Goal: Task Accomplishment & Management: Manage account settings

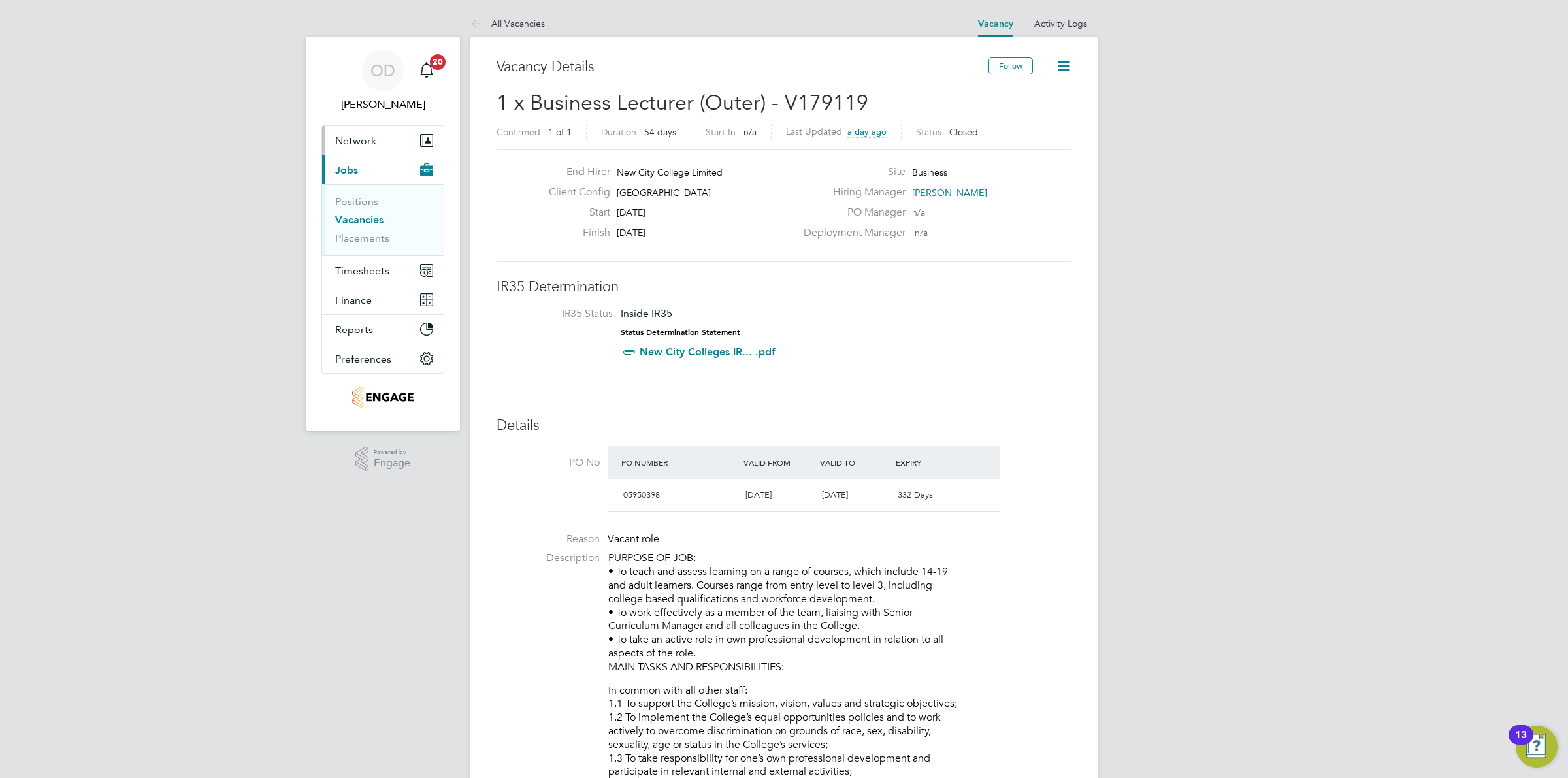
click at [355, 138] on span "Network" at bounding box center [356, 141] width 42 height 13
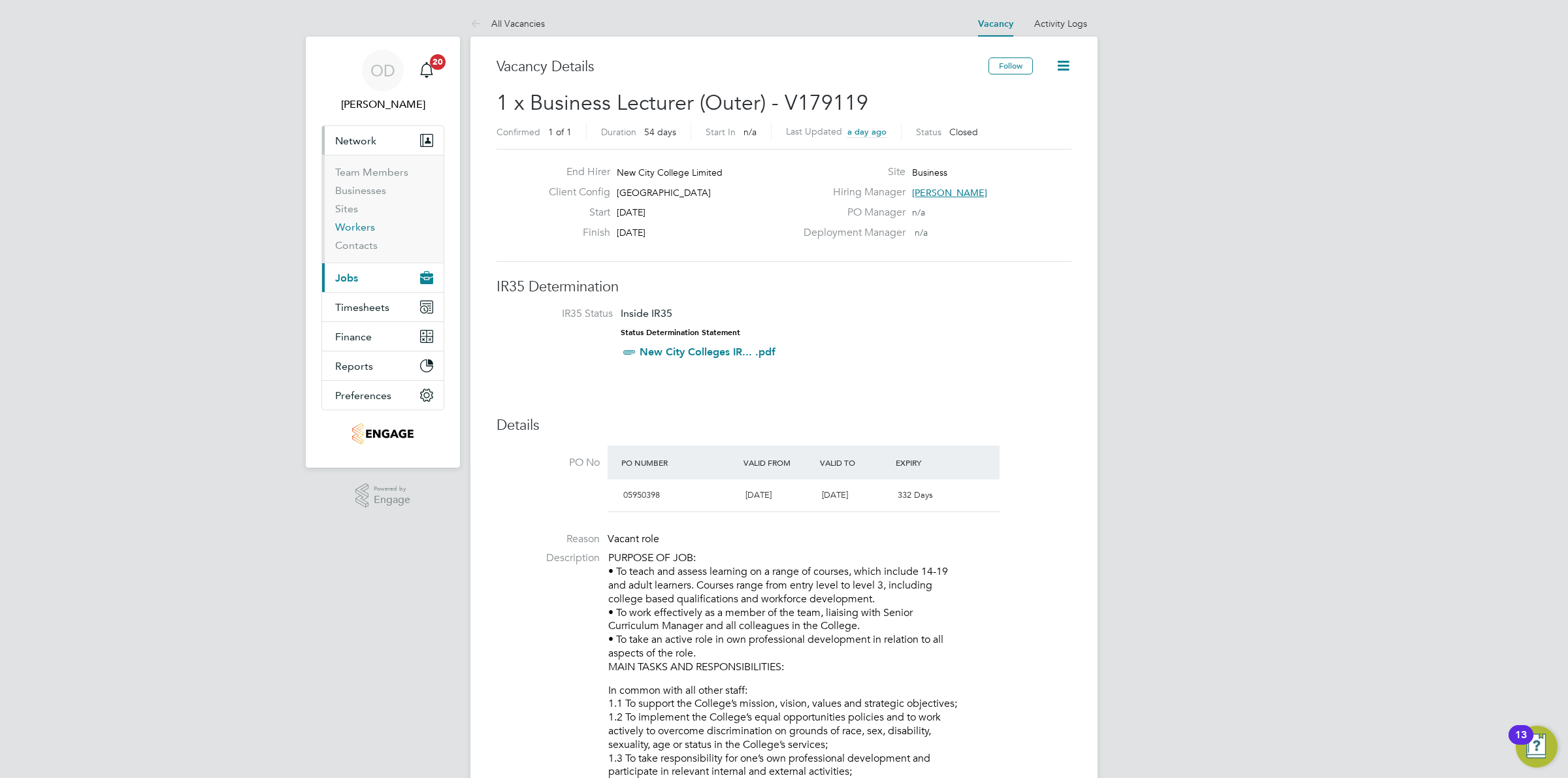
click at [357, 226] on link "Workers" at bounding box center [355, 227] width 40 height 13
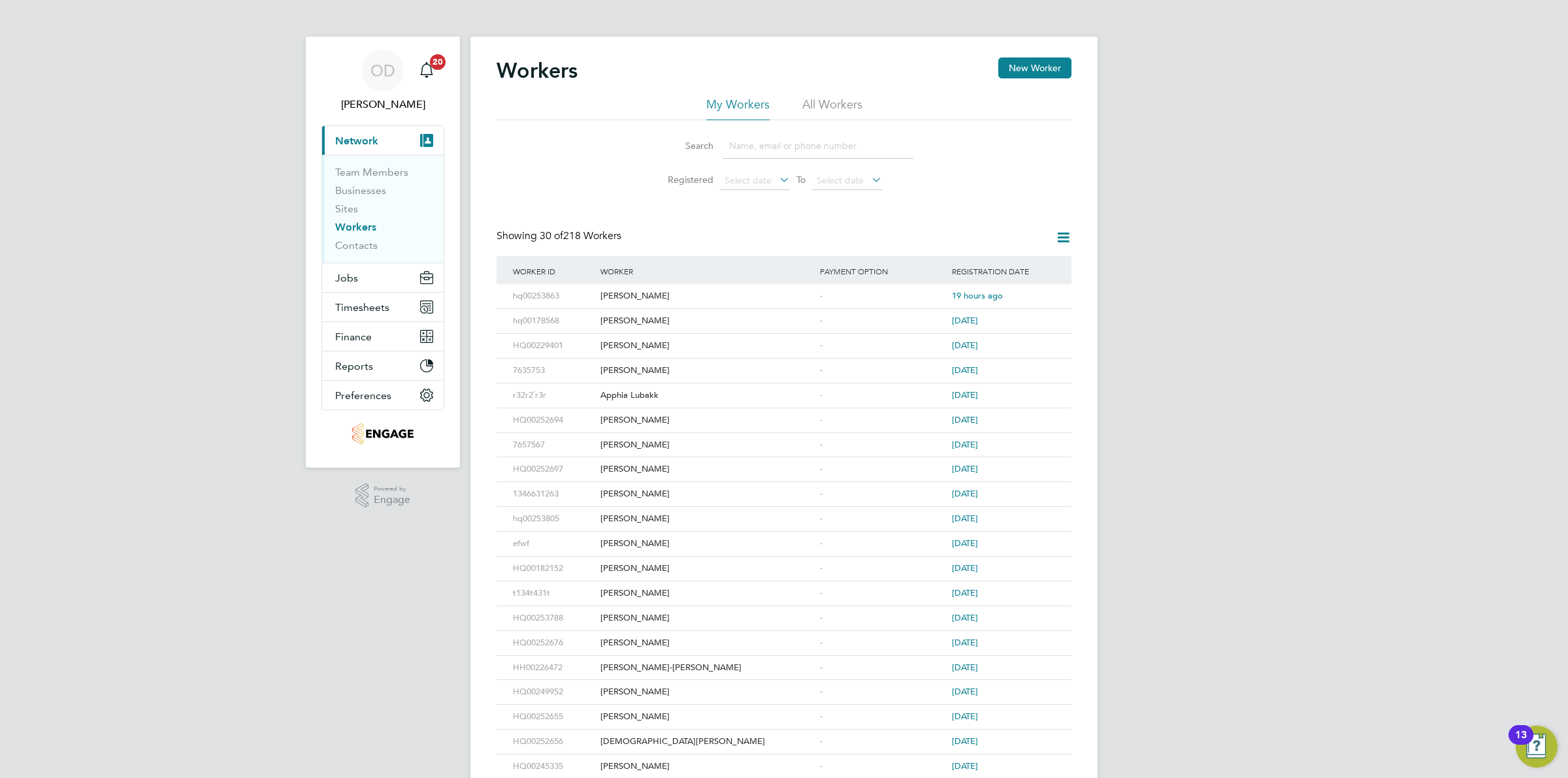
click at [786, 141] on input at bounding box center [818, 145] width 191 height 25
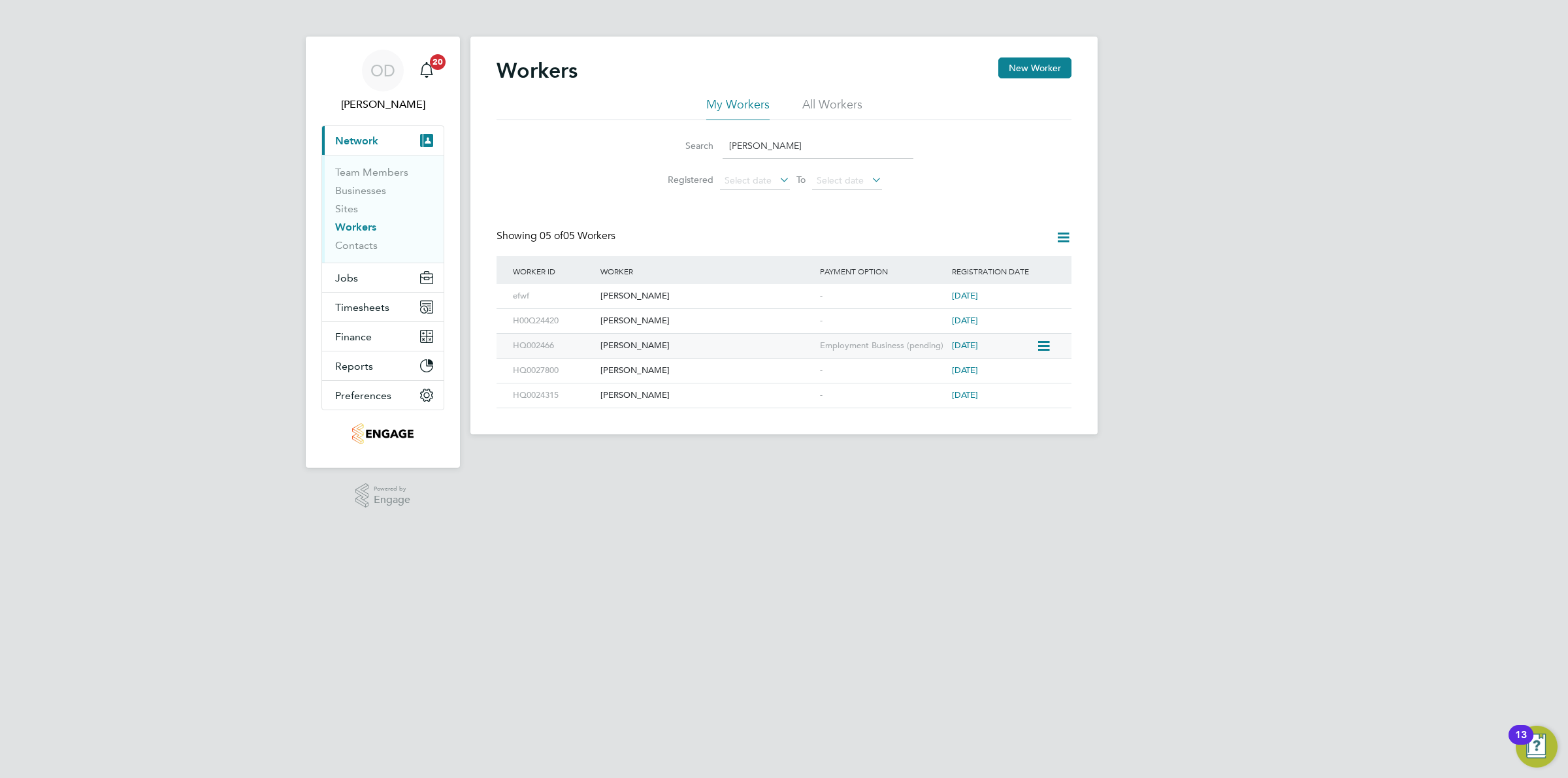
type input "sam"
click at [752, 352] on div "Samantha Stephenson" at bounding box center [707, 345] width 220 height 24
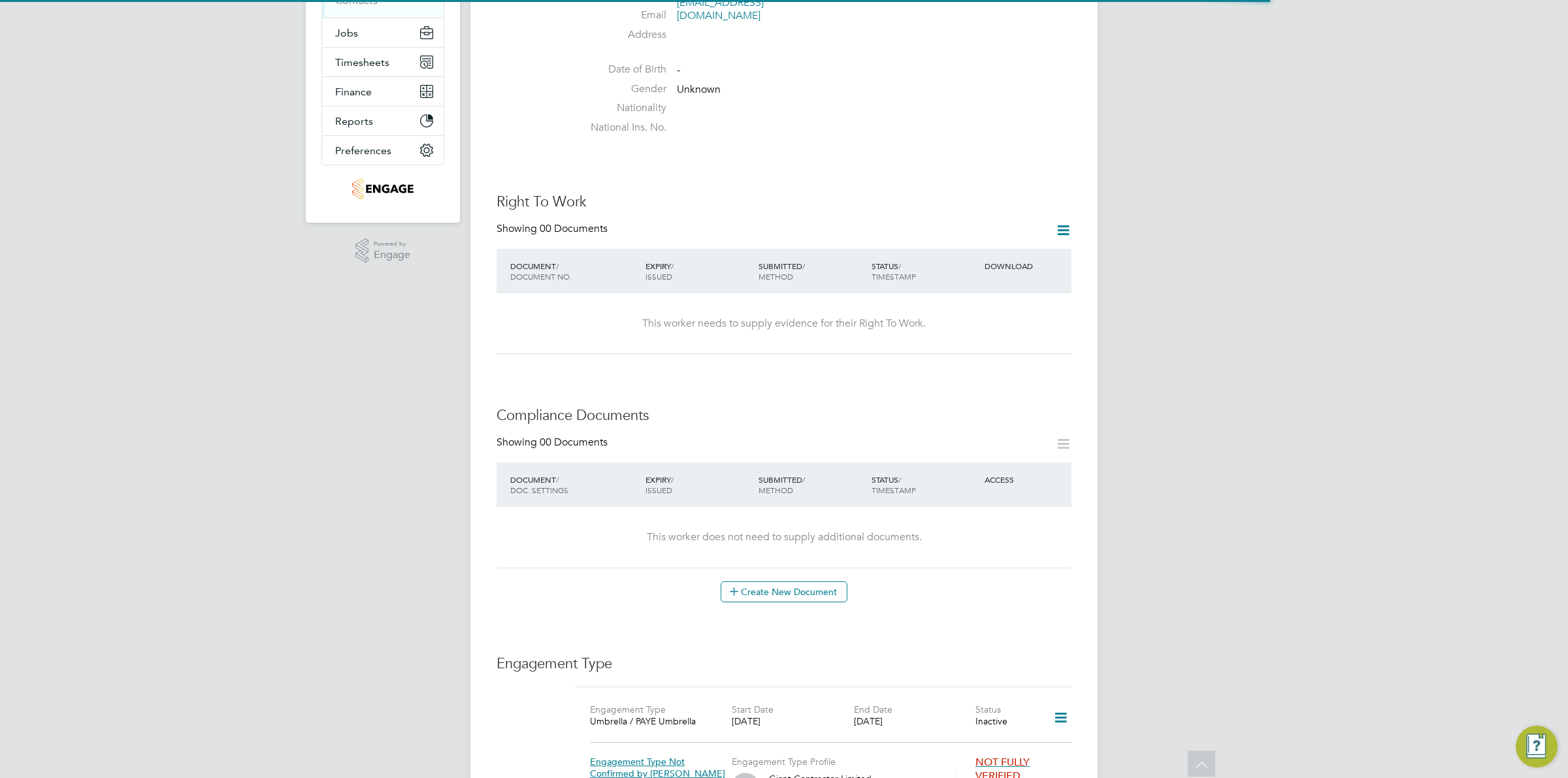
scroll to position [601, 0]
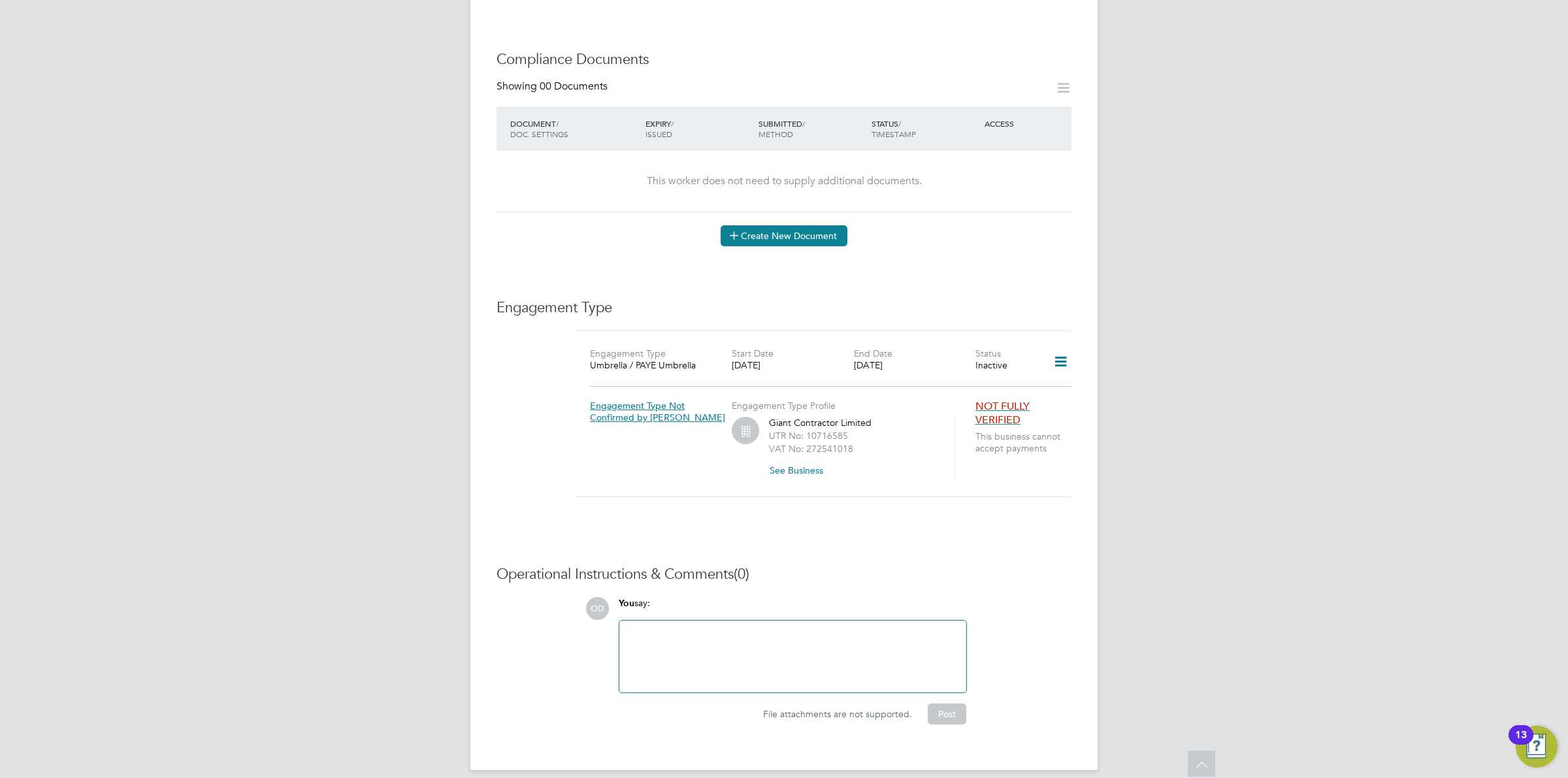
click at [777, 226] on button "Create New Document" at bounding box center [784, 235] width 127 height 21
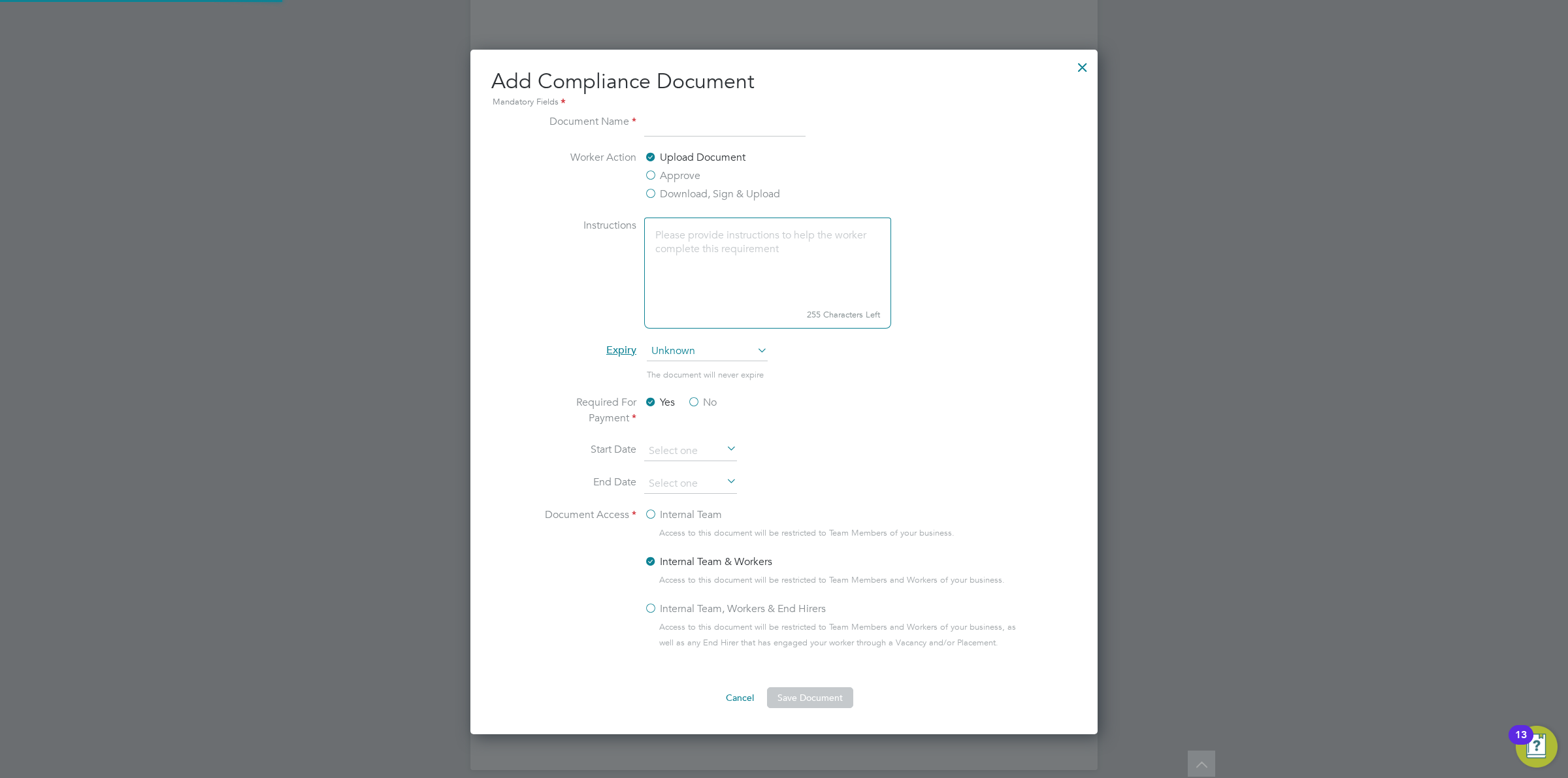
scroll to position [687, 628]
click at [666, 127] on input at bounding box center [725, 126] width 162 height 23
type input "NCC Vetting Form"
click at [697, 191] on label "Download, Sign & Upload" at bounding box center [712, 193] width 136 height 15
click at [0, 0] on input "Download, Sign & Upload" at bounding box center [0, 0] width 0 height 0
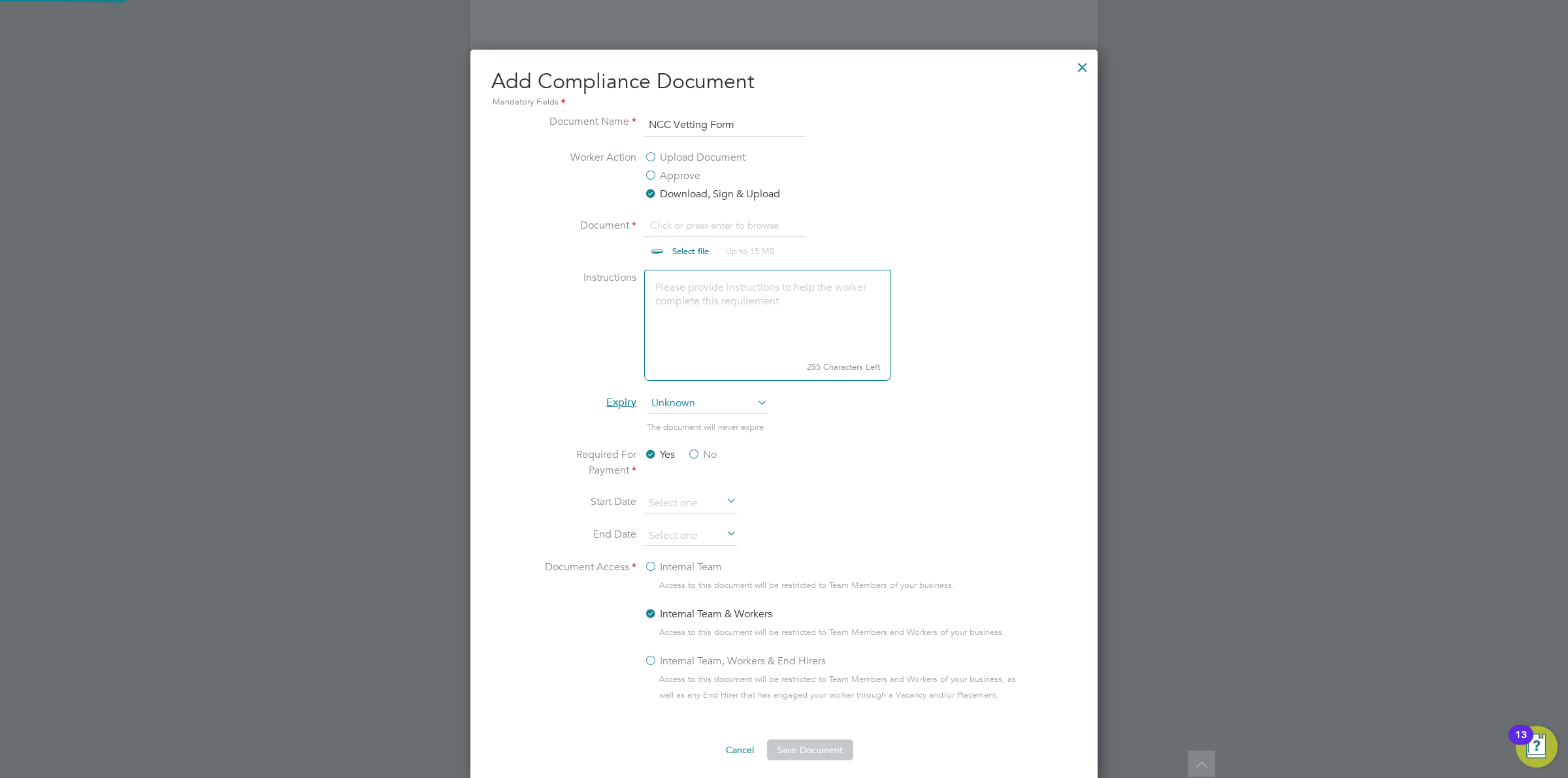
scroll to position [20, 162]
click at [678, 246] on input "file" at bounding box center [702, 237] width 205 height 39
type input "C:\fakepath\SS - NCC Form.docx"
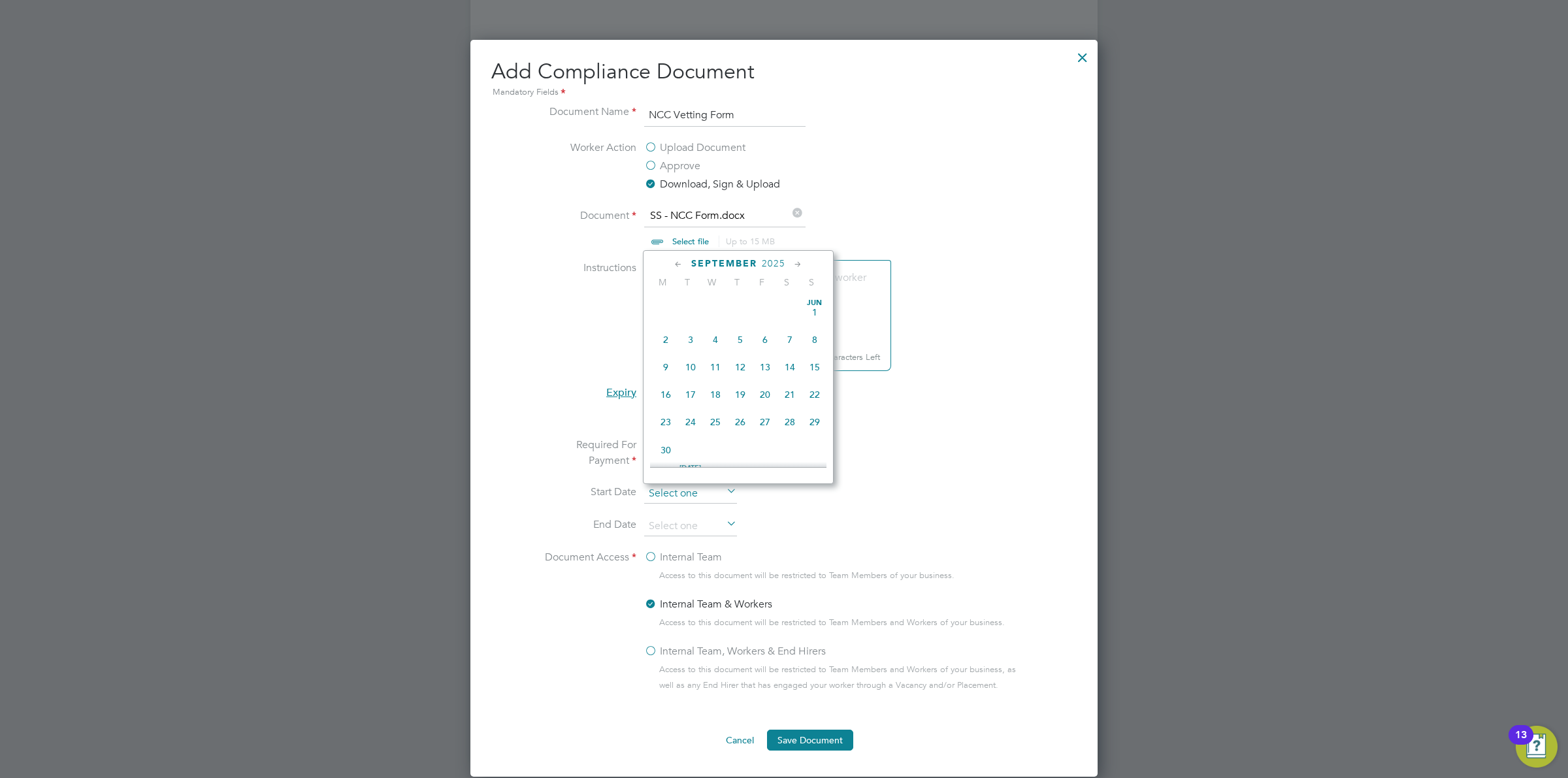
click at [720, 496] on input at bounding box center [690, 494] width 93 height 20
click at [668, 365] on span "Sep 1" at bounding box center [665, 352] width 24 height 24
type input "01 Sep 2025"
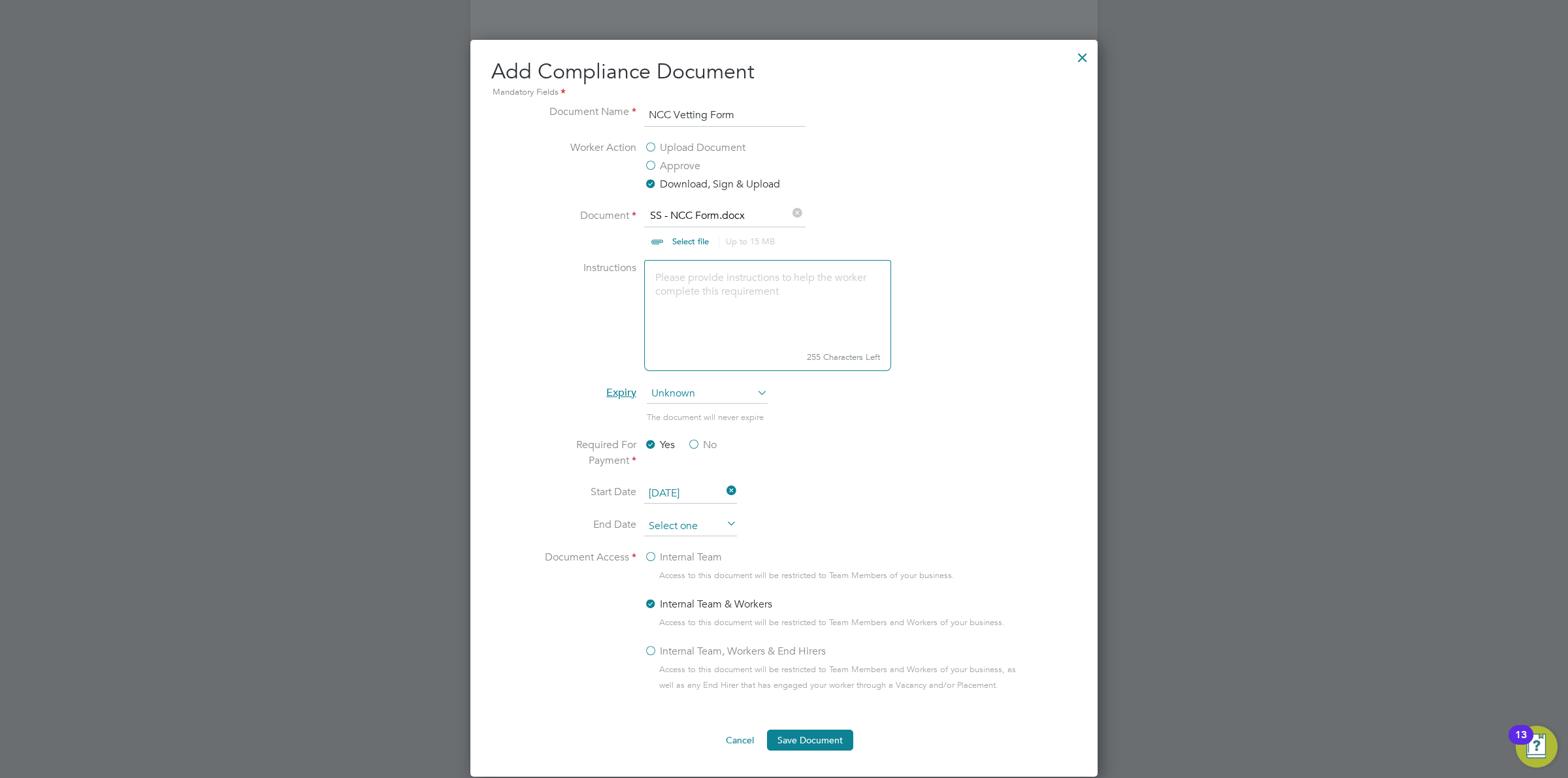
click at [722, 527] on input at bounding box center [690, 527] width 93 height 20
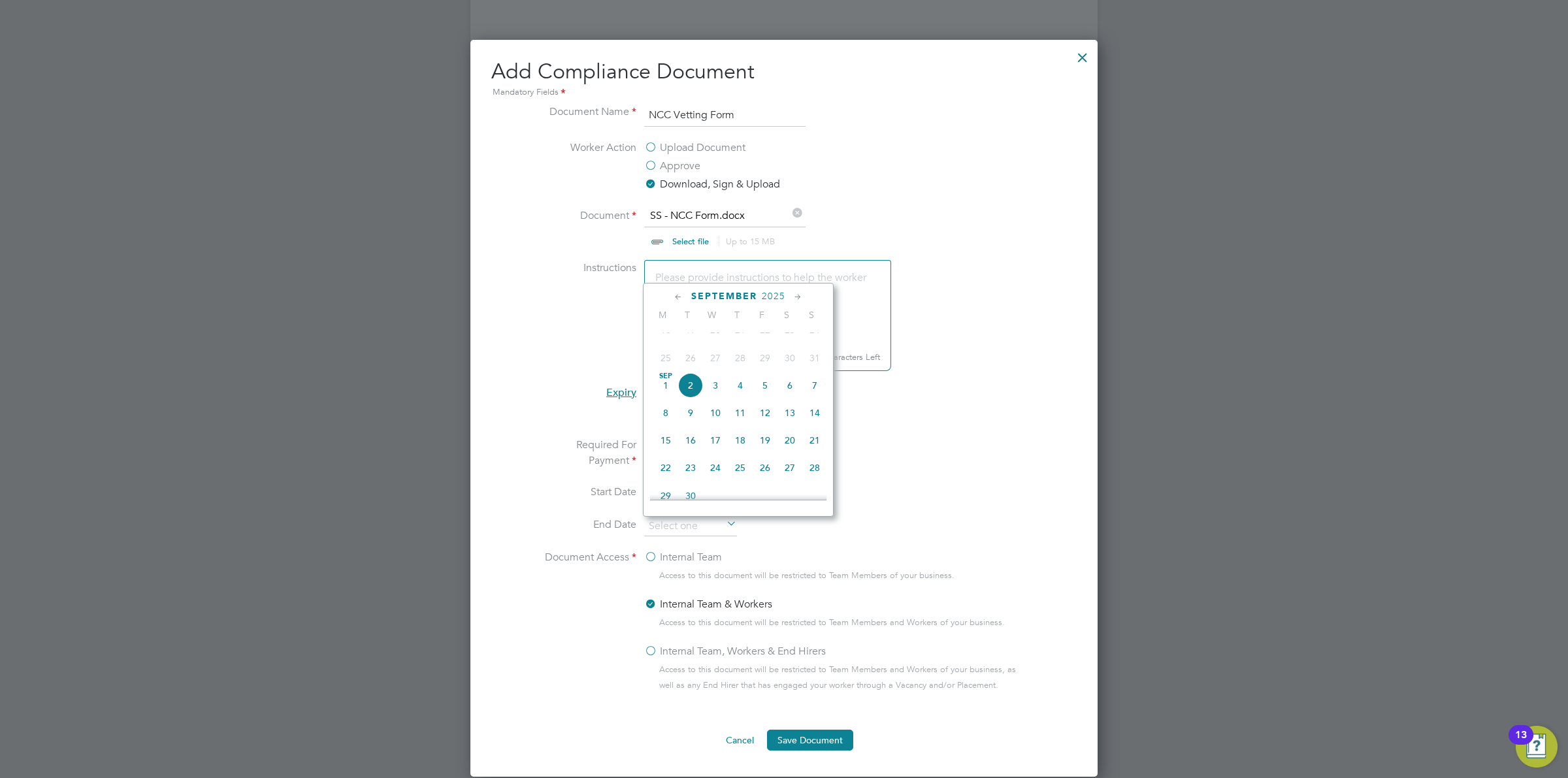
click at [797, 293] on icon at bounding box center [798, 297] width 13 height 14
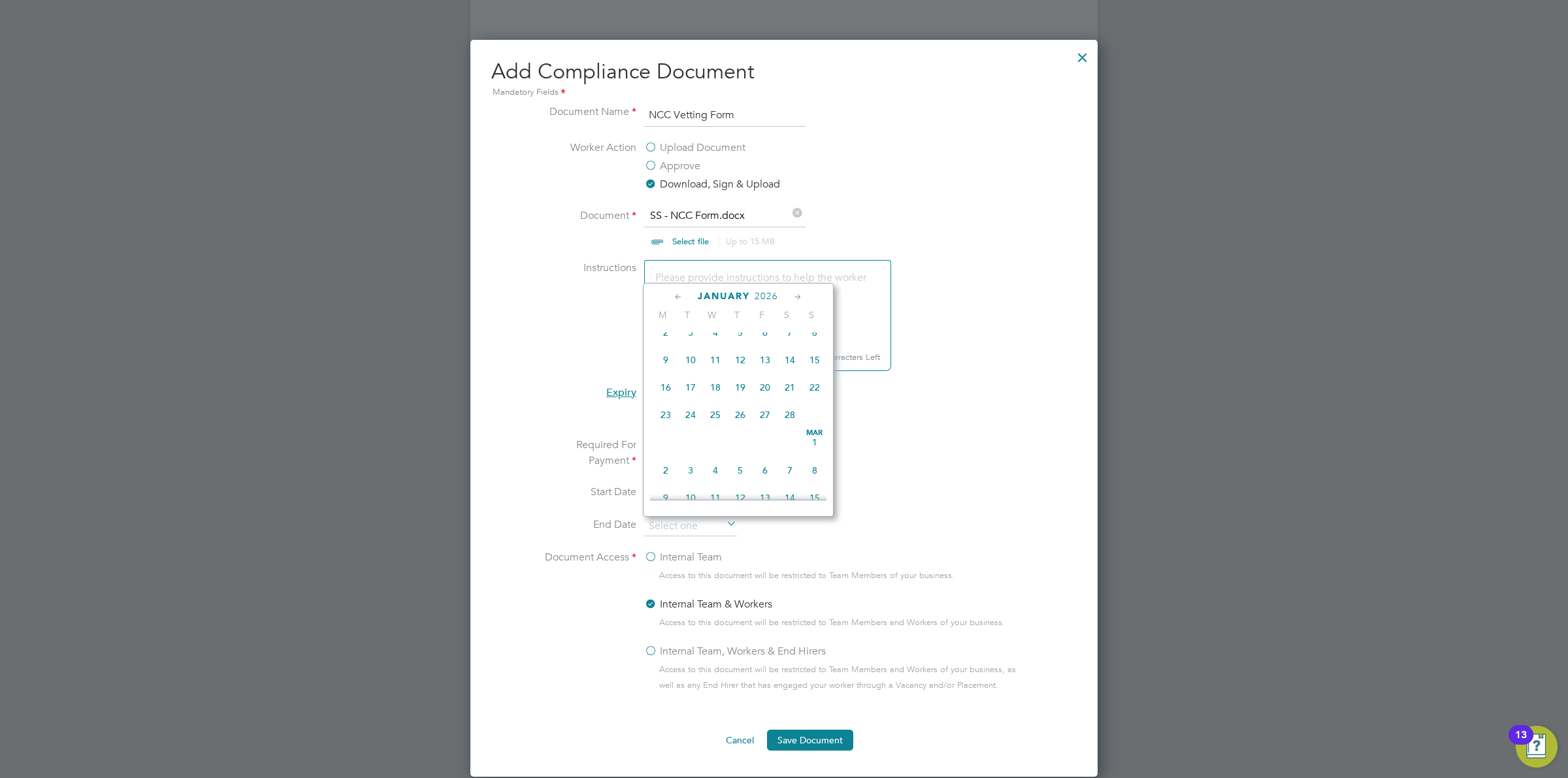
click at [797, 293] on icon at bounding box center [798, 297] width 13 height 14
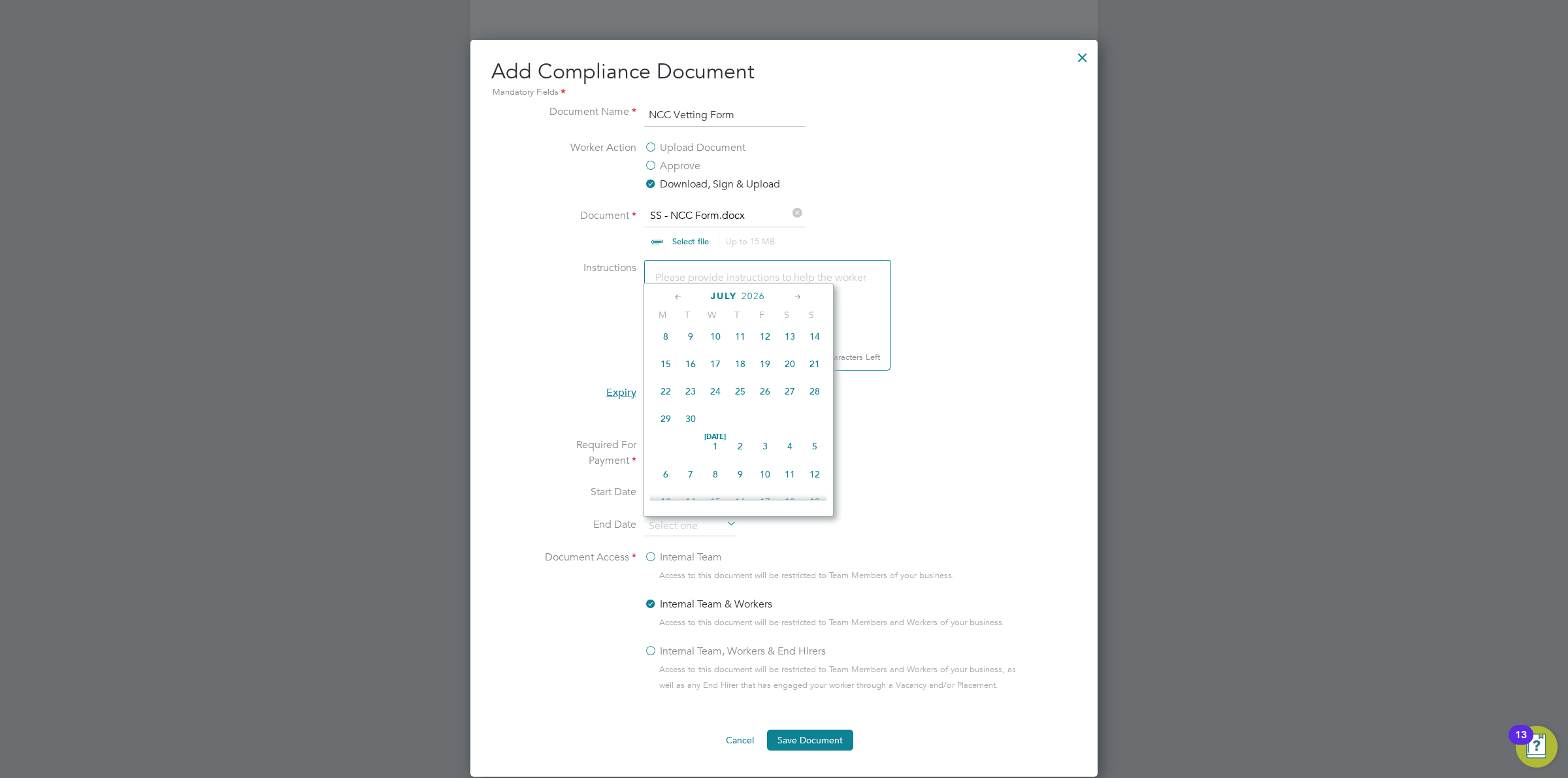
scroll to position [1888, 0]
click at [759, 315] on span "3" at bounding box center [765, 303] width 24 height 24
type input "[DATE]"
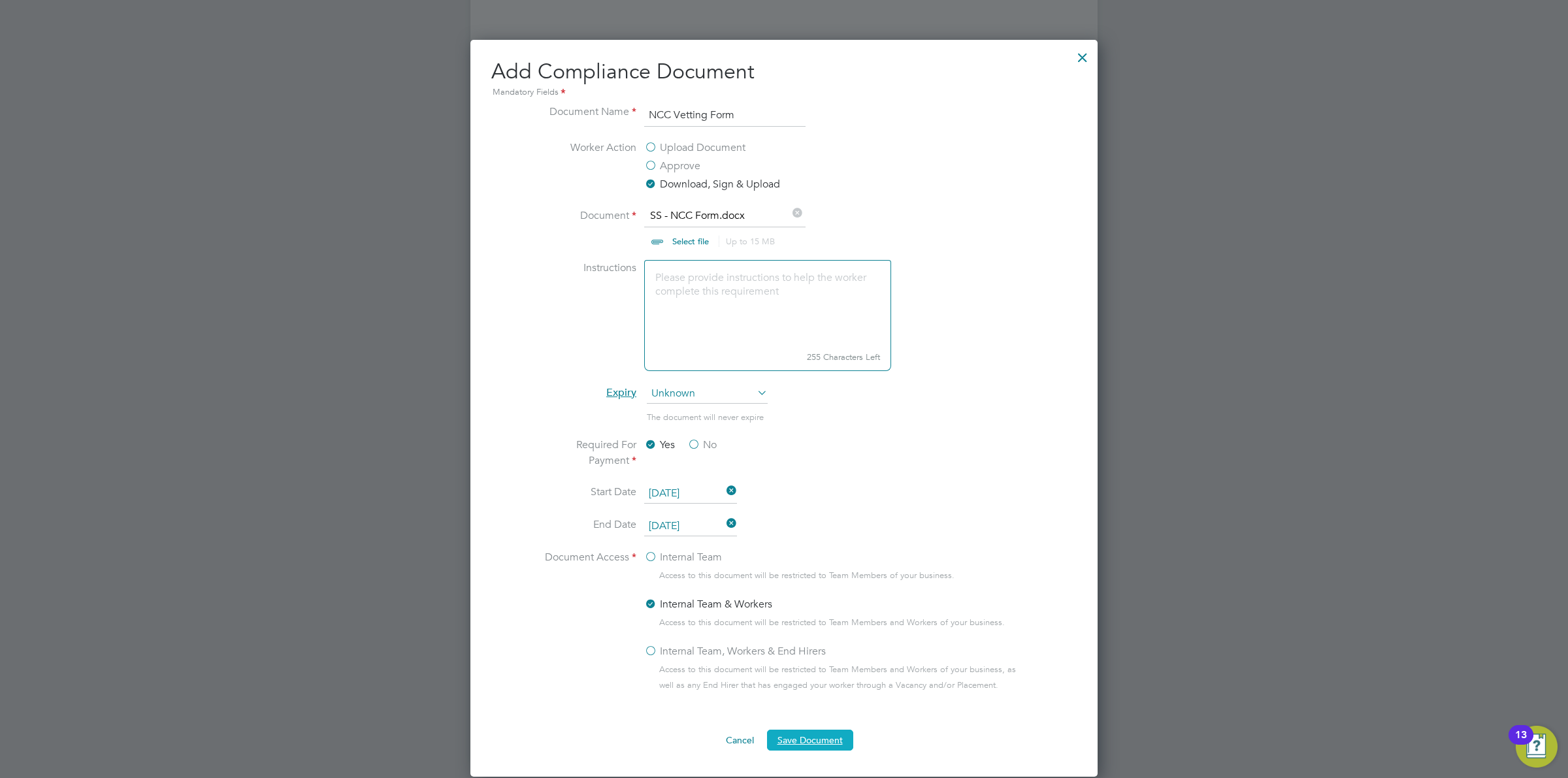
click at [796, 732] on button "Save Document" at bounding box center [810, 740] width 86 height 21
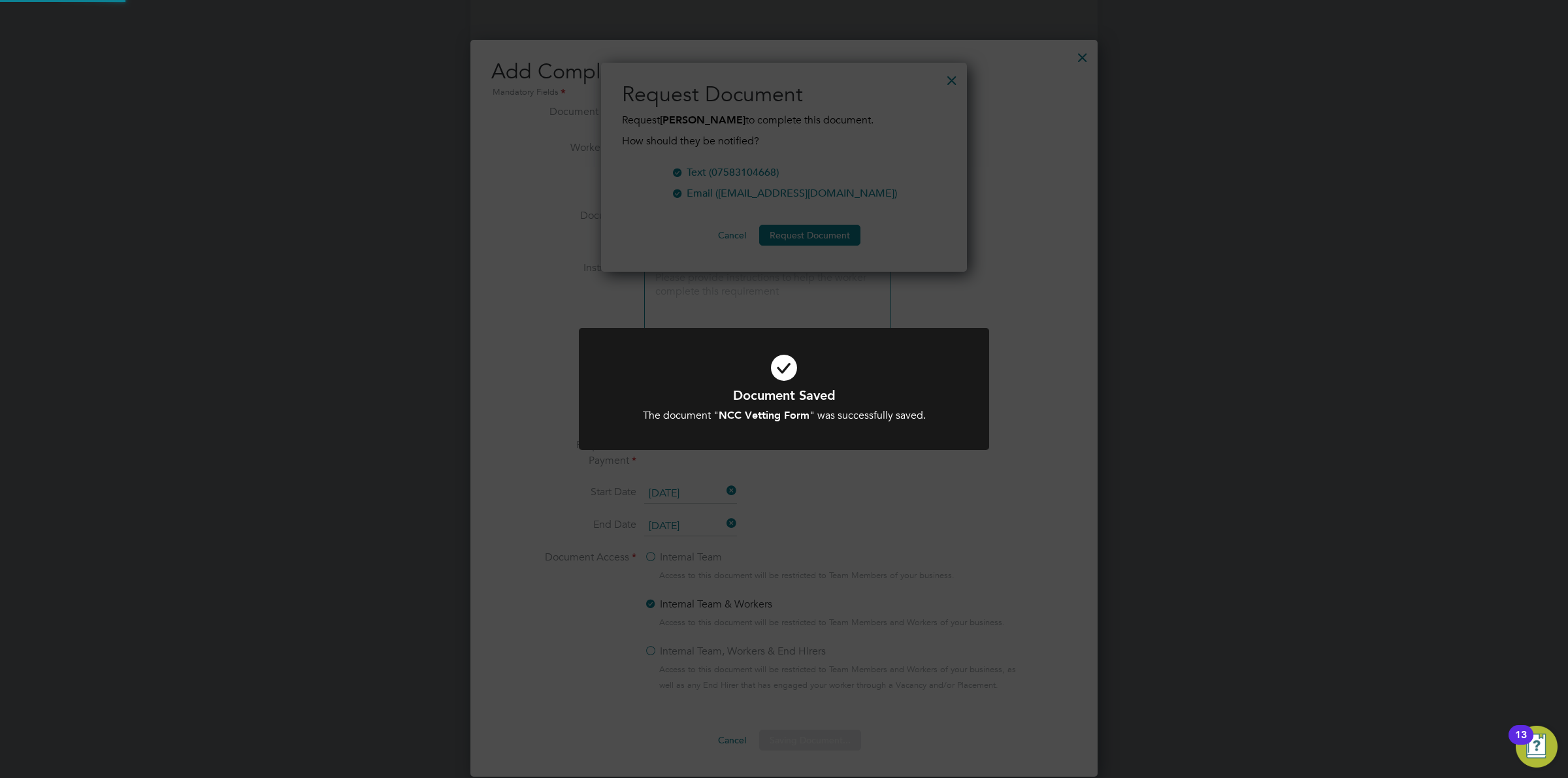
scroll to position [211, 367]
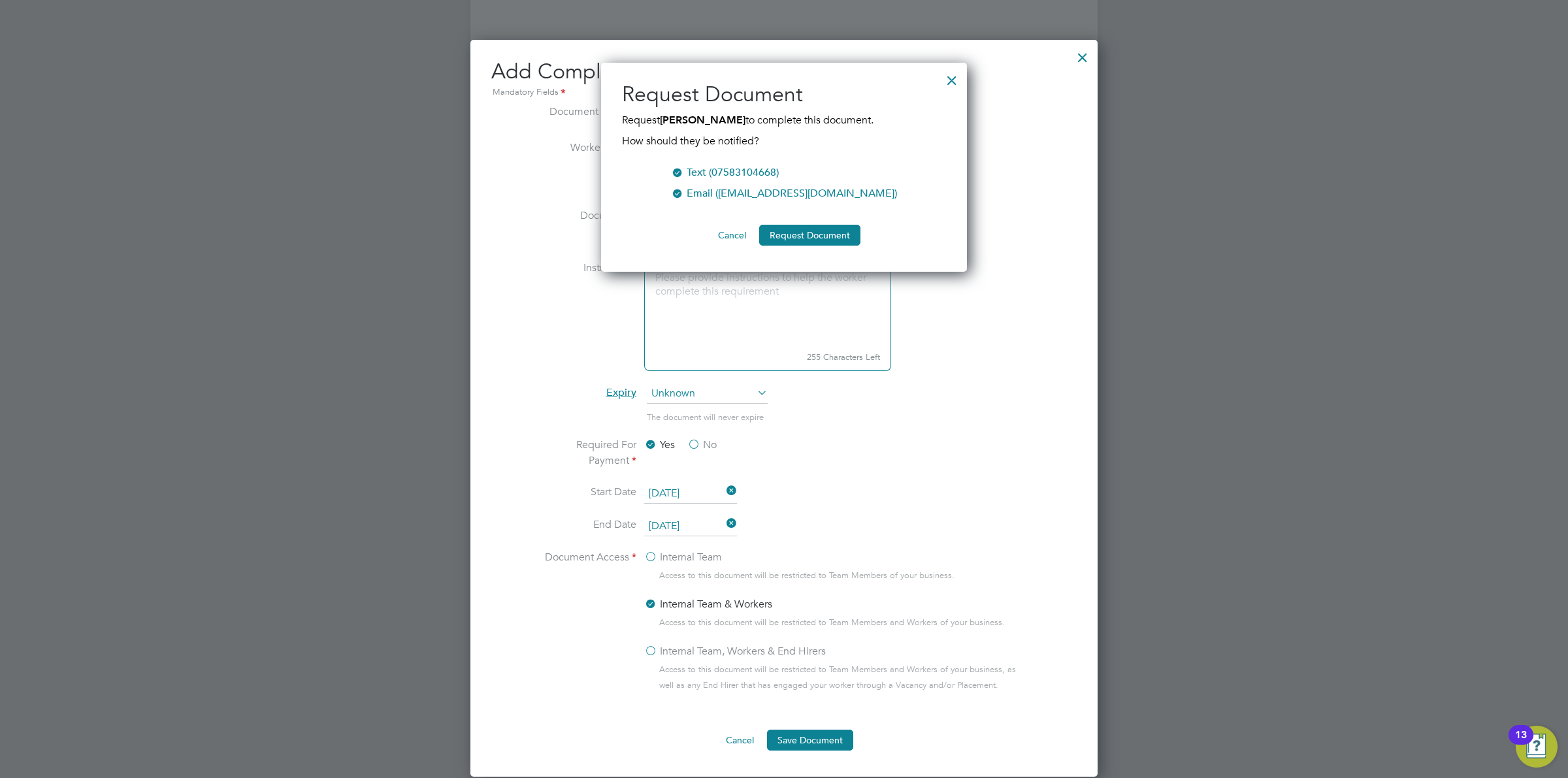
click at [698, 176] on div "Text (07583104668)" at bounding box center [733, 172] width 92 height 15
click at [700, 192] on div "Email (samstephenson68@outlook.com)" at bounding box center [792, 192] width 211 height 15
click at [948, 79] on div at bounding box center [952, 77] width 23 height 23
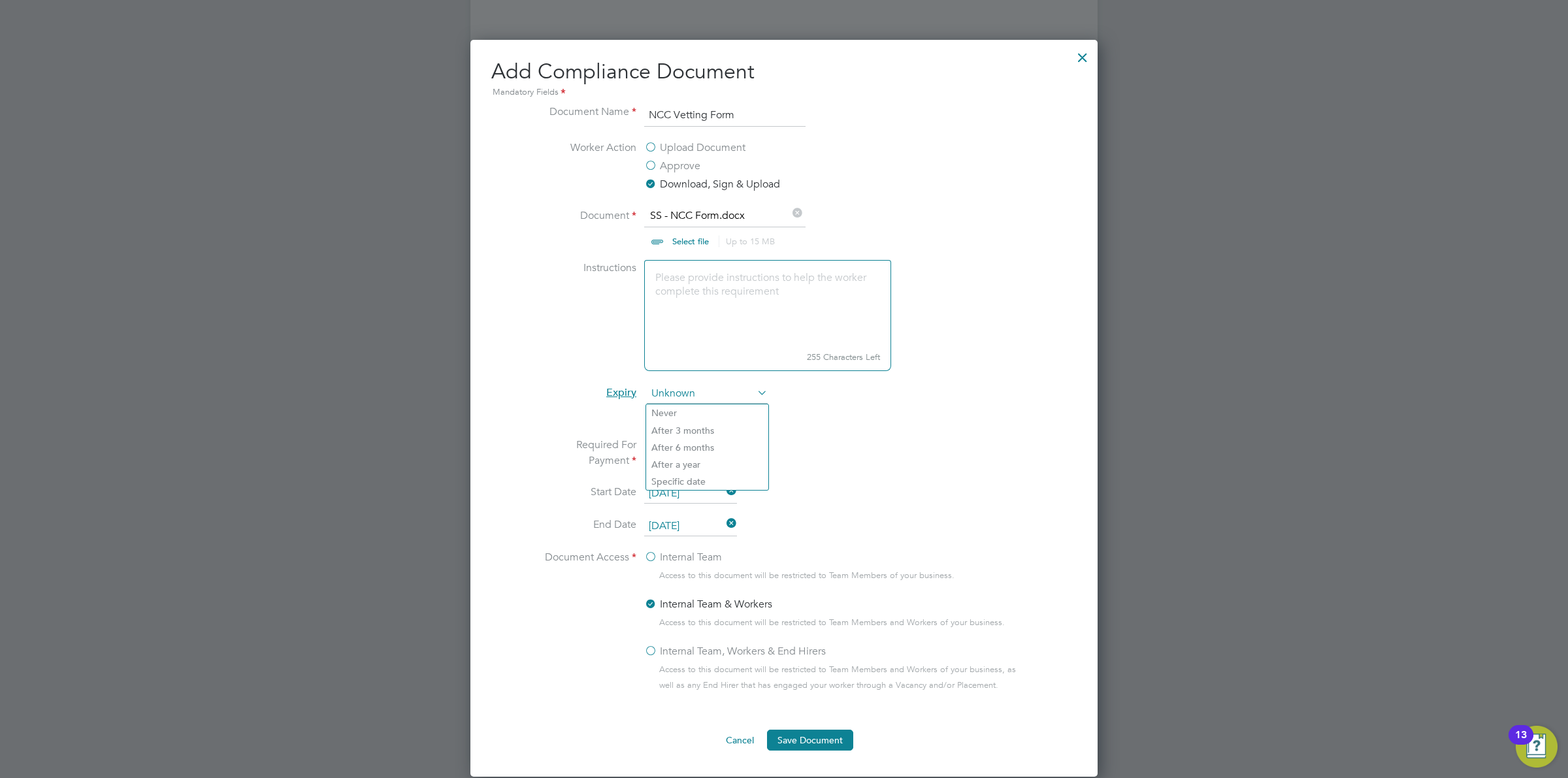
click at [704, 397] on span "Unknown" at bounding box center [708, 394] width 121 height 20
click at [961, 397] on li "Expiry Unknown" at bounding box center [784, 400] width 492 height 33
click at [673, 556] on label "Internal Team" at bounding box center [683, 557] width 78 height 15
click at [0, 0] on input "Internal Team" at bounding box center [0, 0] width 0 height 0
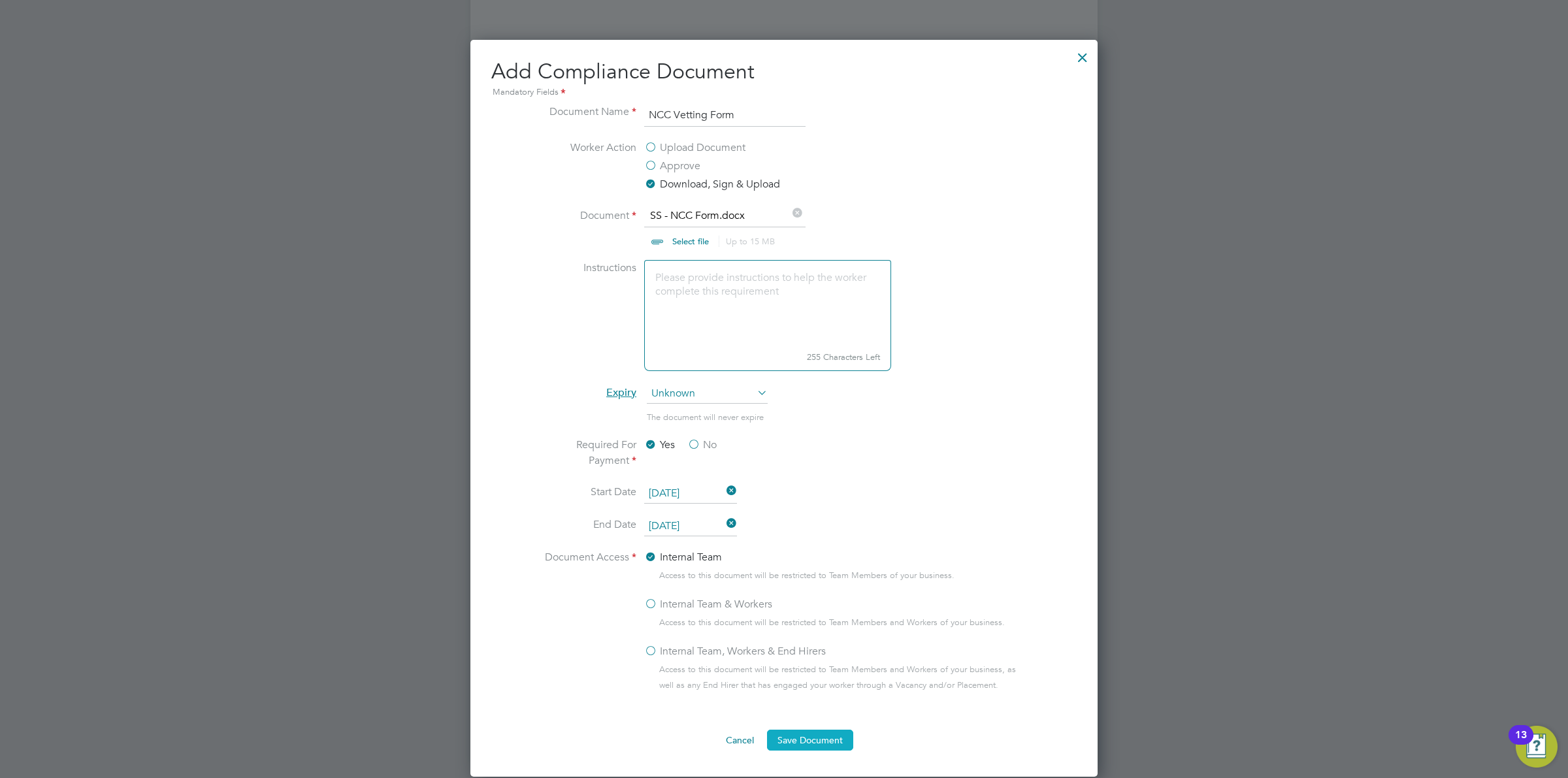
click at [783, 739] on button "Save Document" at bounding box center [810, 740] width 86 height 21
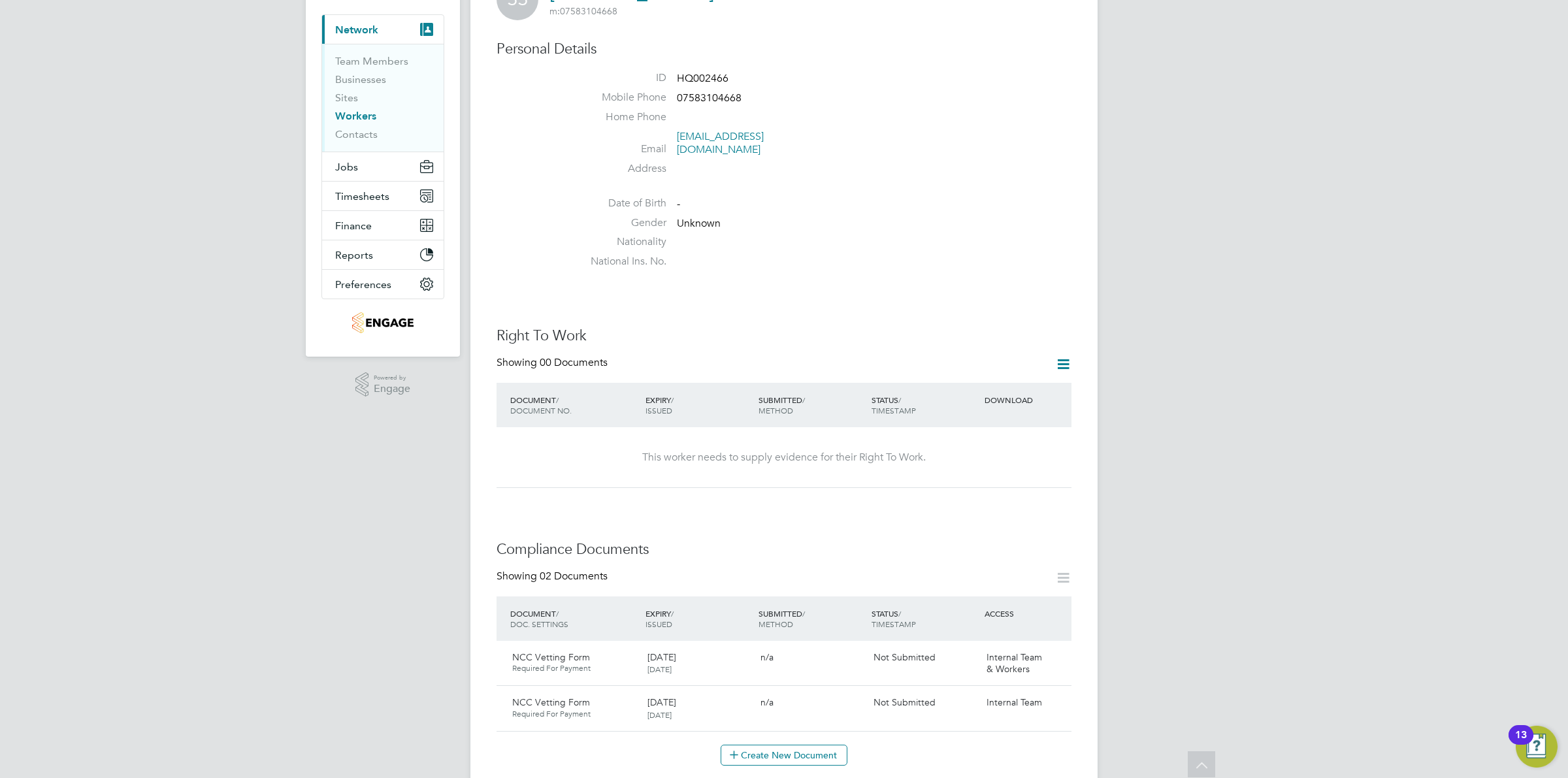
scroll to position [30, 0]
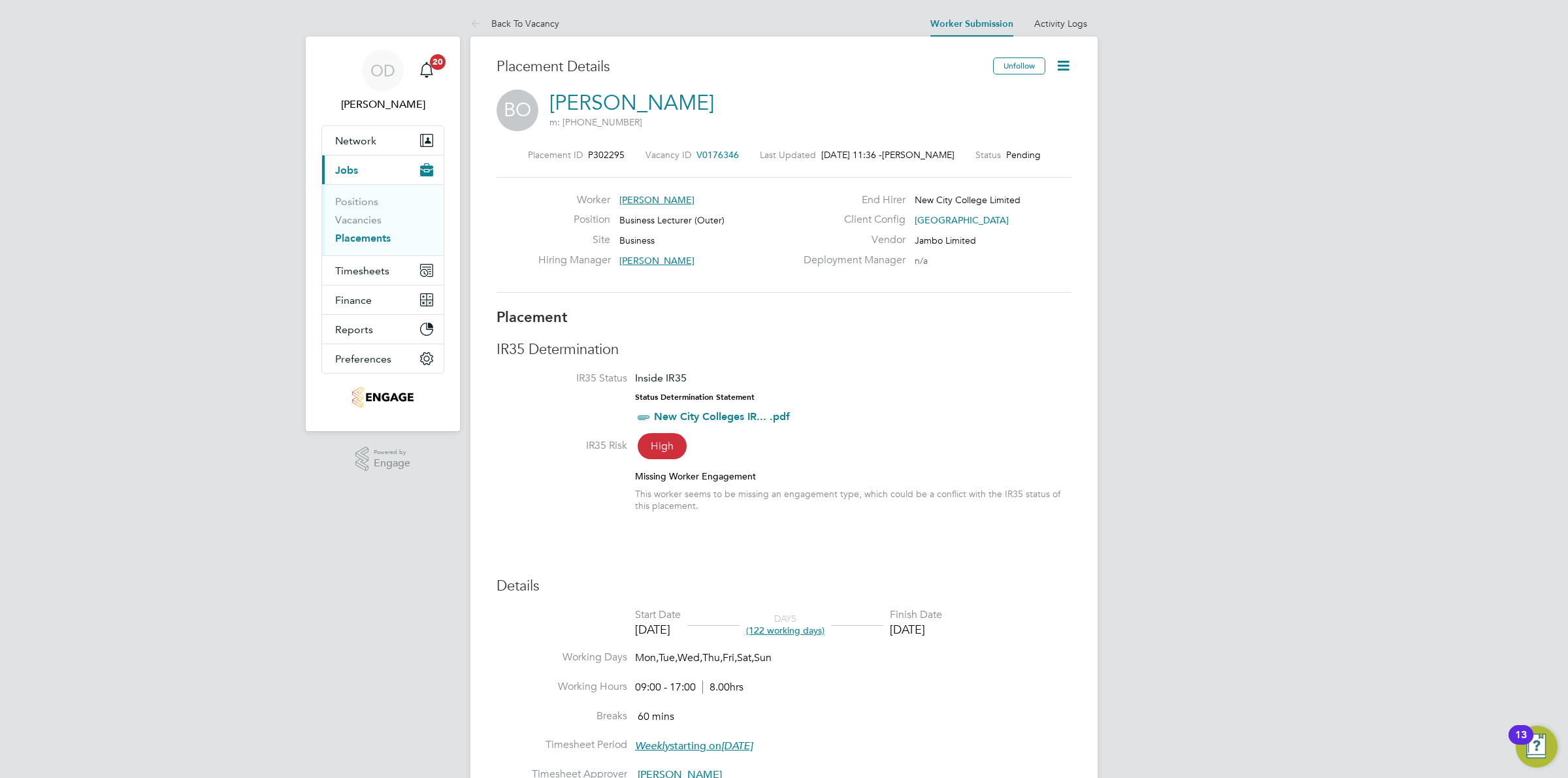
click at [381, 213] on li "Positions" at bounding box center [384, 204] width 98 height 18
click at [369, 218] on link "Vacancies" at bounding box center [358, 220] width 46 height 13
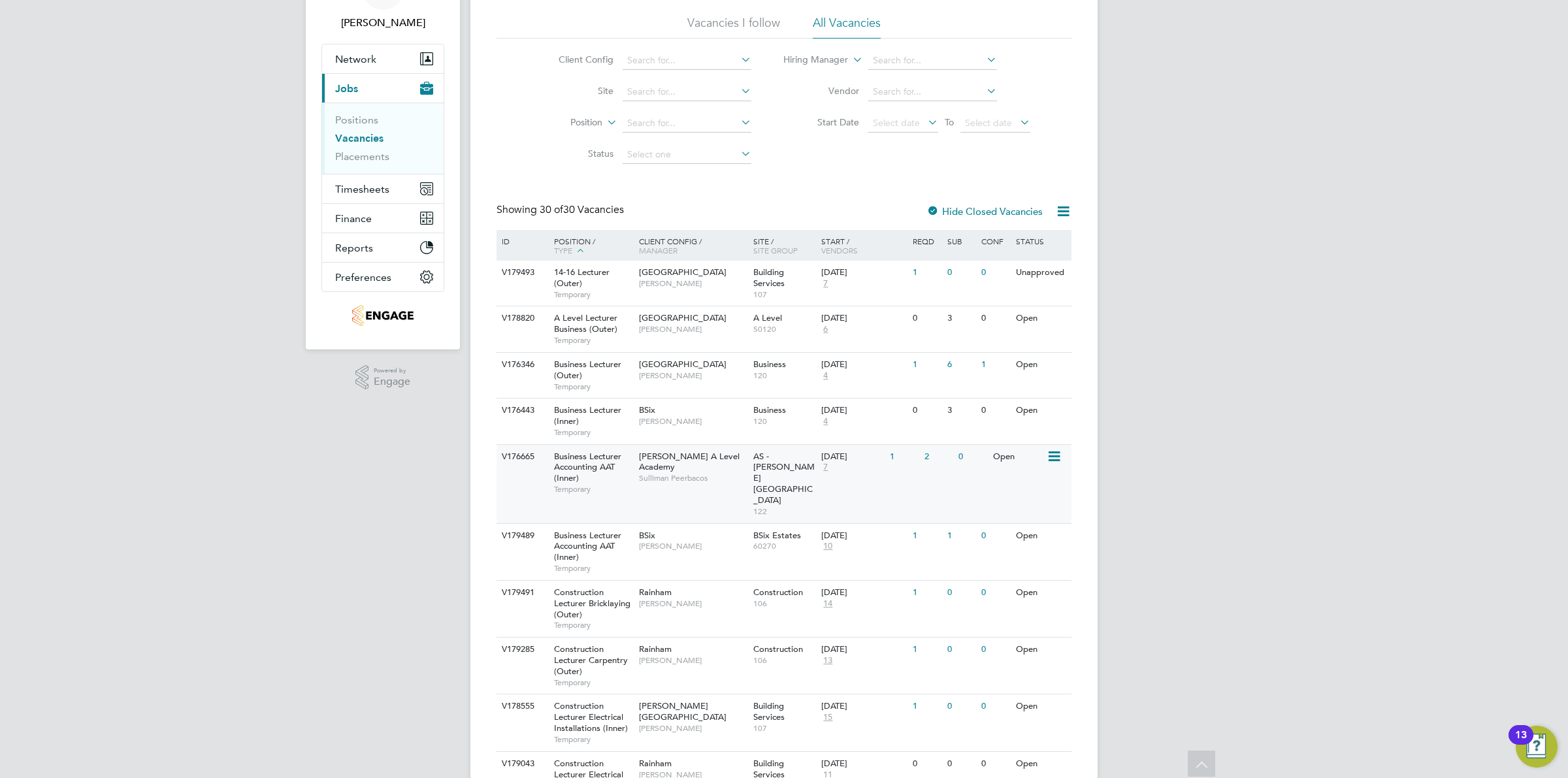
scroll to position [164, 0]
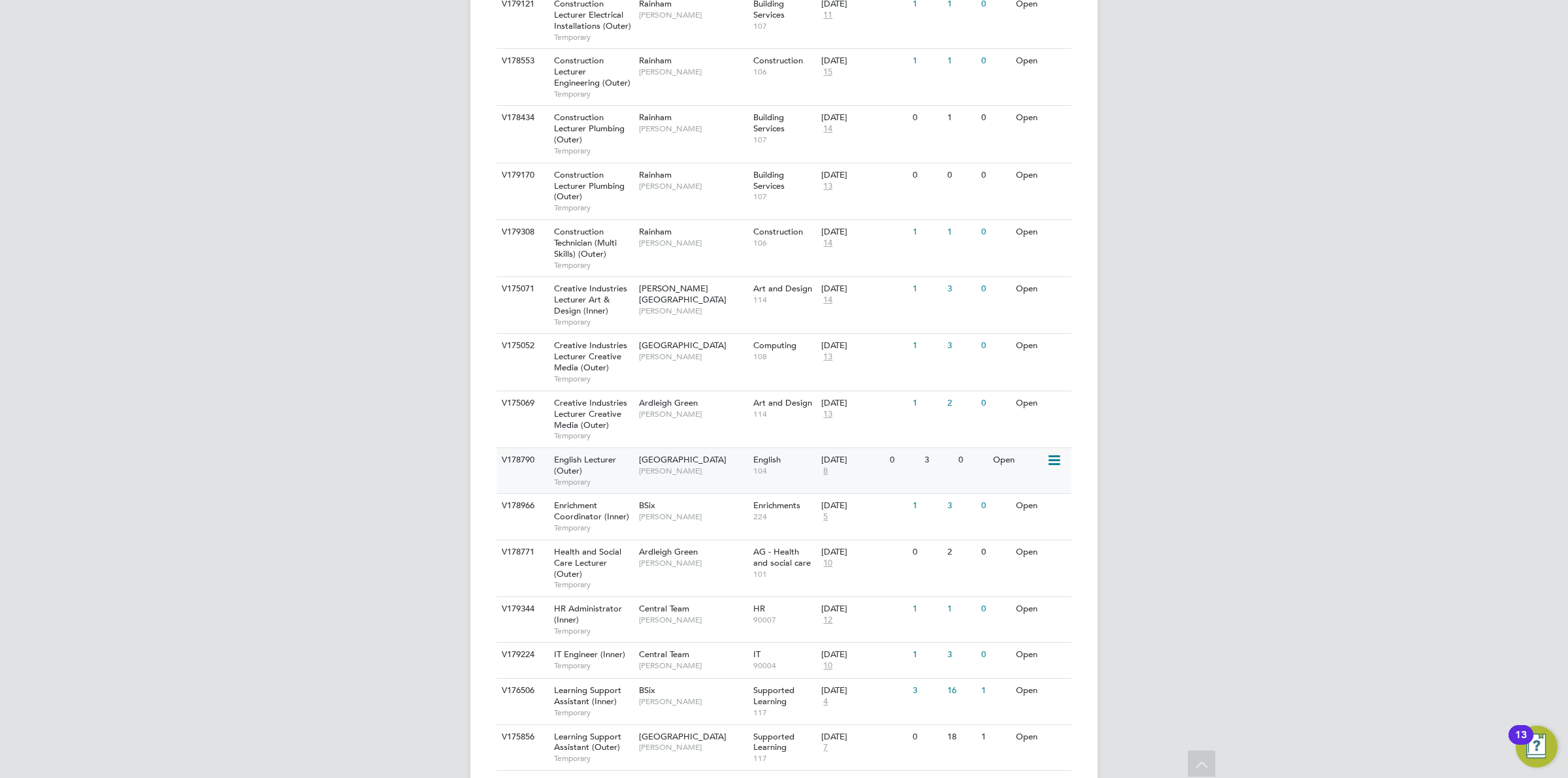
click at [974, 448] on div "0" at bounding box center [972, 460] width 34 height 24
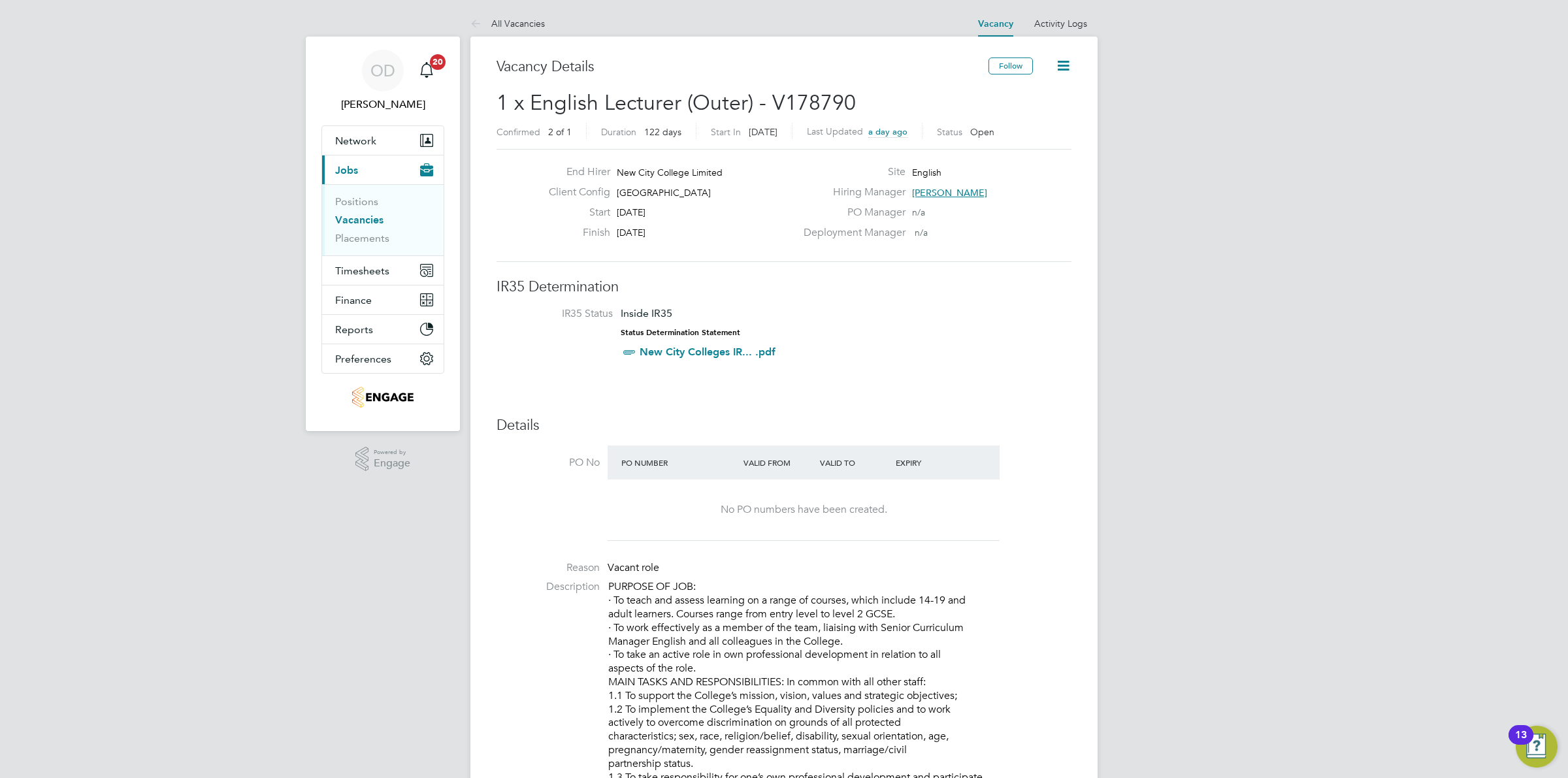
click at [938, 184] on div "Site English" at bounding box center [936, 175] width 281 height 20
click at [938, 193] on span "[PERSON_NAME]" at bounding box center [949, 192] width 75 height 12
click at [1026, 350] on div "DG Daria Gregory 02085487403" at bounding box center [1022, 352] width 170 height 41
drag, startPoint x: 1022, startPoint y: 356, endPoint x: 963, endPoint y: 354, distance: 59.0
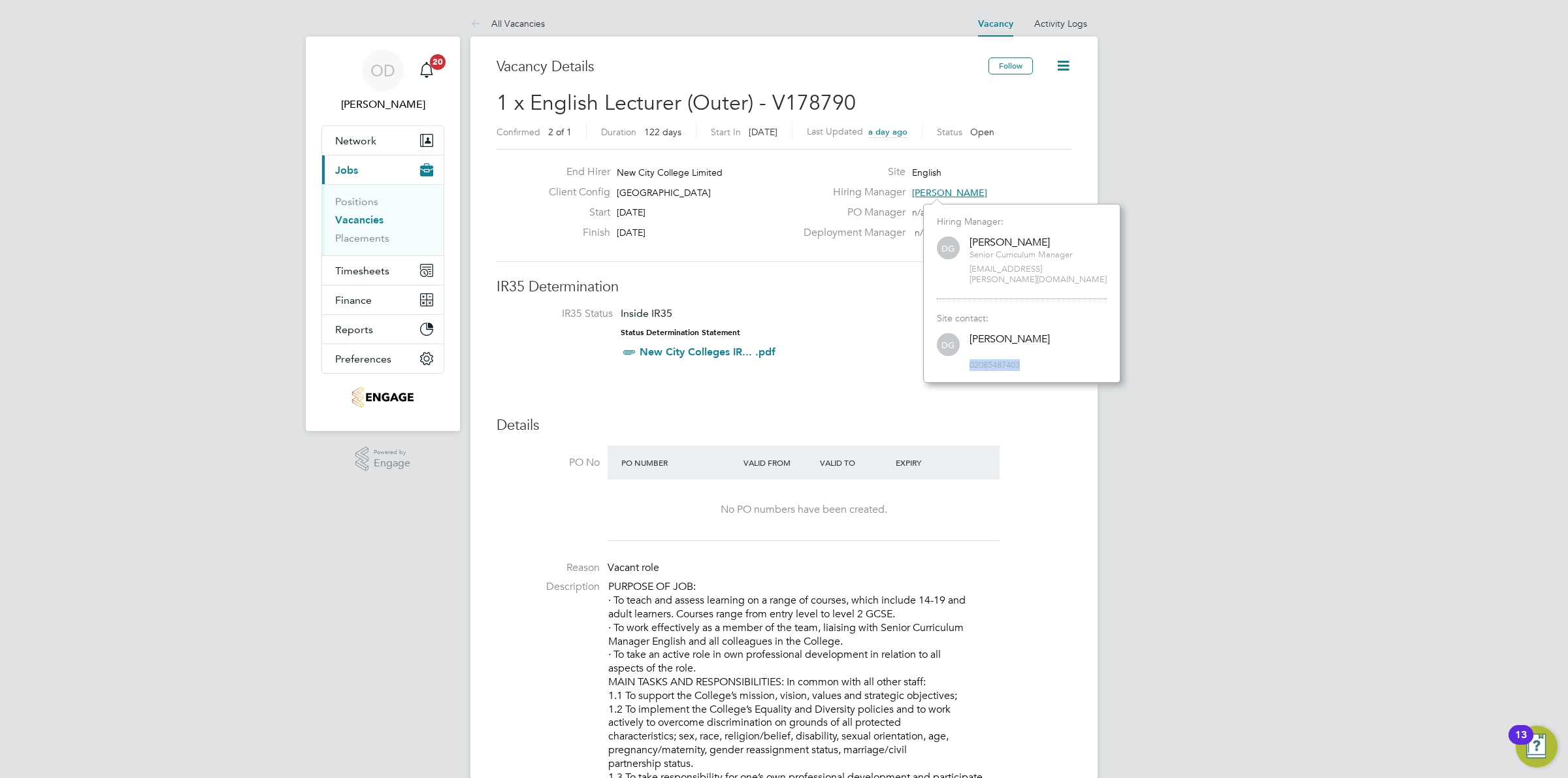
click at [963, 354] on div "DG Daria Gregory 02085487403" at bounding box center [1022, 352] width 170 height 41
copy span "02085487403"
click at [362, 217] on link "Vacancies" at bounding box center [360, 220] width 49 height 13
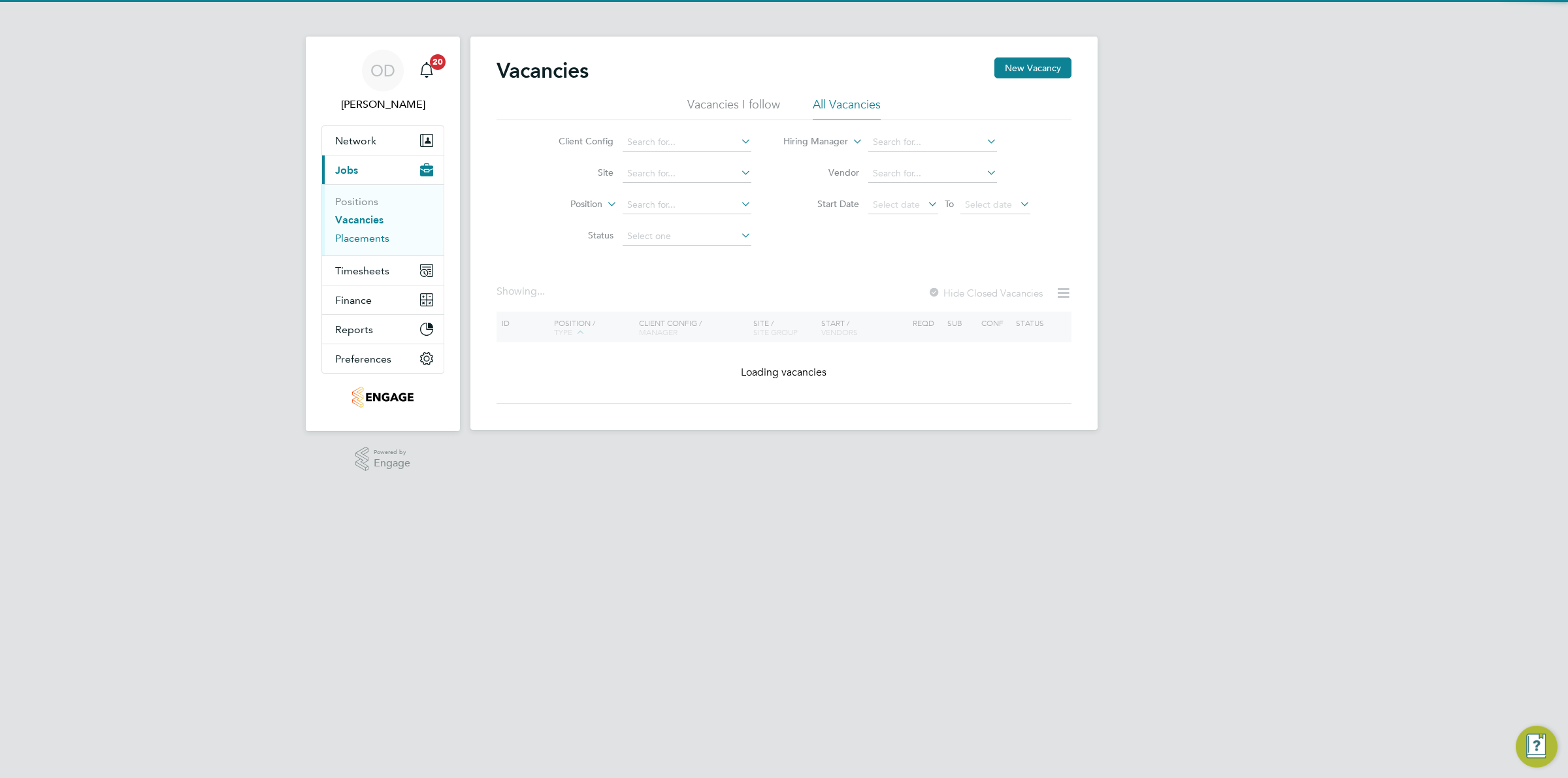
click at [358, 237] on link "Placements" at bounding box center [362, 239] width 54 height 13
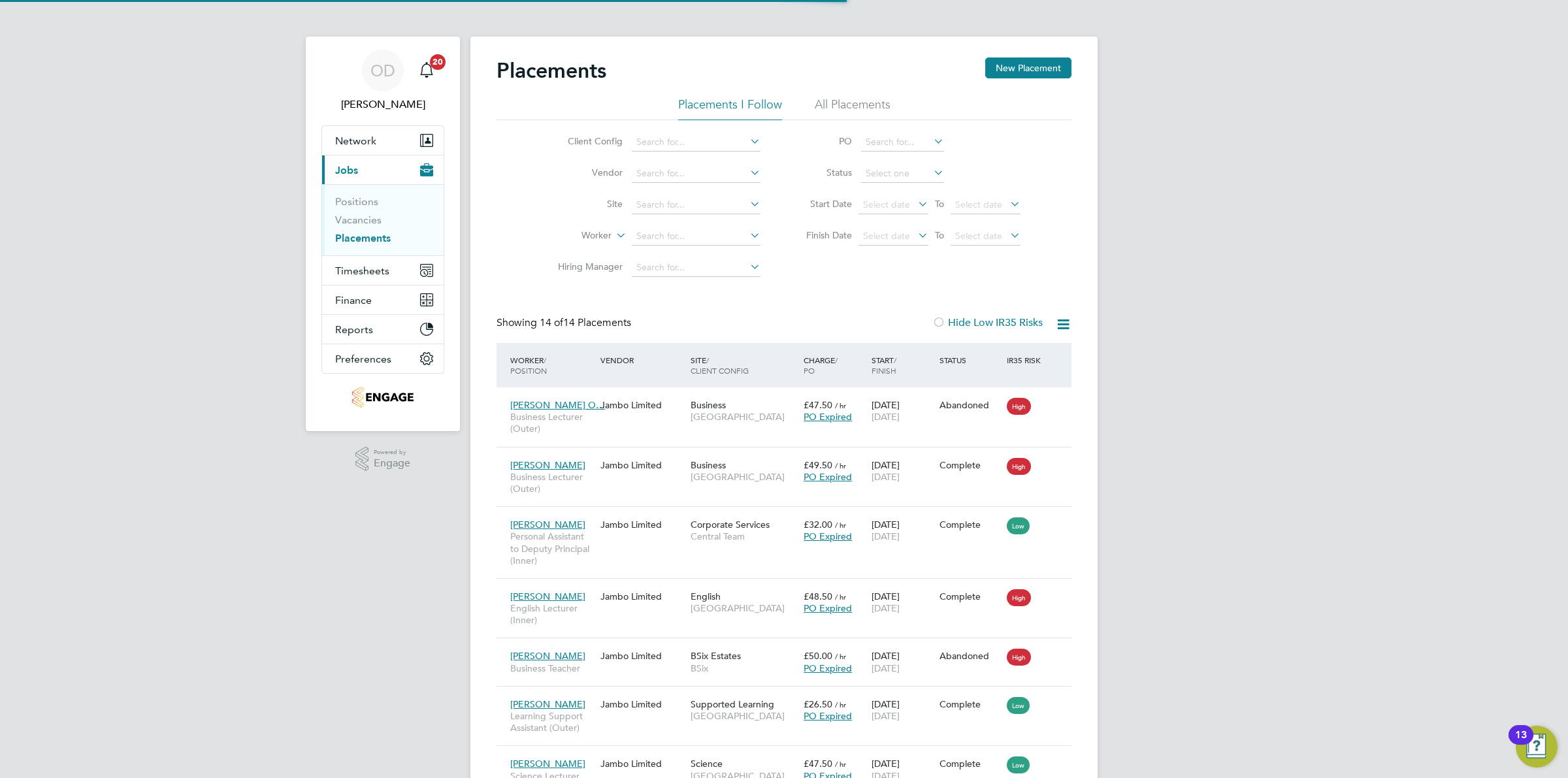
scroll to position [50, 113]
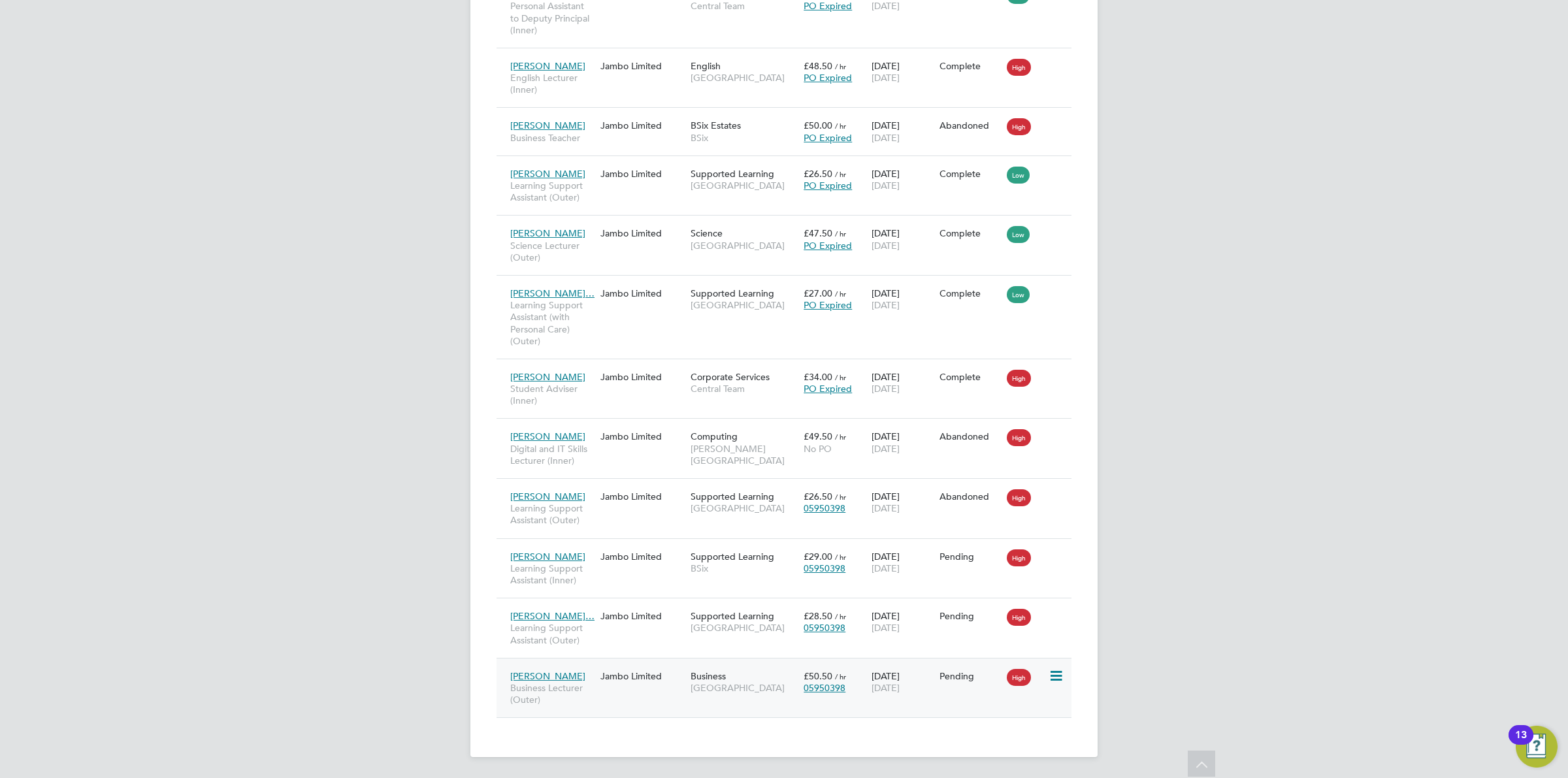
click at [944, 693] on div "Beulah Obianwu Business Lecturer (Outer) Jambo Limited Business Havering Sixth …" at bounding box center [784, 688] width 575 height 61
click at [949, 683] on div "Pending" at bounding box center [970, 676] width 68 height 24
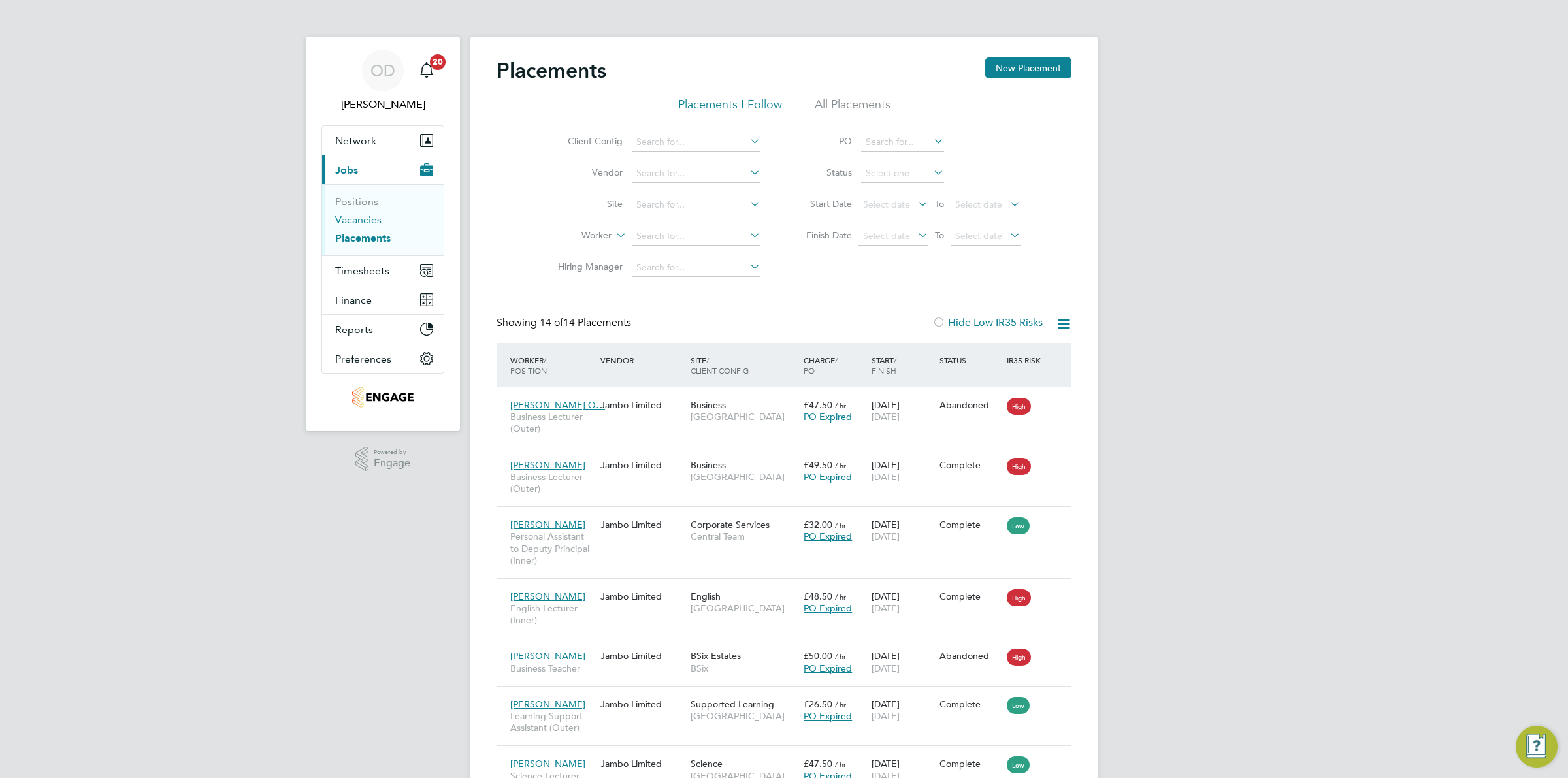
click at [348, 219] on link "Vacancies" at bounding box center [358, 220] width 46 height 13
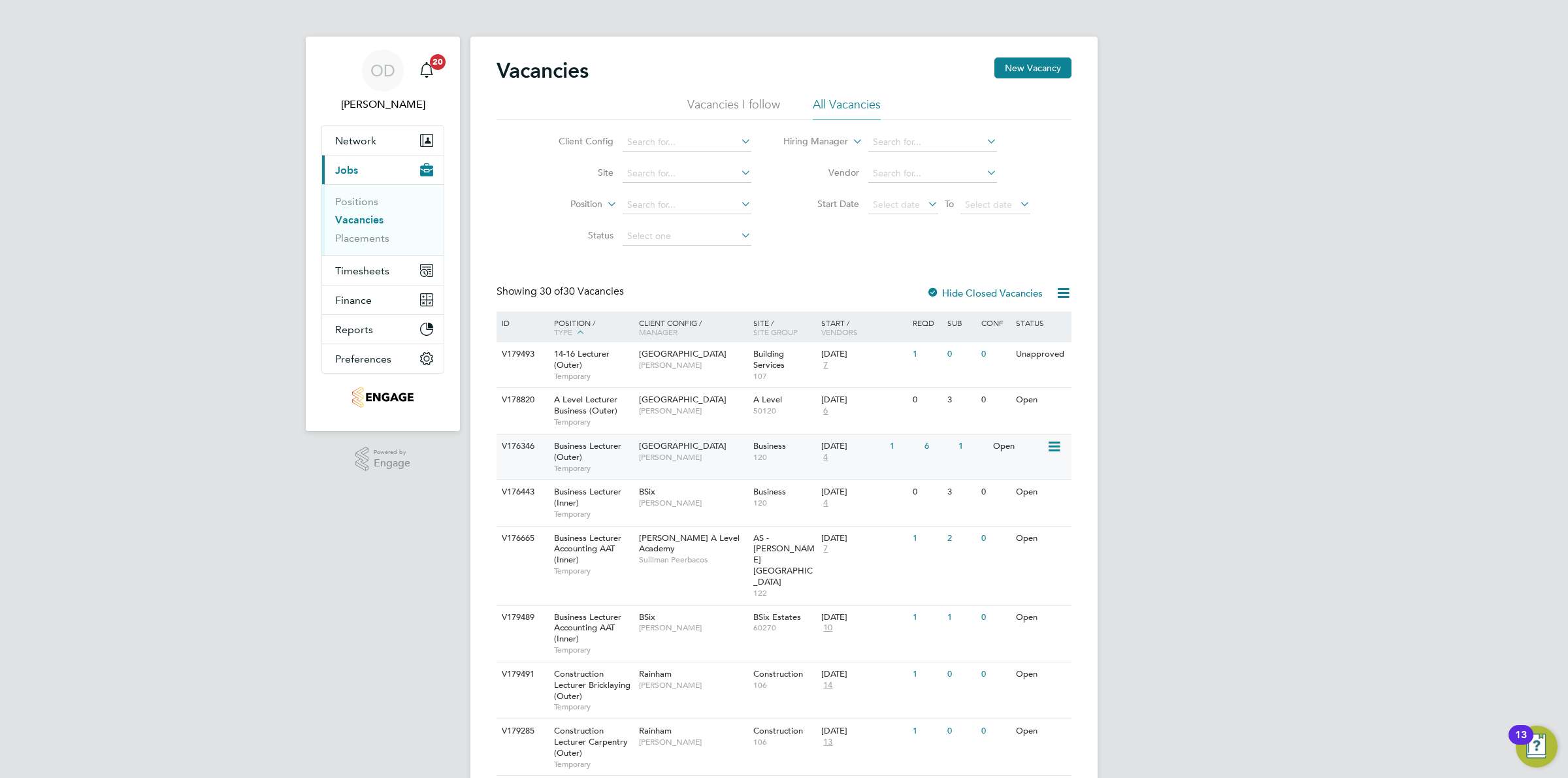
click at [944, 445] on div "6" at bounding box center [938, 446] width 34 height 24
click at [367, 145] on span "Network" at bounding box center [356, 141] width 42 height 13
click at [374, 141] on span "Network" at bounding box center [356, 141] width 42 height 13
click at [361, 175] on button "Current page: Jobs" at bounding box center [382, 170] width 121 height 29
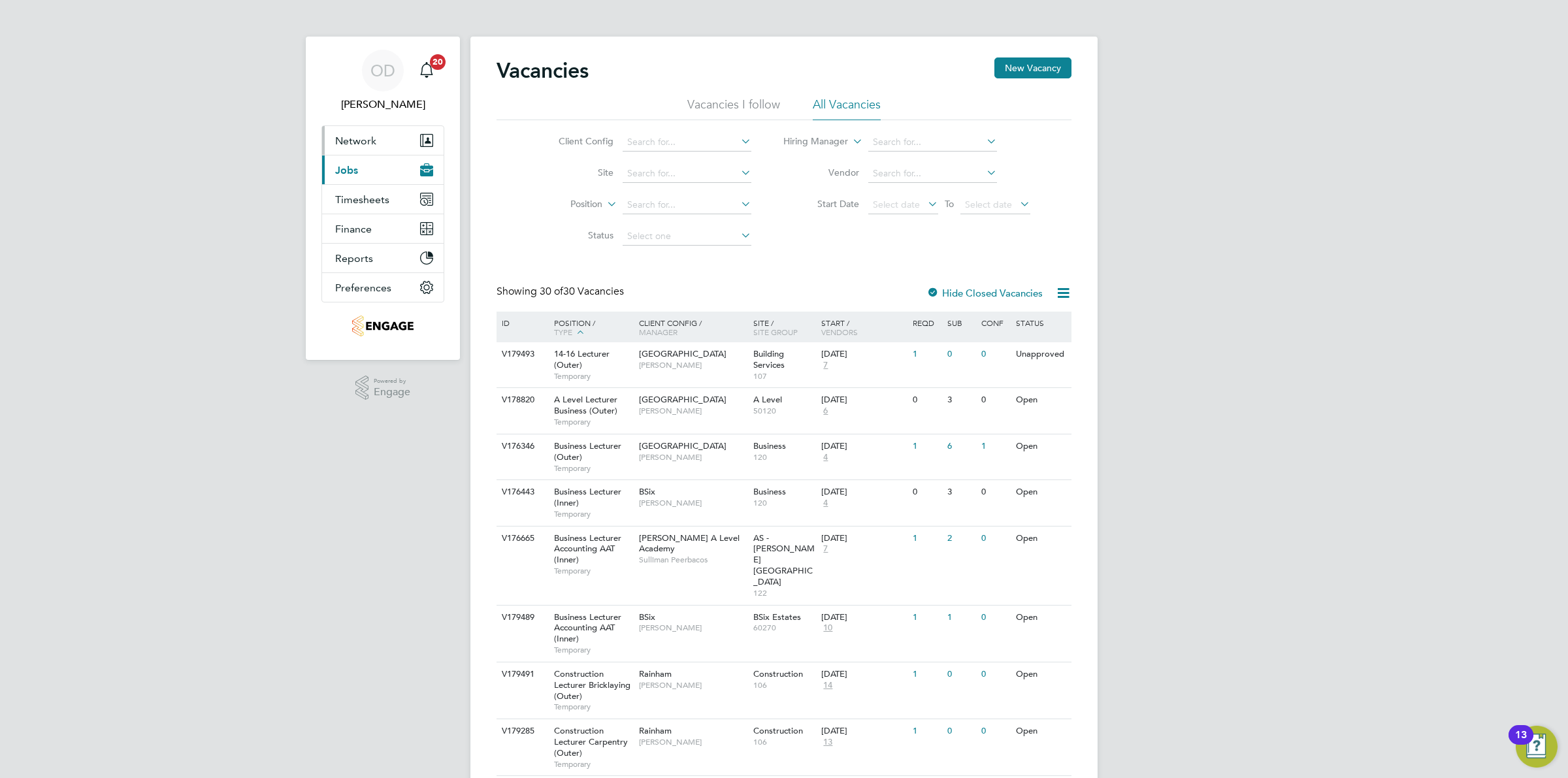
click at [363, 145] on span "Network" at bounding box center [356, 141] width 42 height 13
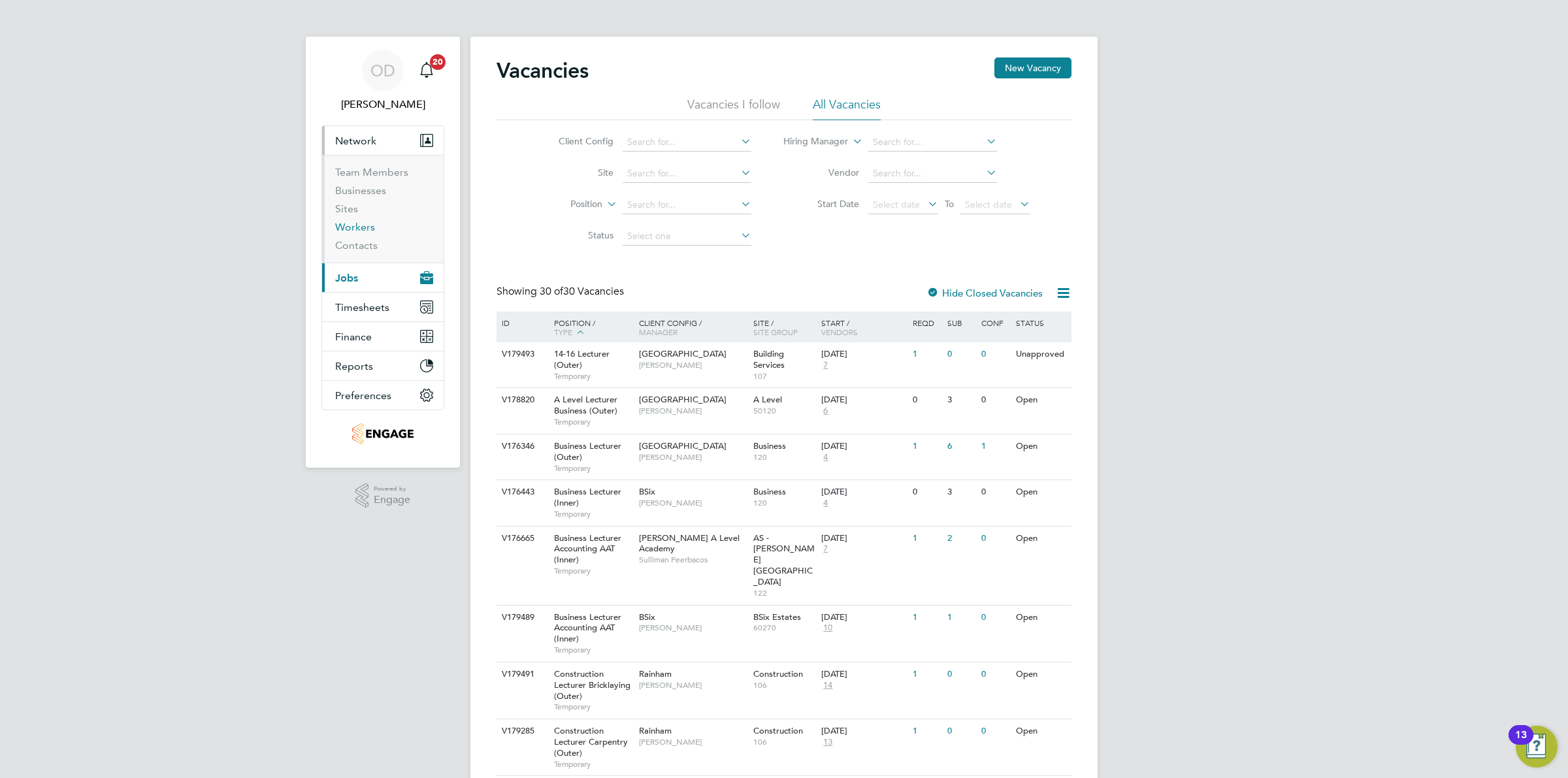
click at [352, 225] on link "Workers" at bounding box center [355, 227] width 40 height 13
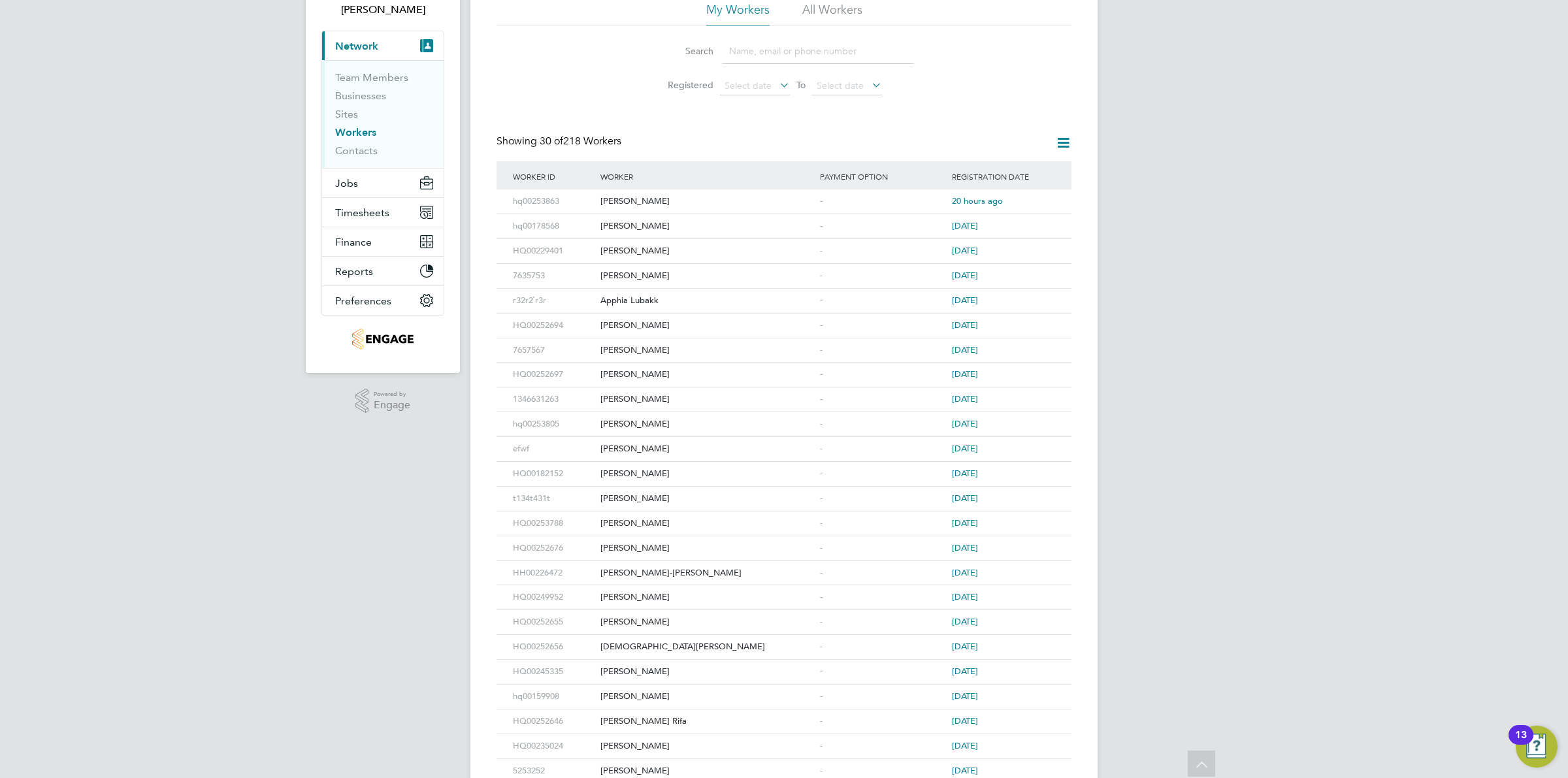
scroll to position [13, 0]
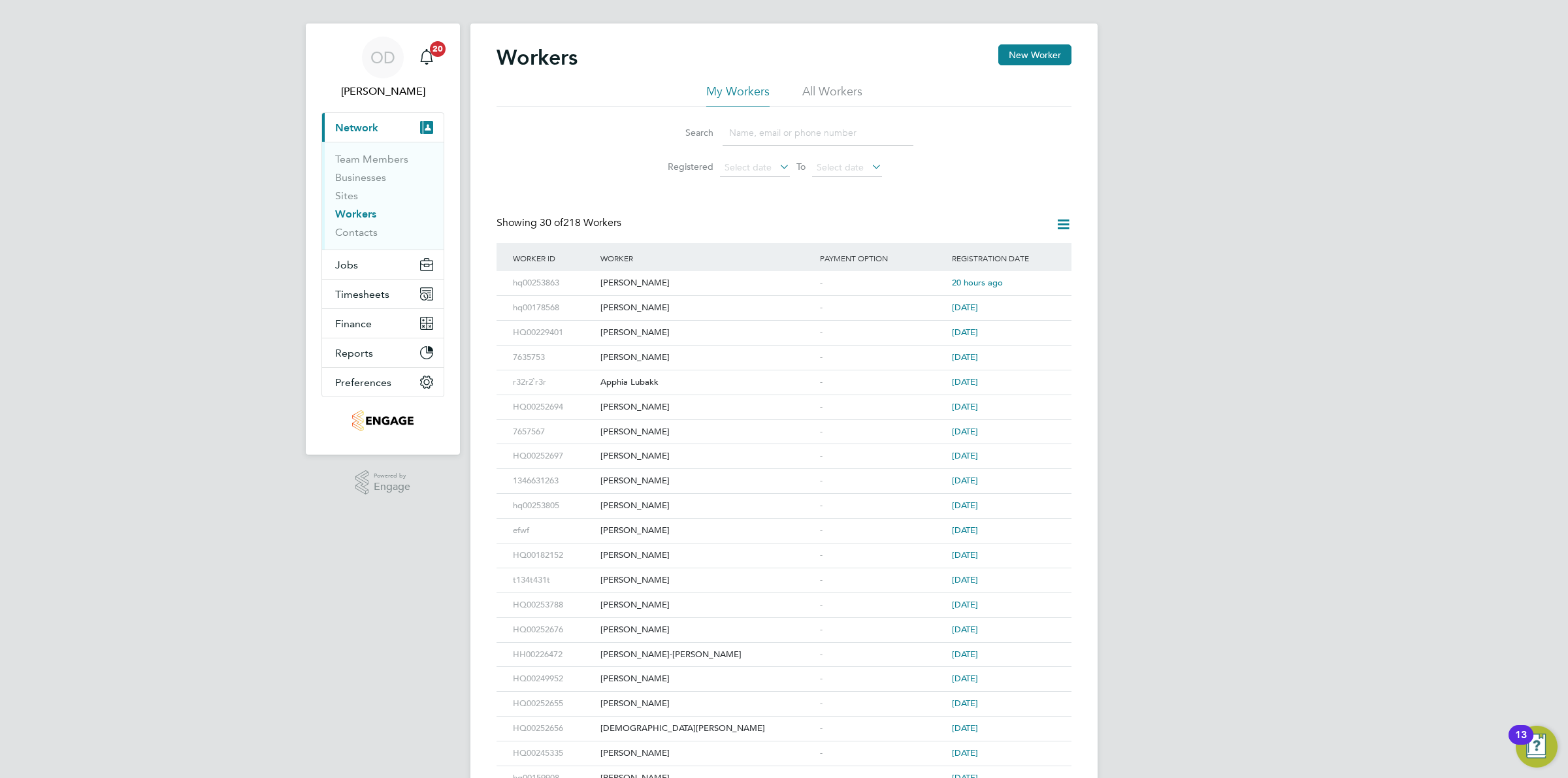
click at [749, 127] on input at bounding box center [818, 133] width 191 height 25
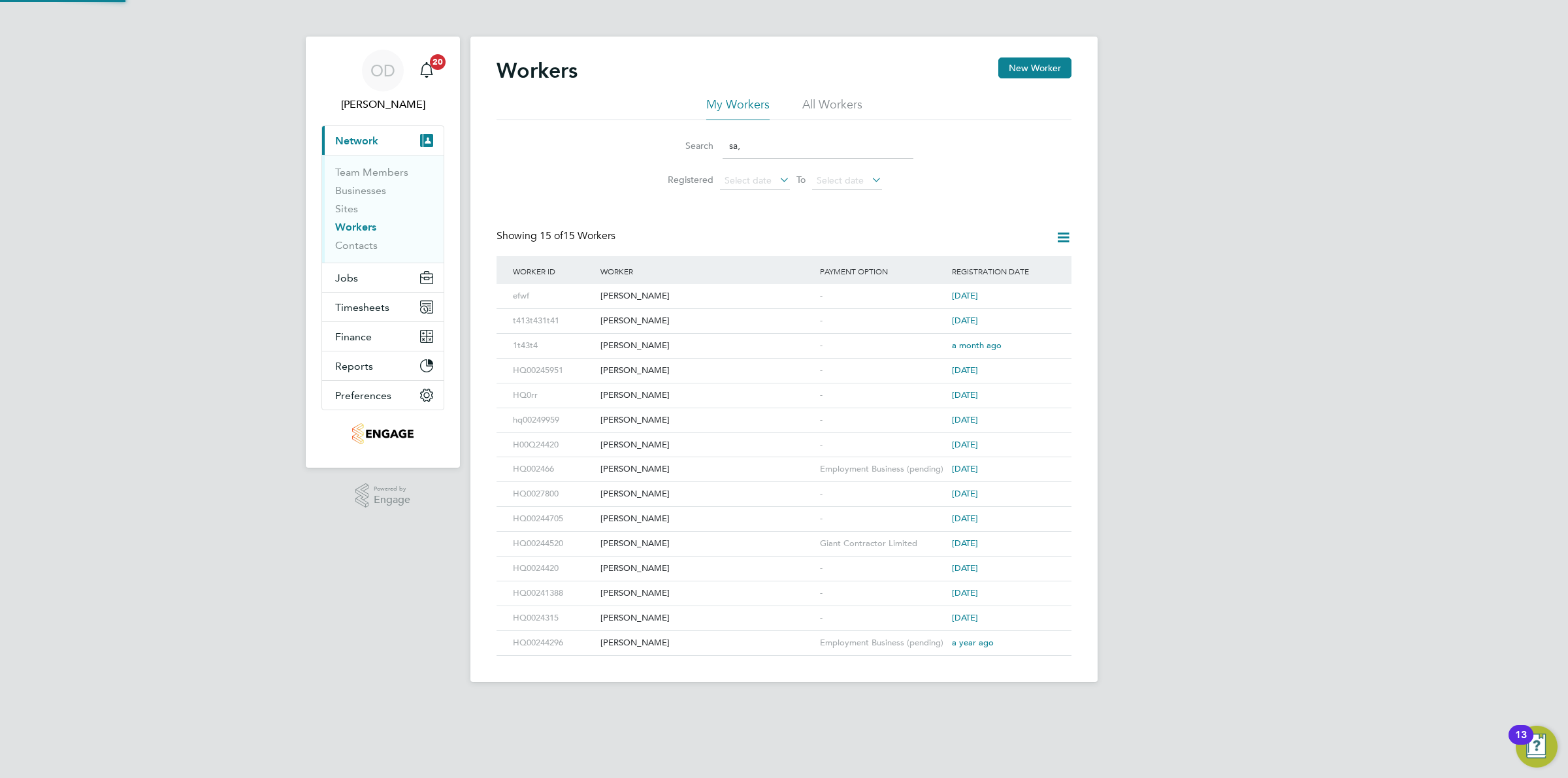
scroll to position [0, 0]
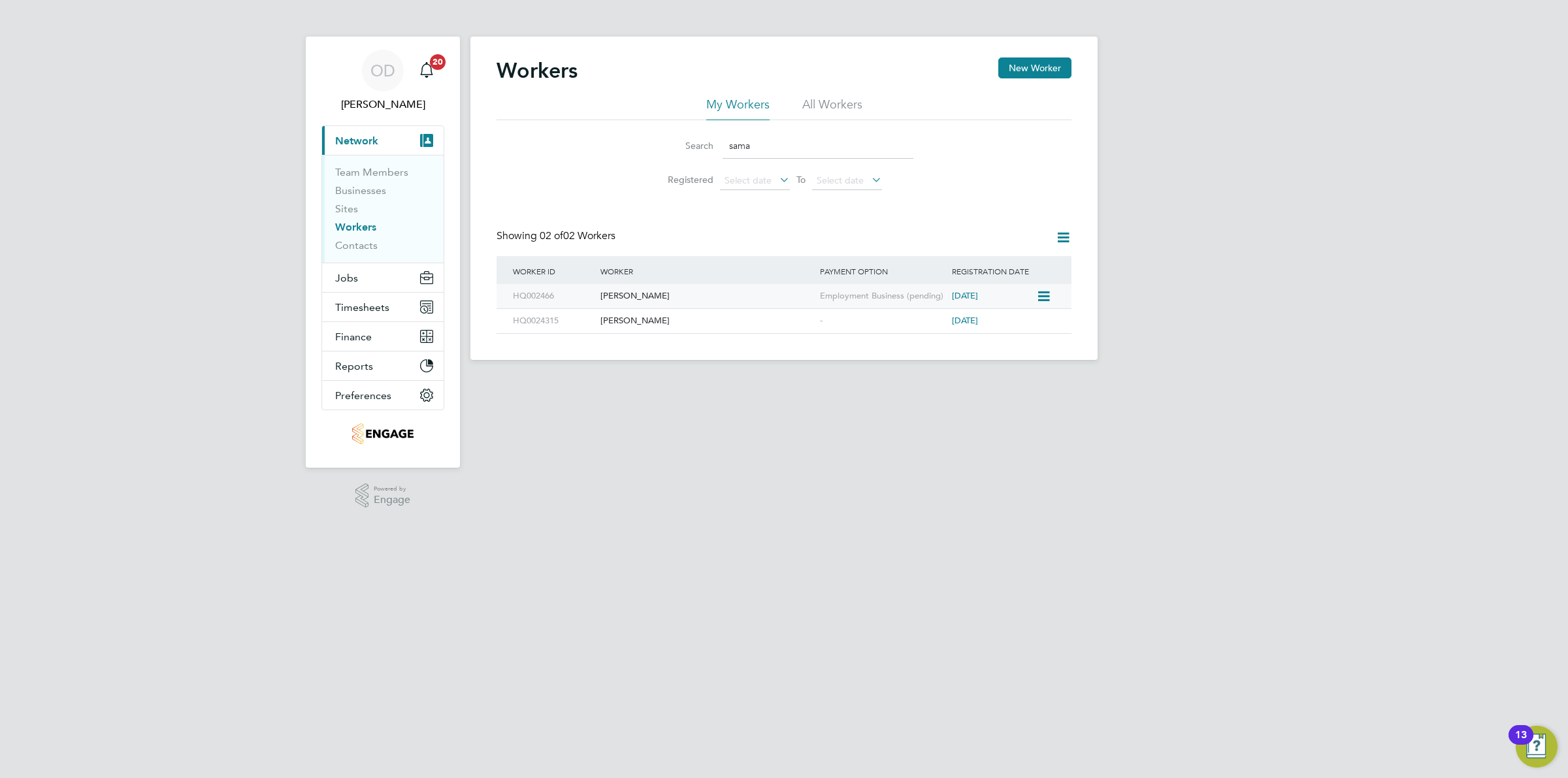
type input "sama"
click at [729, 294] on div "[PERSON_NAME]" at bounding box center [707, 296] width 220 height 24
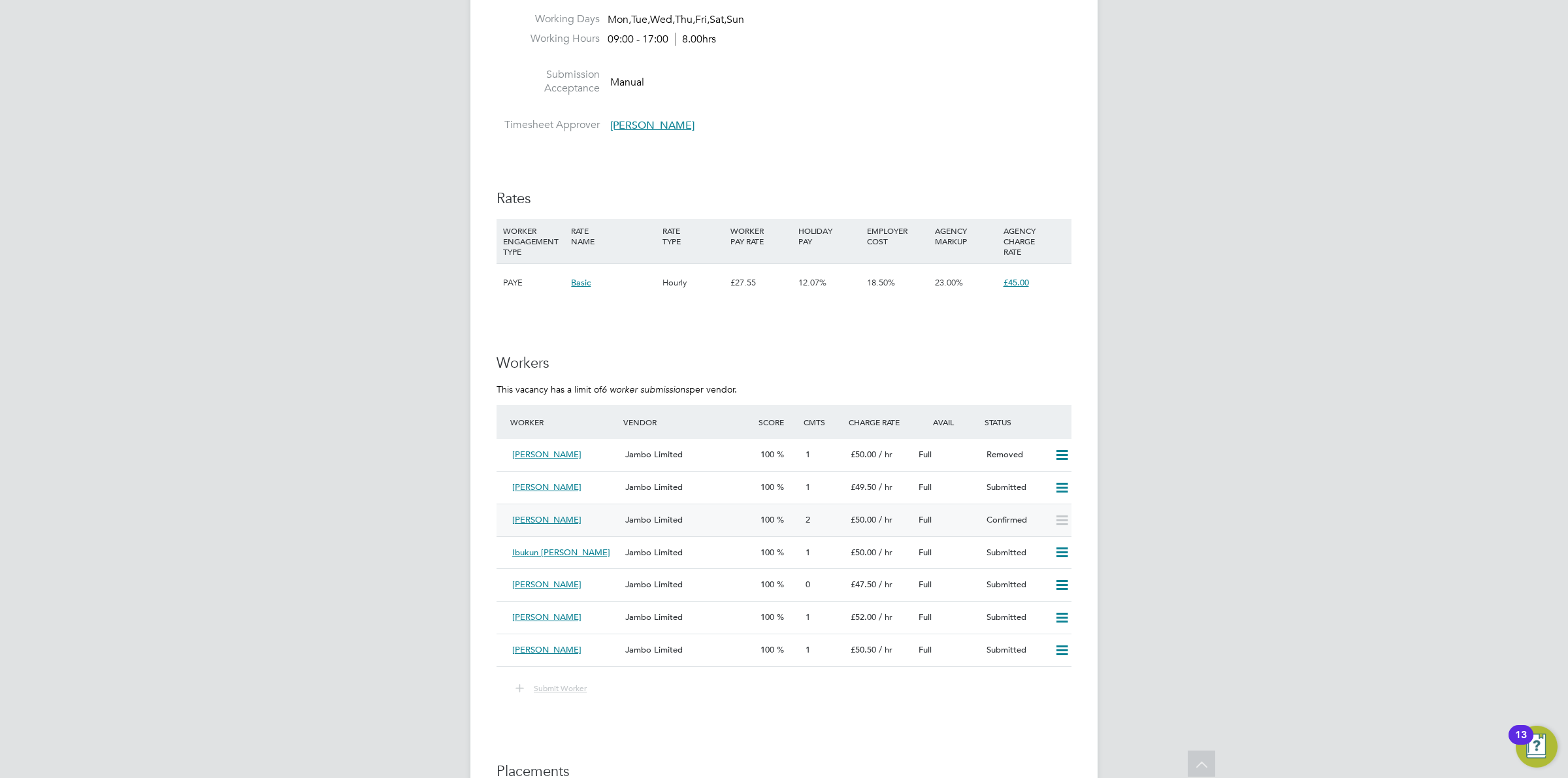
click at [1000, 520] on div "Confirmed" at bounding box center [1015, 520] width 68 height 22
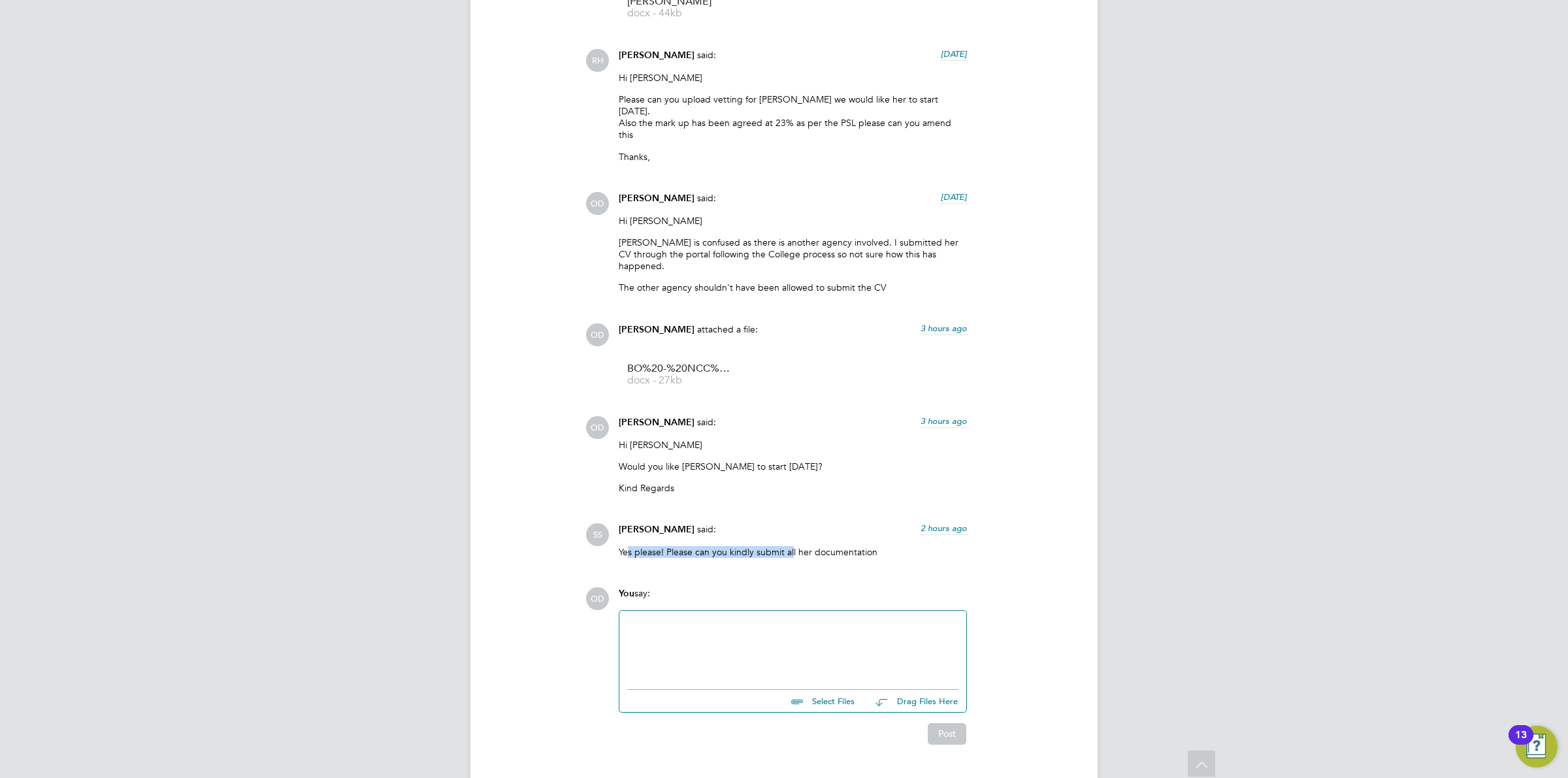
drag, startPoint x: 628, startPoint y: 513, endPoint x: 793, endPoint y: 524, distance: 165.4
click at [793, 546] on p "Yes please! Please can you kindly submit all her documentation" at bounding box center [793, 551] width 348 height 12
drag, startPoint x: 858, startPoint y: 524, endPoint x: 647, endPoint y: 534, distance: 211.2
click at [647, 546] on div "Yes please! Please can you kindly submit all her documentation" at bounding box center [793, 557] width 348 height 22
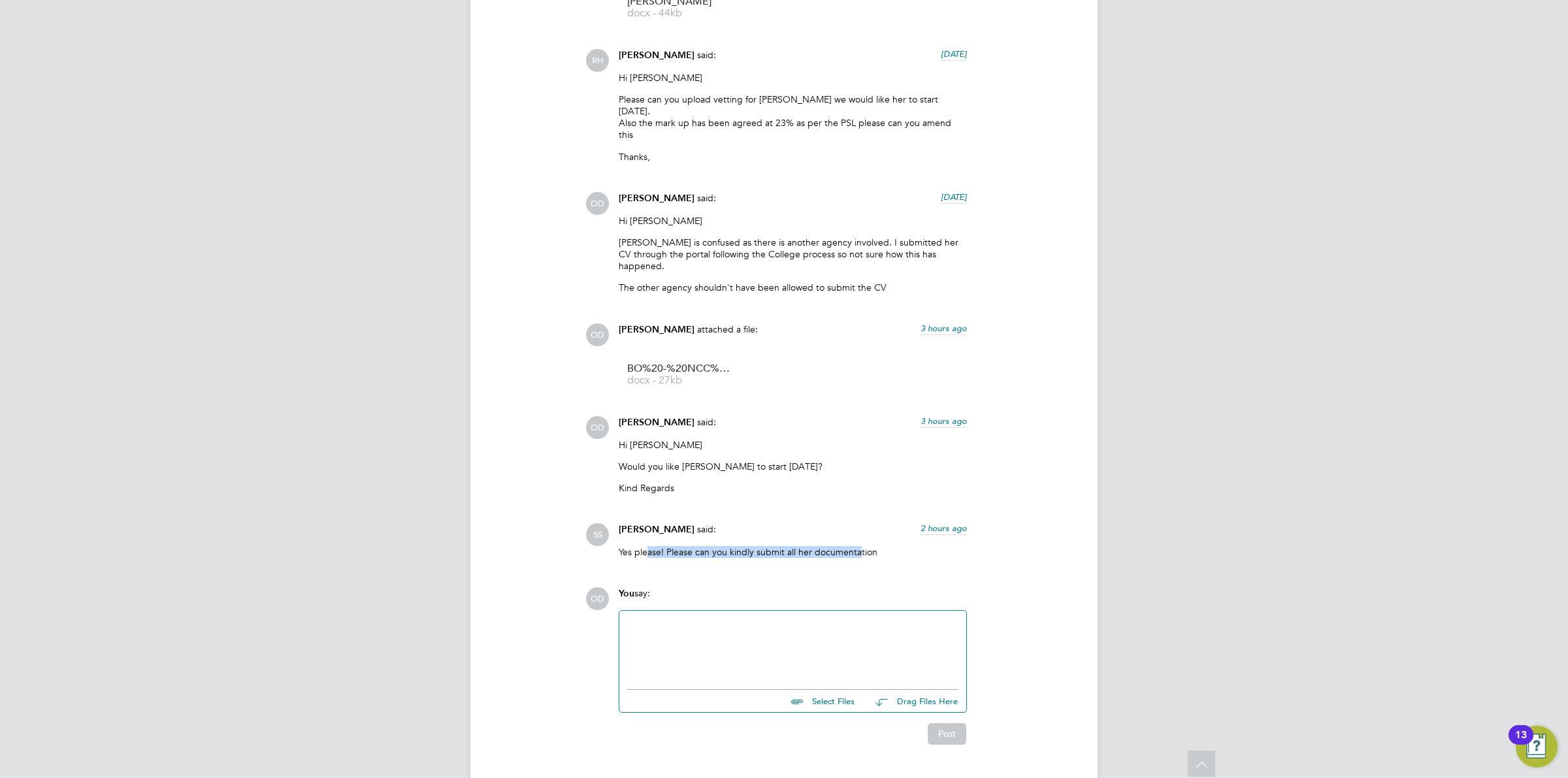
click at [657, 546] on div "Yes please! Please can you kindly submit all her documentation" at bounding box center [793, 557] width 348 height 22
drag, startPoint x: 612, startPoint y: 527, endPoint x: 828, endPoint y: 520, distance: 216.1
click at [807, 523] on div "Shabnam Shaheen said: 2 hours ago Yes please! Please can you kindly submit all …" at bounding box center [793, 545] width 361 height 44
click at [833, 546] on p "Yes please! Please can you kindly submit all her documentation" at bounding box center [793, 551] width 348 height 12
drag, startPoint x: 892, startPoint y: 524, endPoint x: 624, endPoint y: 531, distance: 268.1
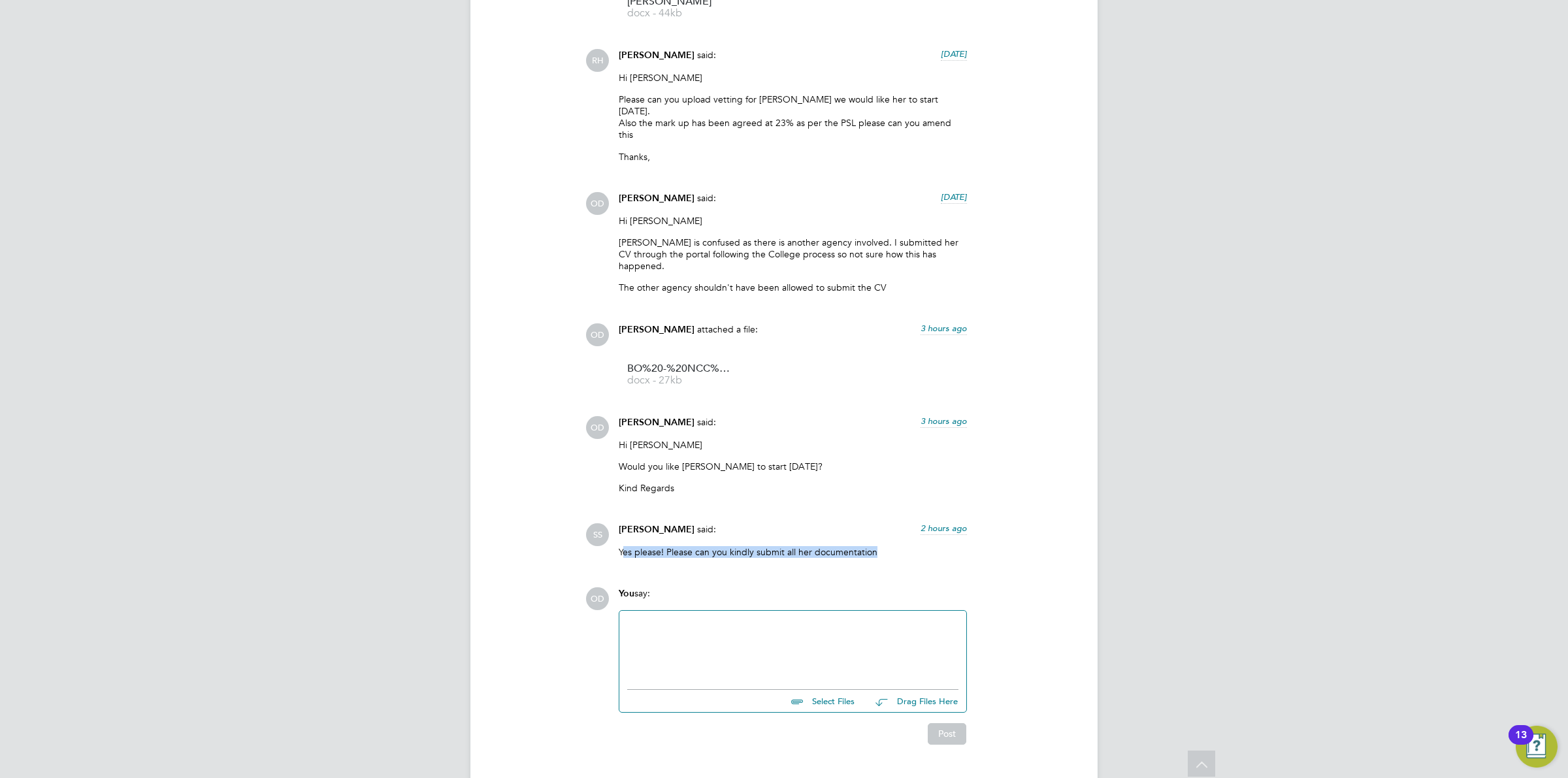
click at [624, 546] on div "Yes please! Please can you kindly submit all her documentation" at bounding box center [793, 557] width 348 height 22
click at [631, 546] on div "Yes please! Please can you kindly submit all her documentation" at bounding box center [793, 557] width 348 height 22
drag, startPoint x: 610, startPoint y: 520, endPoint x: 906, endPoint y: 528, distance: 296.1
click at [906, 528] on div "SS Shabnam Shaheen said: 2 hours ago Yes please! Please can you kindly submit a…" at bounding box center [829, 545] width 486 height 44
click at [903, 546] on div "Yes please! Please can you kindly submit all her documentation" at bounding box center [793, 557] width 348 height 22
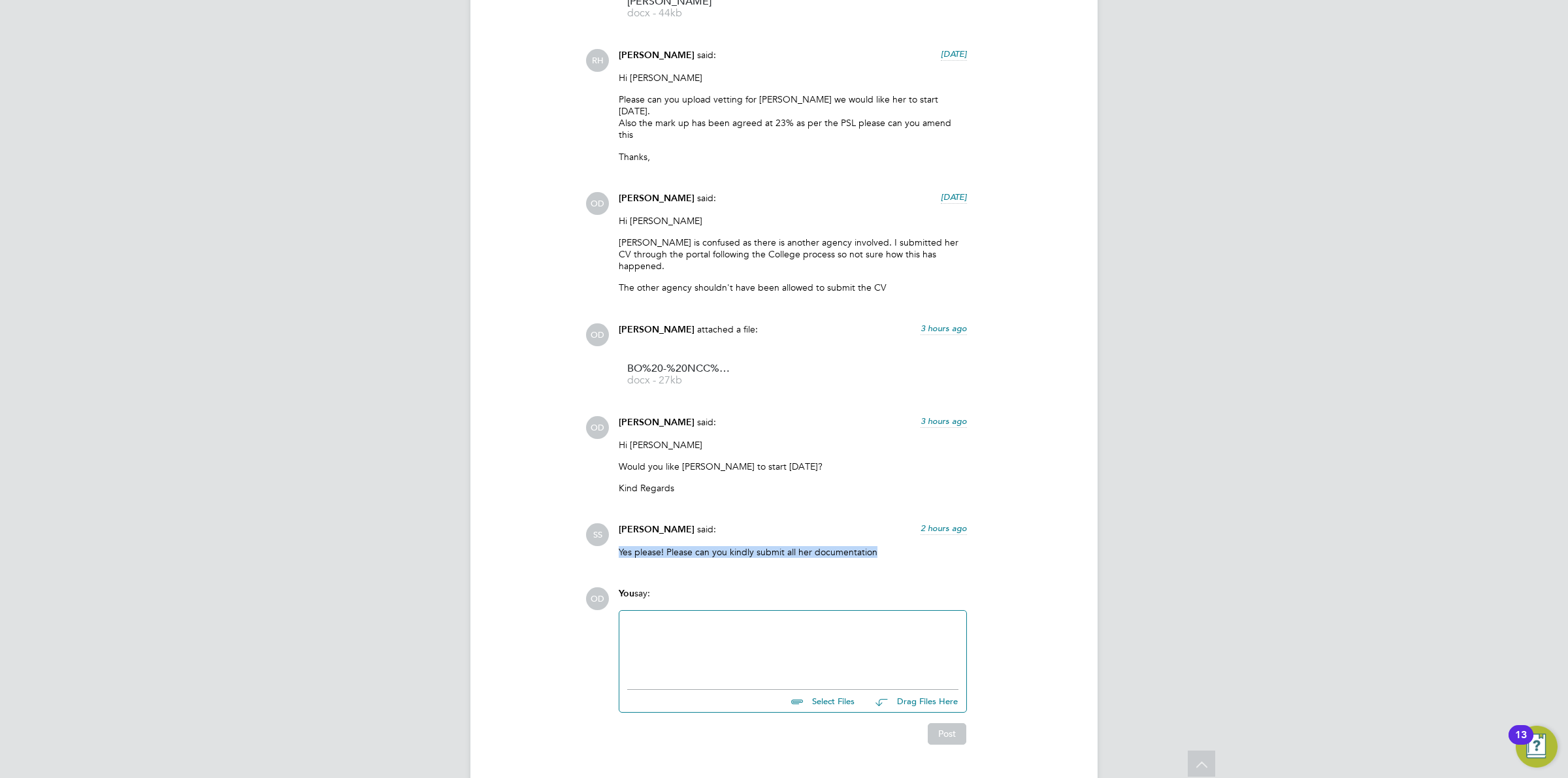
drag, startPoint x: 874, startPoint y: 522, endPoint x: 615, endPoint y: 531, distance: 259.2
click at [615, 531] on div "Shabnam Shaheen said: 2 hours ago Yes please! Please can you kindly submit all …" at bounding box center [793, 545] width 361 height 44
click at [647, 376] on span "docx - 27kb" at bounding box center [680, 380] width 105 height 10
drag, startPoint x: 1122, startPoint y: 468, endPoint x: 968, endPoint y: 426, distance: 159.6
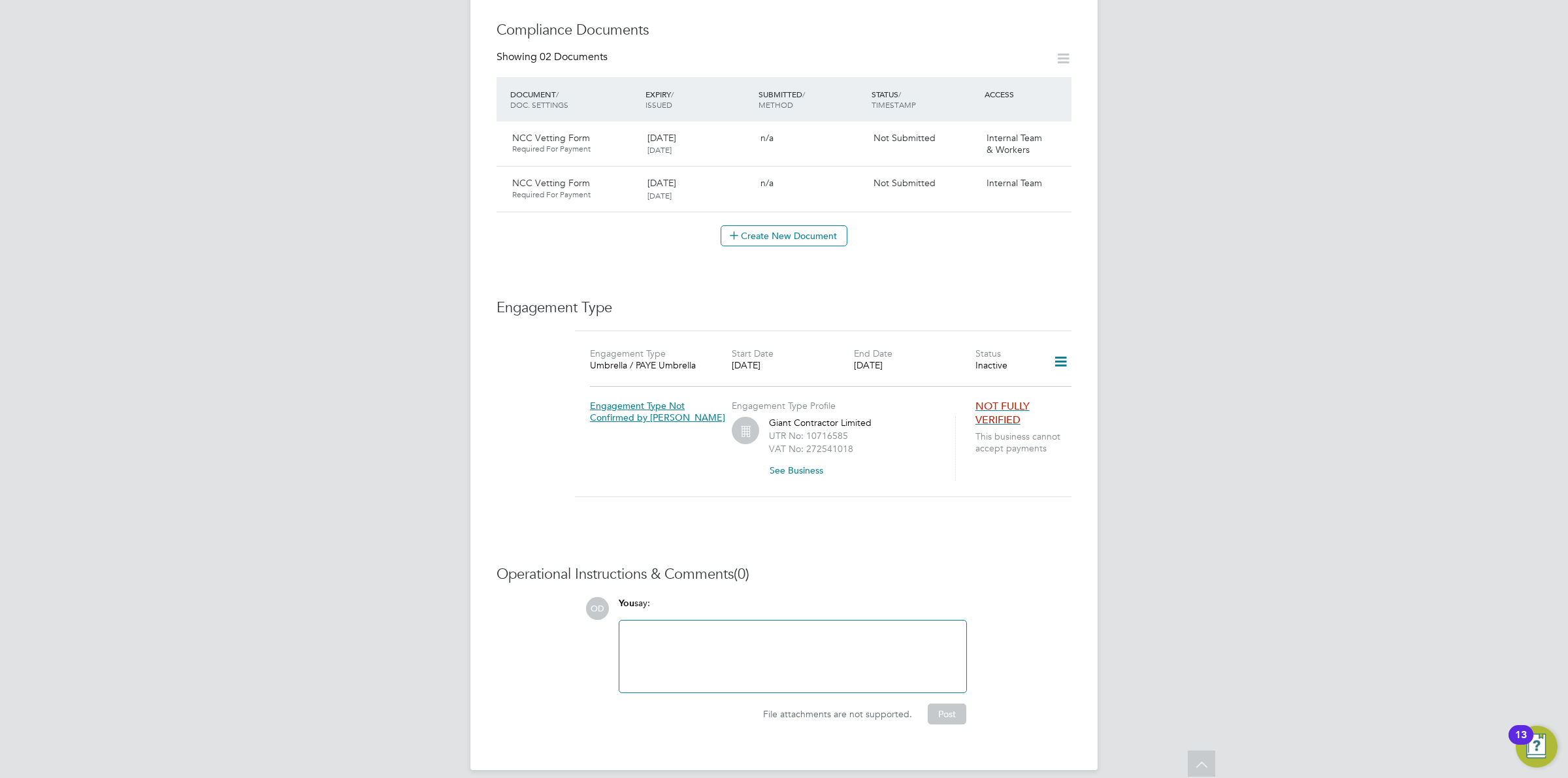
scroll to position [140, 0]
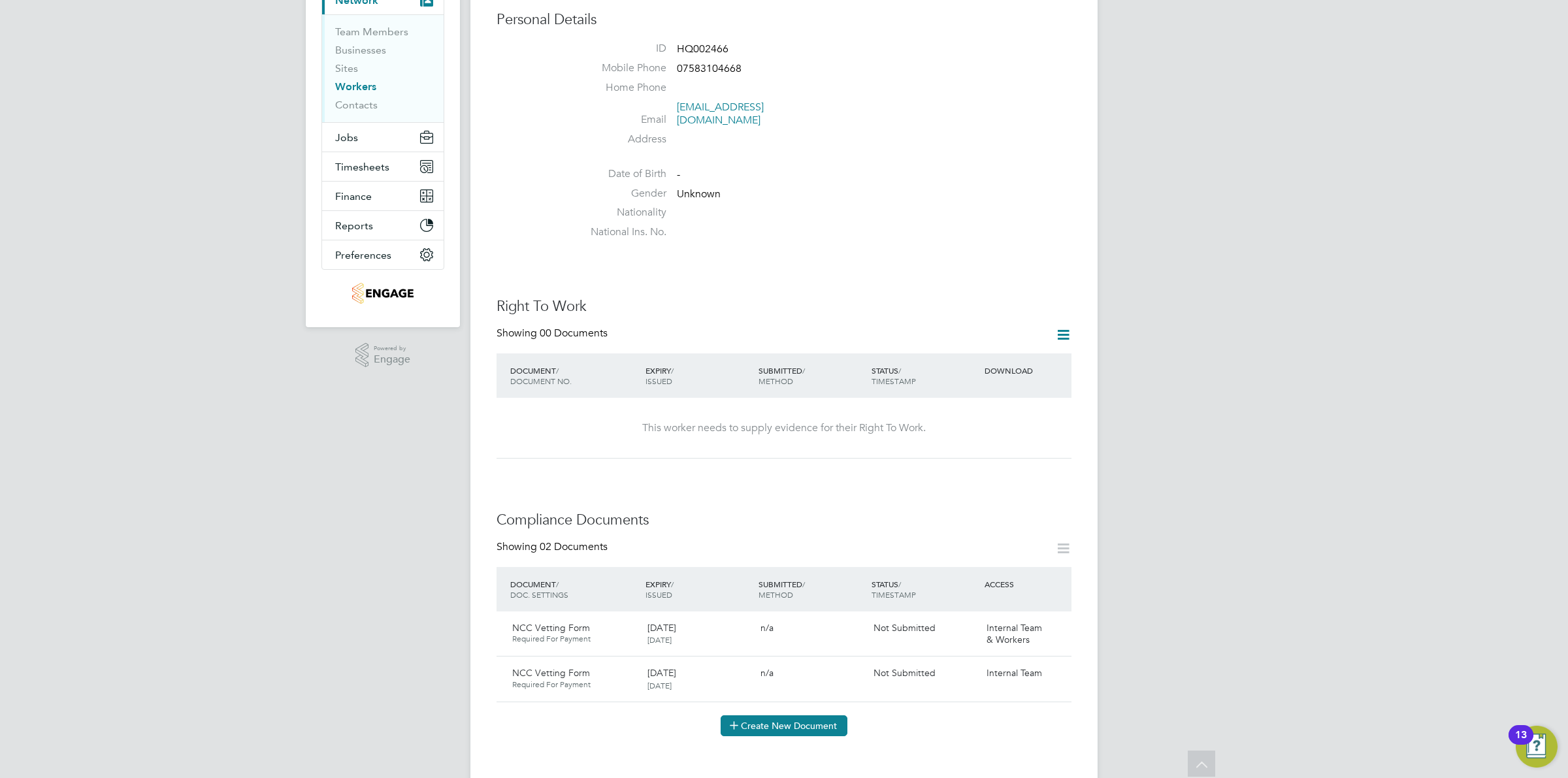
click at [804, 716] on button "Create New Document" at bounding box center [784, 726] width 127 height 21
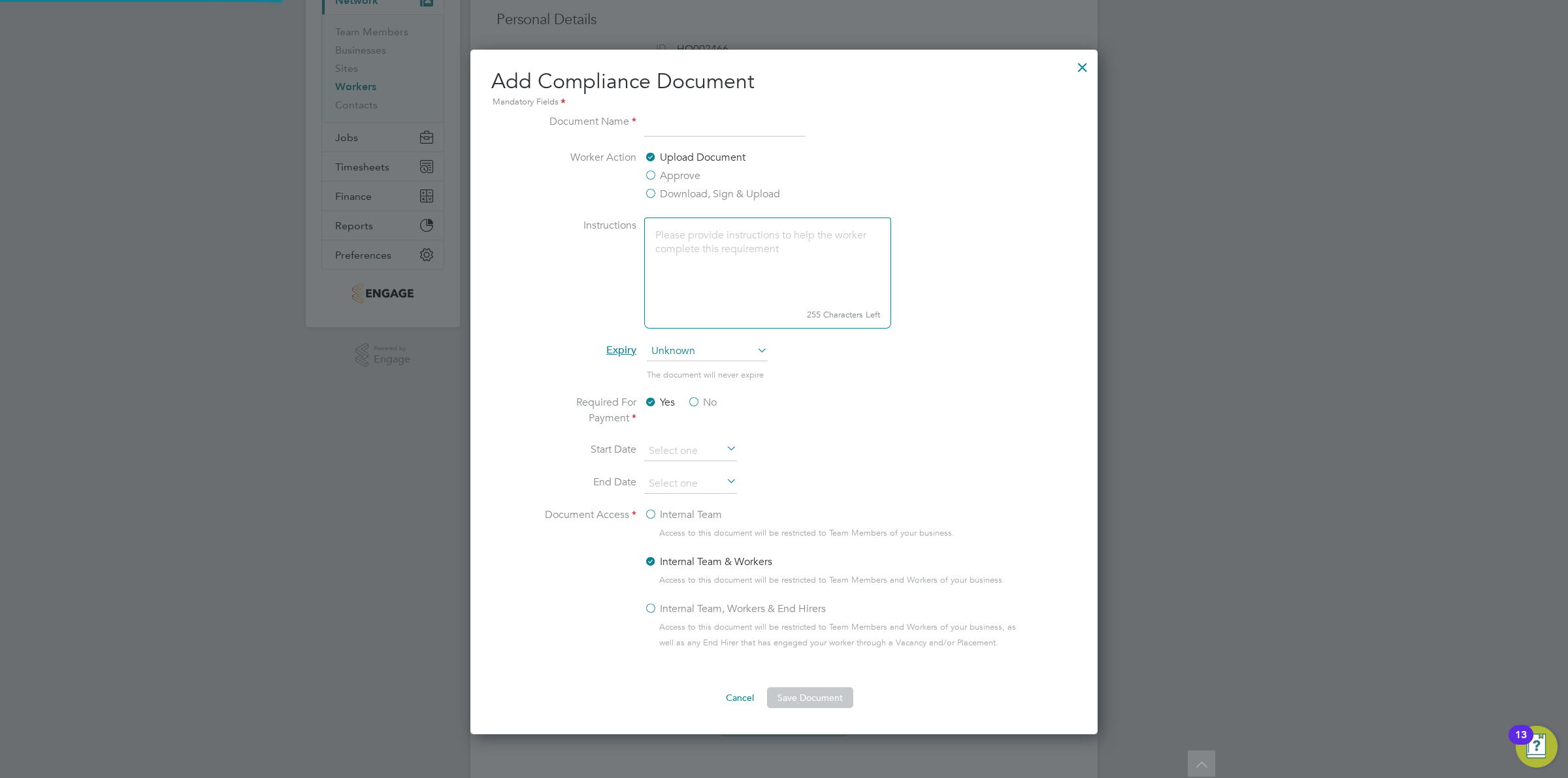
scroll to position [687, 628]
click at [664, 128] on input at bounding box center [725, 126] width 162 height 23
type input "NCC Vetting Form"
click at [678, 191] on label "Download, Sign & Upload" at bounding box center [712, 193] width 136 height 15
click at [0, 0] on input "Download, Sign & Upload" at bounding box center [0, 0] width 0 height 0
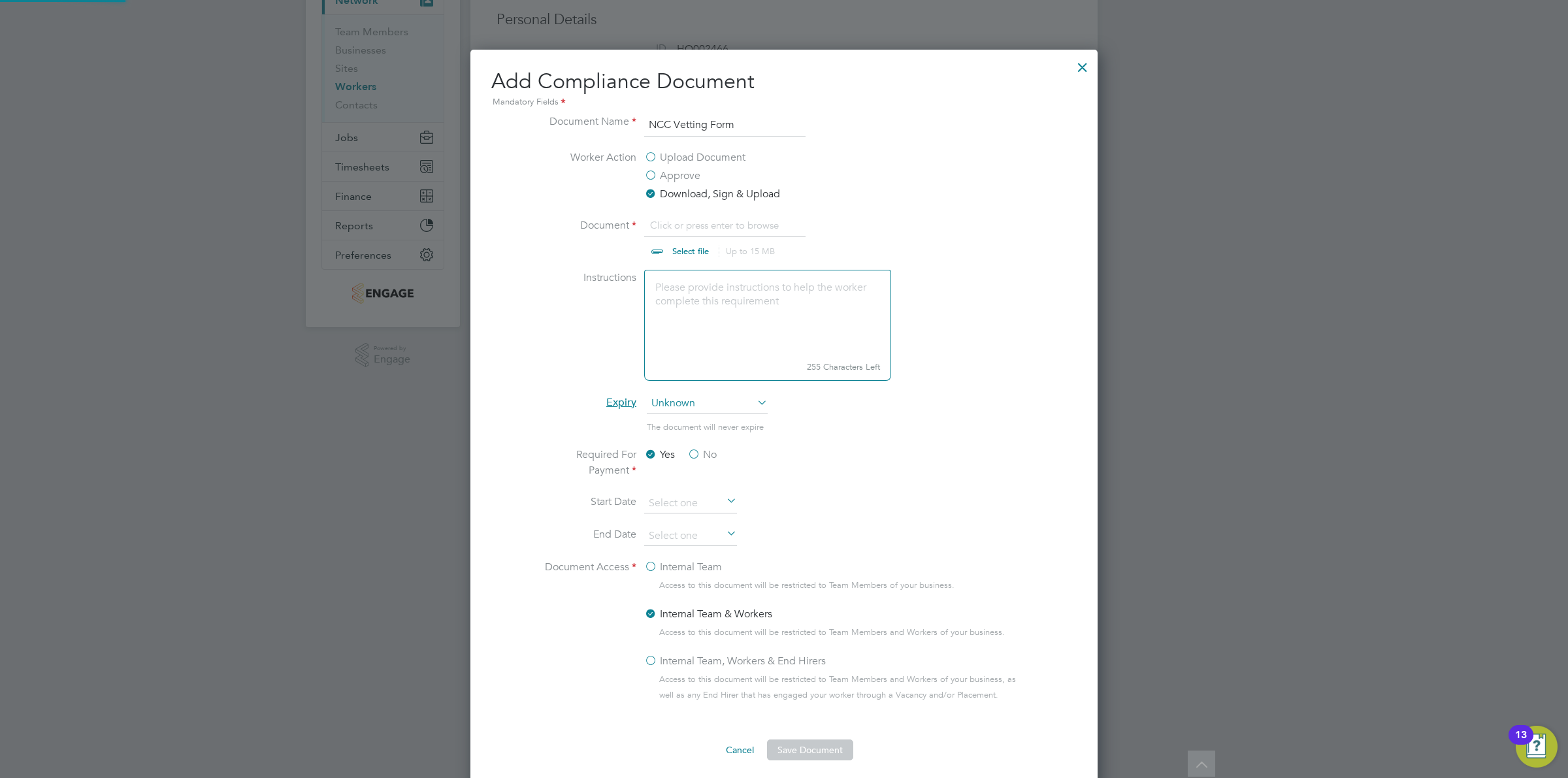
scroll to position [20, 162]
click at [692, 228] on input "file" at bounding box center [702, 237] width 205 height 39
type input "C:\fakepath\SS - NCC Form.docx"
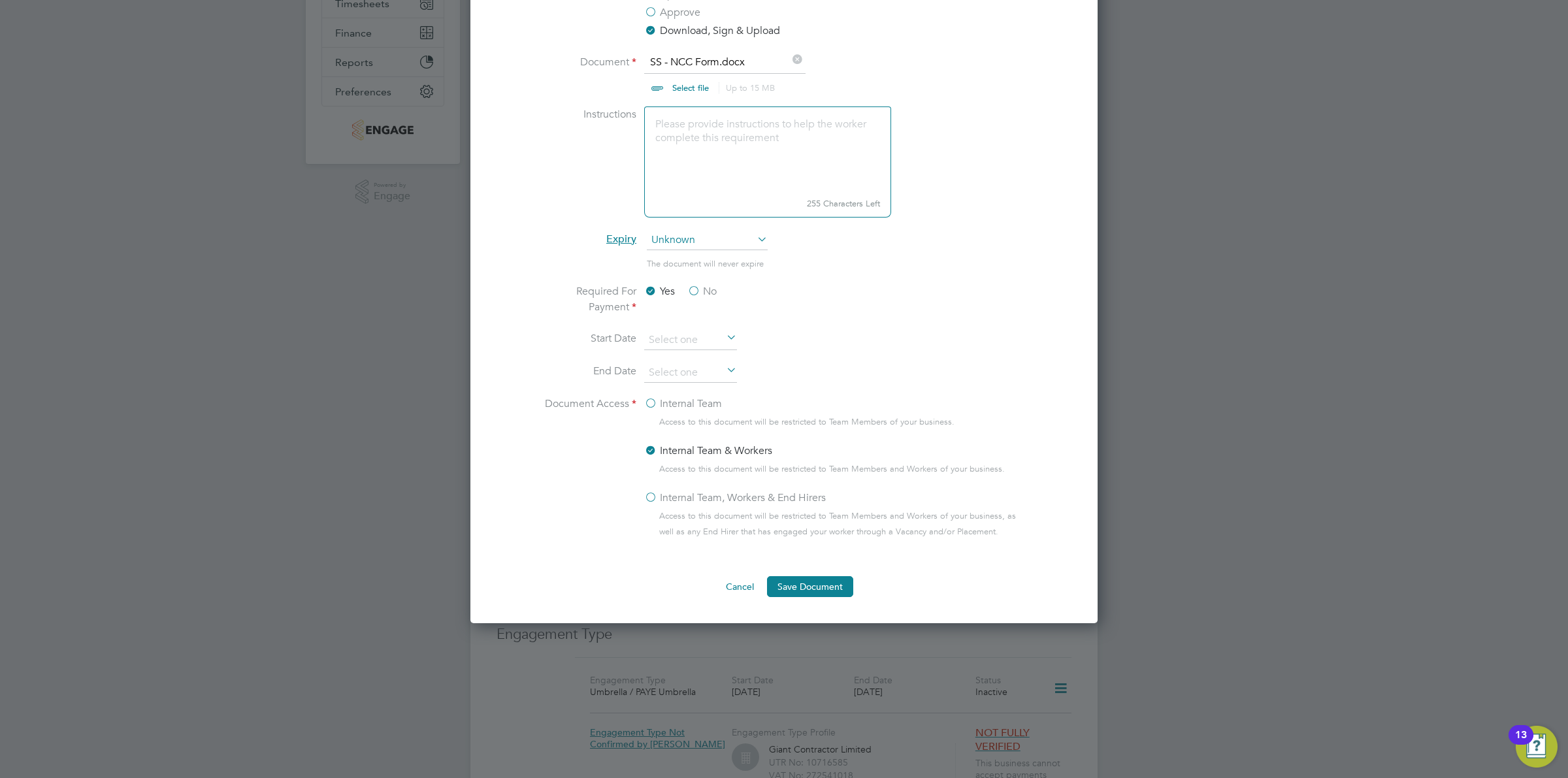
click at [724, 334] on icon at bounding box center [724, 338] width 0 height 18
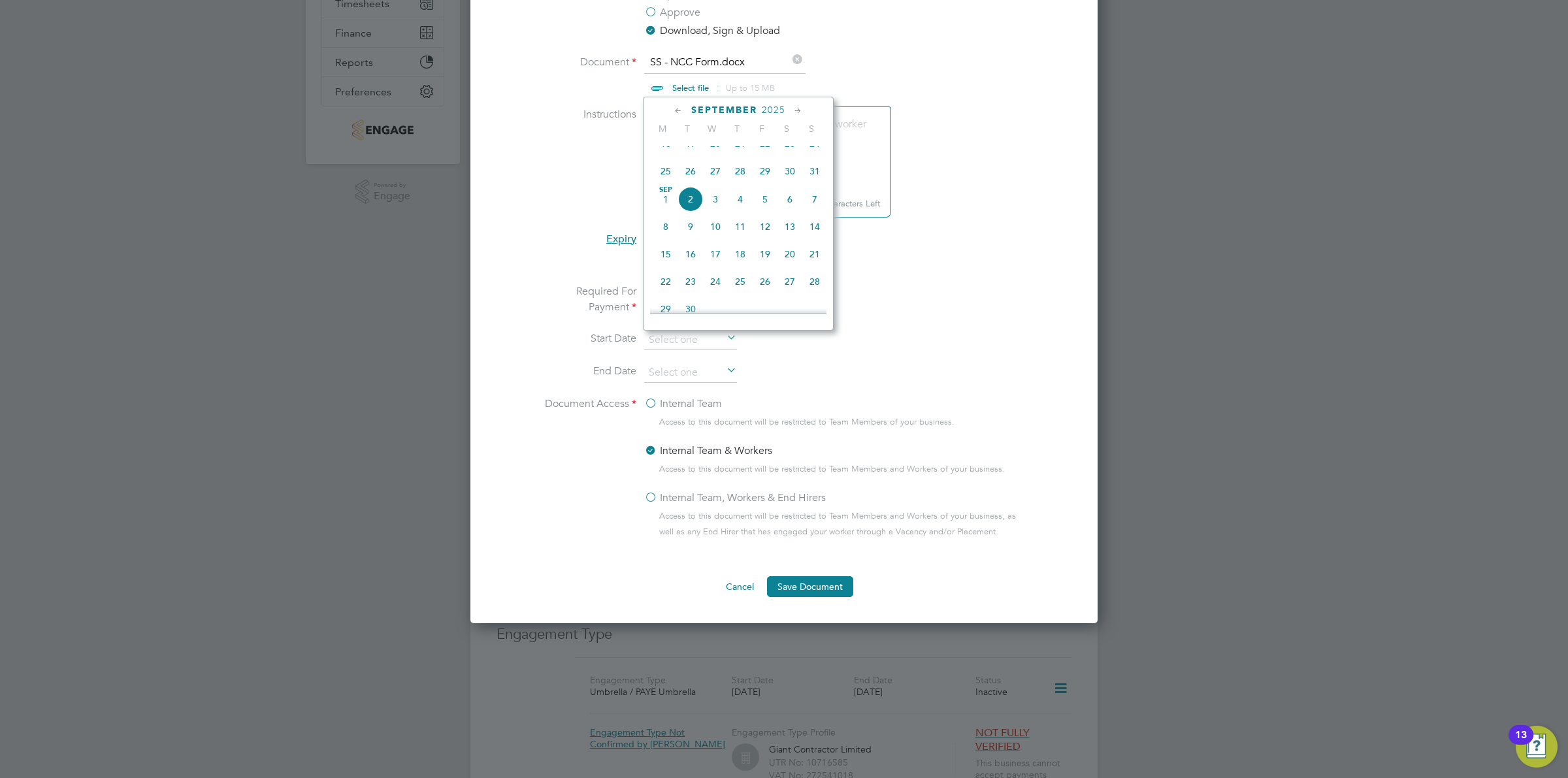
click at [664, 211] on span "[DATE]" at bounding box center [665, 199] width 24 height 24
type input "[DATE]"
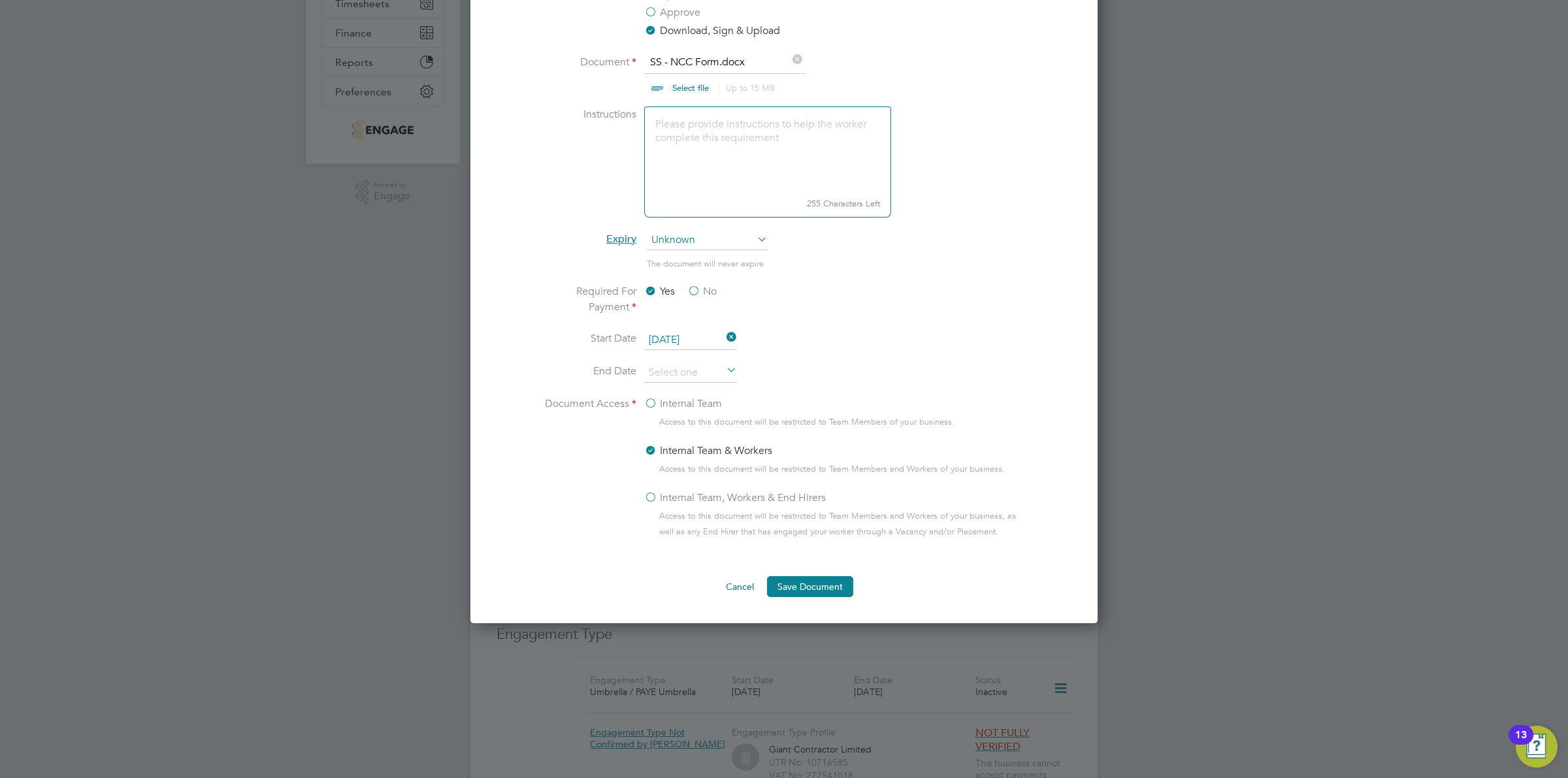
click at [724, 367] on icon at bounding box center [724, 371] width 0 height 18
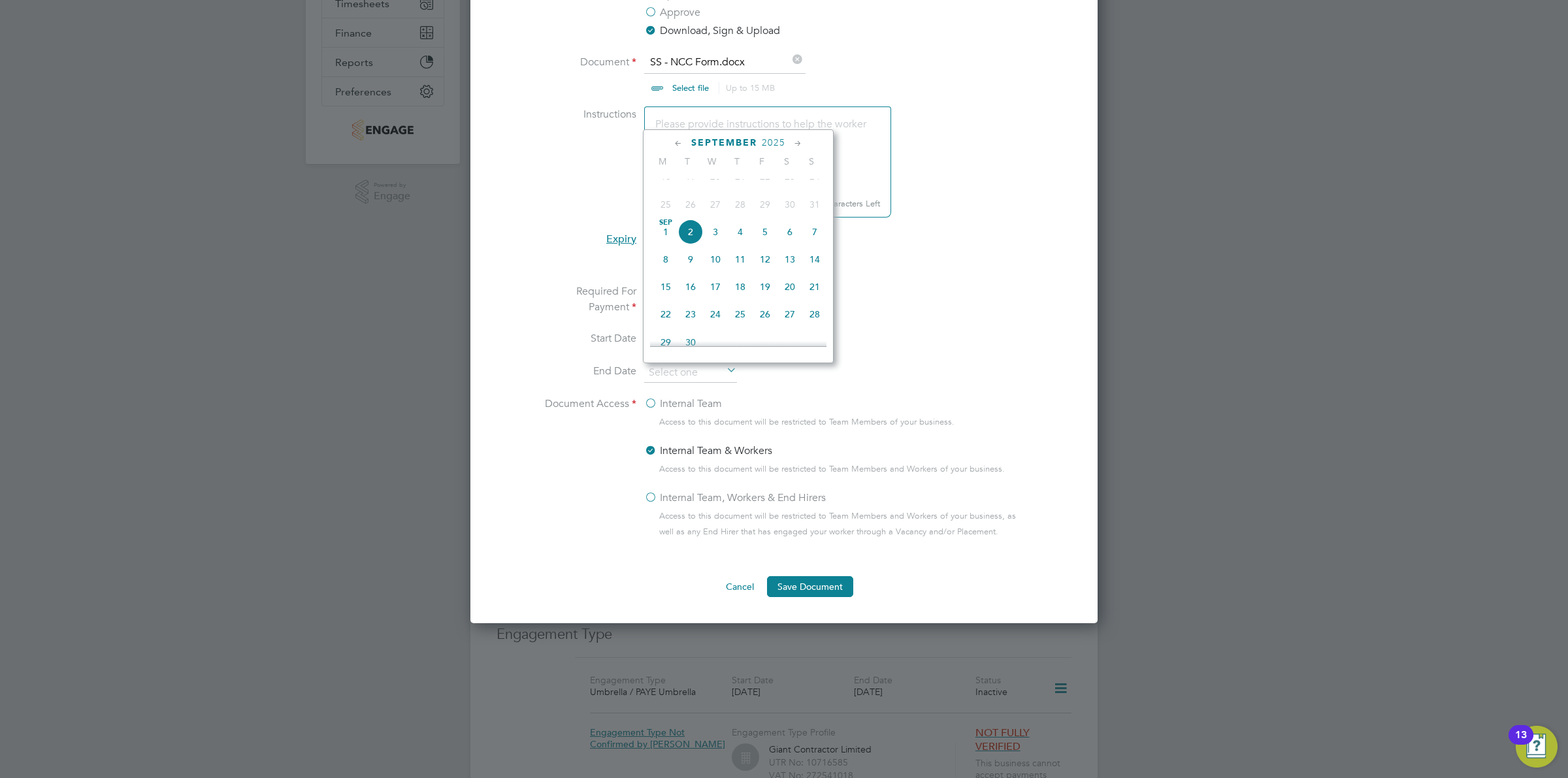
click at [799, 144] on icon at bounding box center [798, 144] width 13 height 14
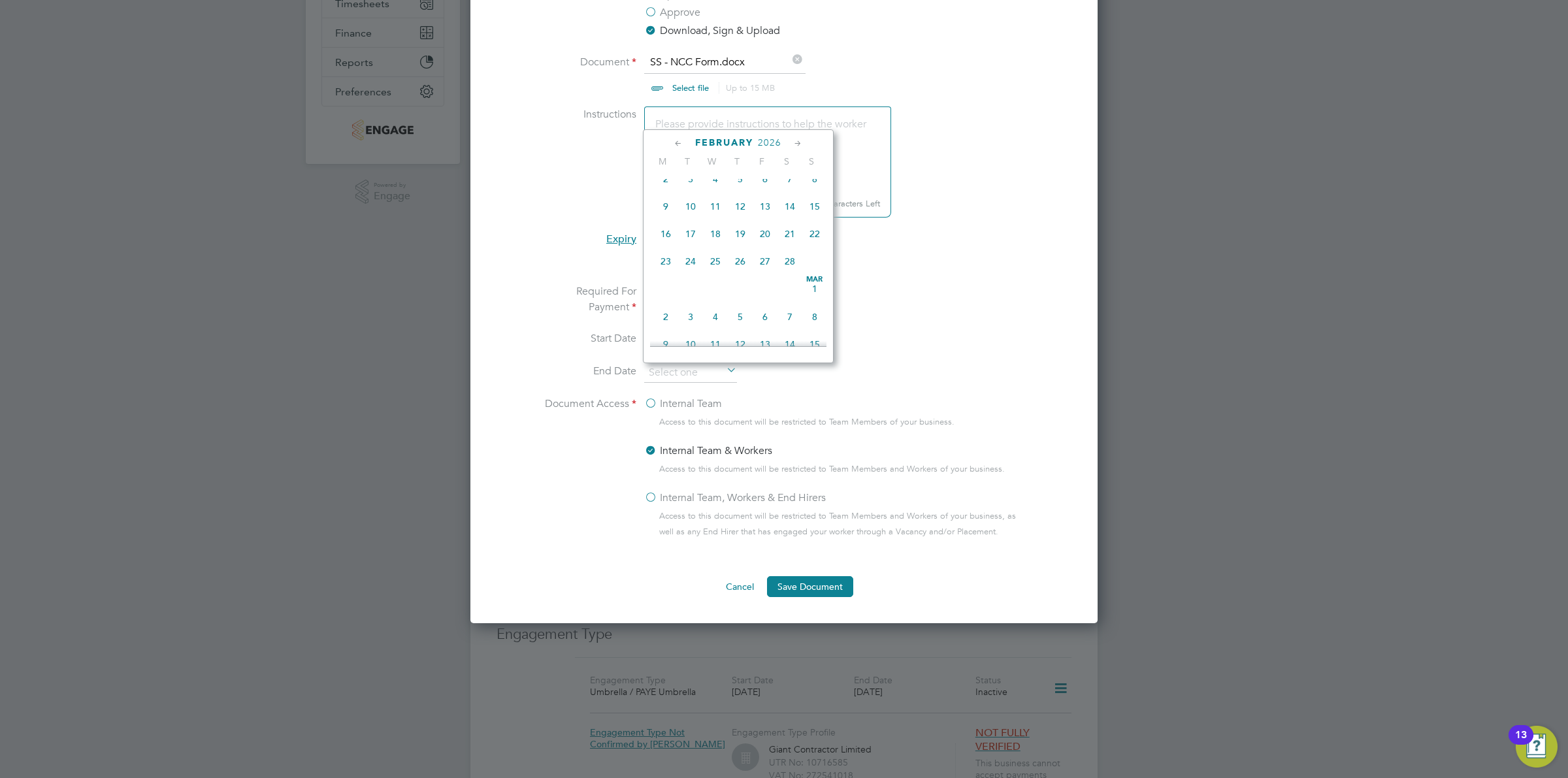
click at [799, 144] on icon at bounding box center [798, 144] width 13 height 14
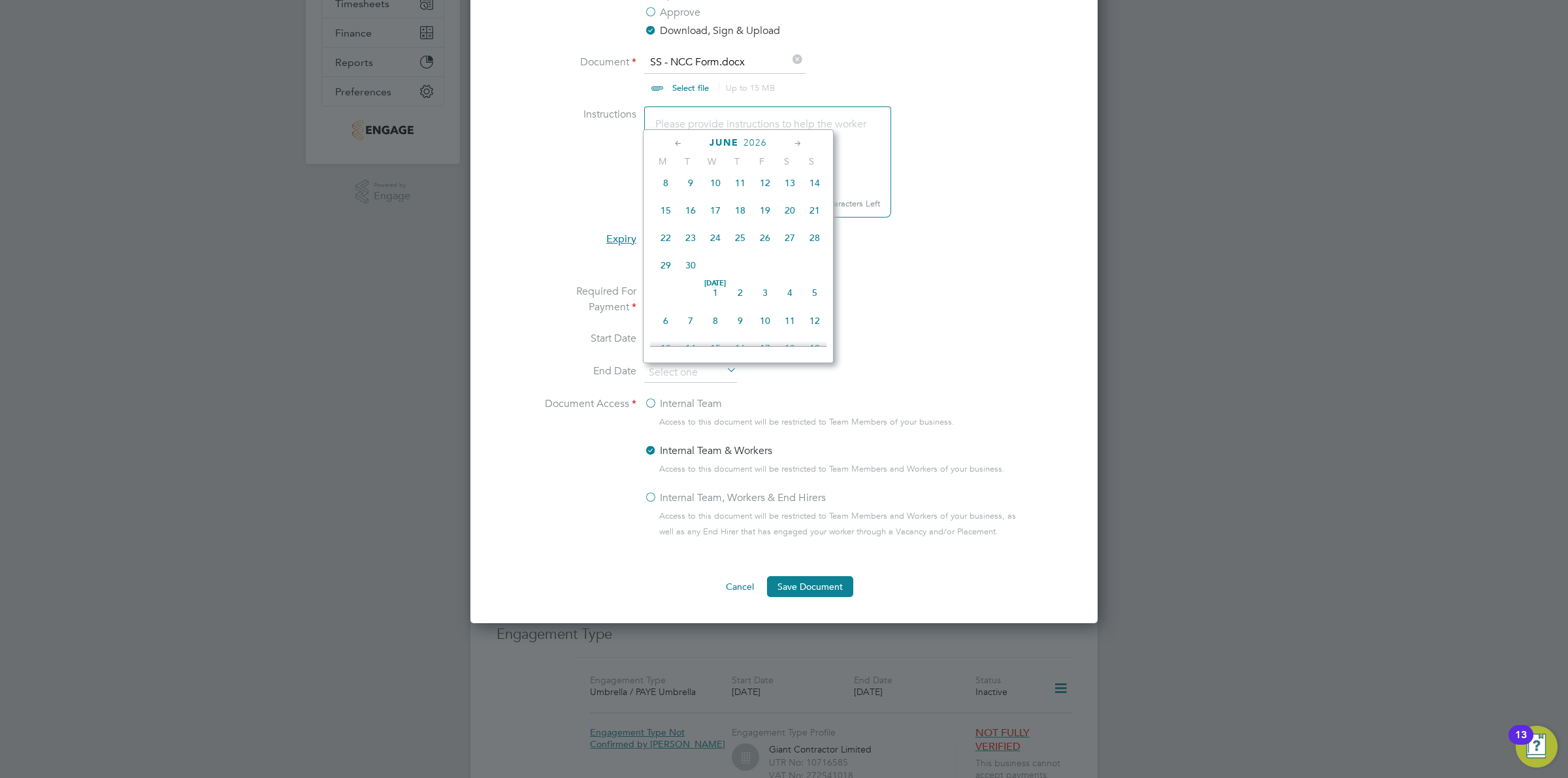
click at [799, 144] on icon at bounding box center [798, 144] width 13 height 14
click at [763, 162] on span "3" at bounding box center [765, 149] width 24 height 24
type input "03 Jul 2026"
click at [964, 289] on li "Required For Payment Yes No" at bounding box center [784, 307] width 492 height 47
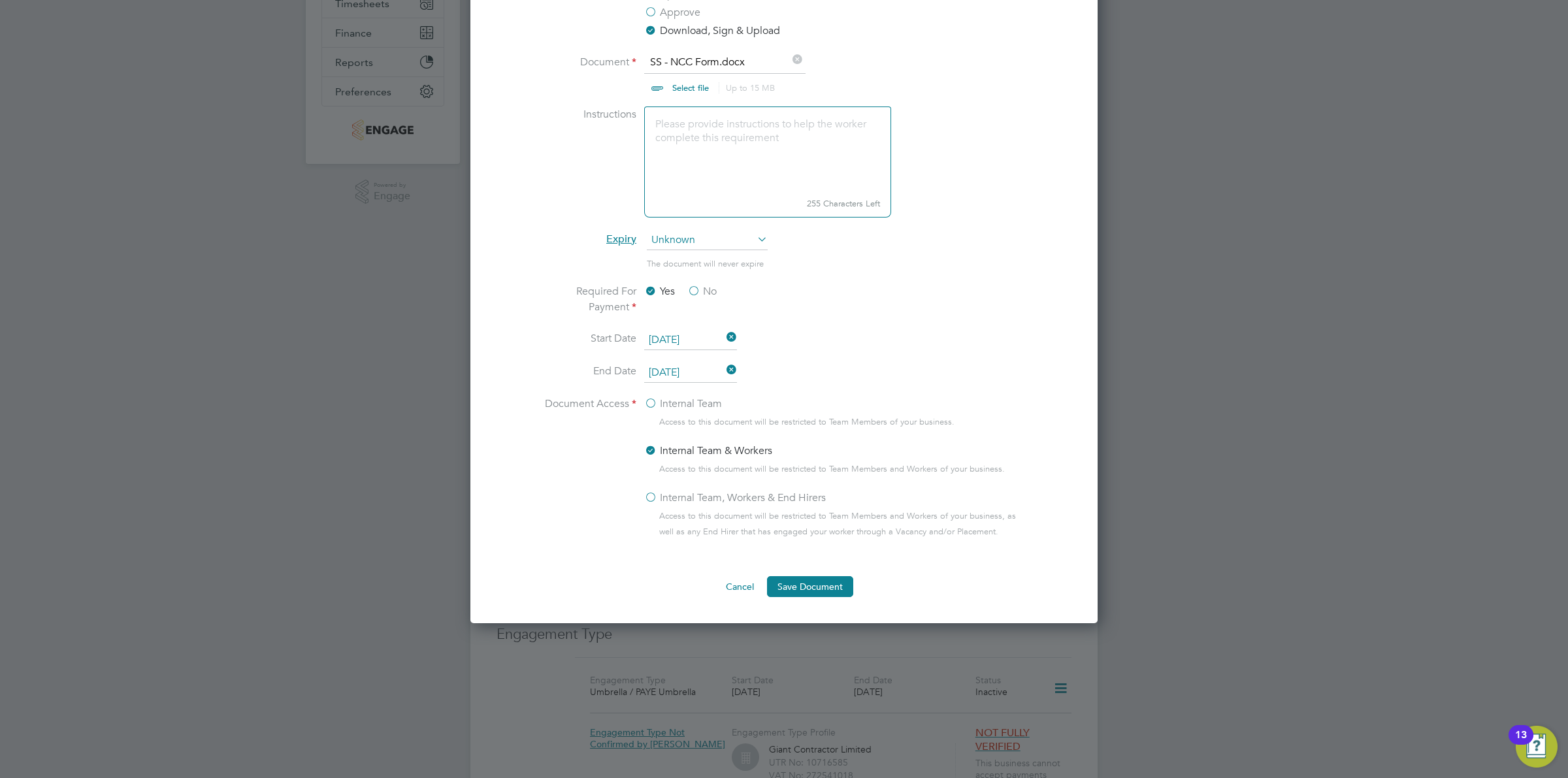
click at [700, 407] on label "Internal Team" at bounding box center [683, 403] width 78 height 15
click at [0, 0] on input "Internal Team" at bounding box center [0, 0] width 0 height 0
click at [815, 583] on button "Save Document" at bounding box center [810, 586] width 86 height 21
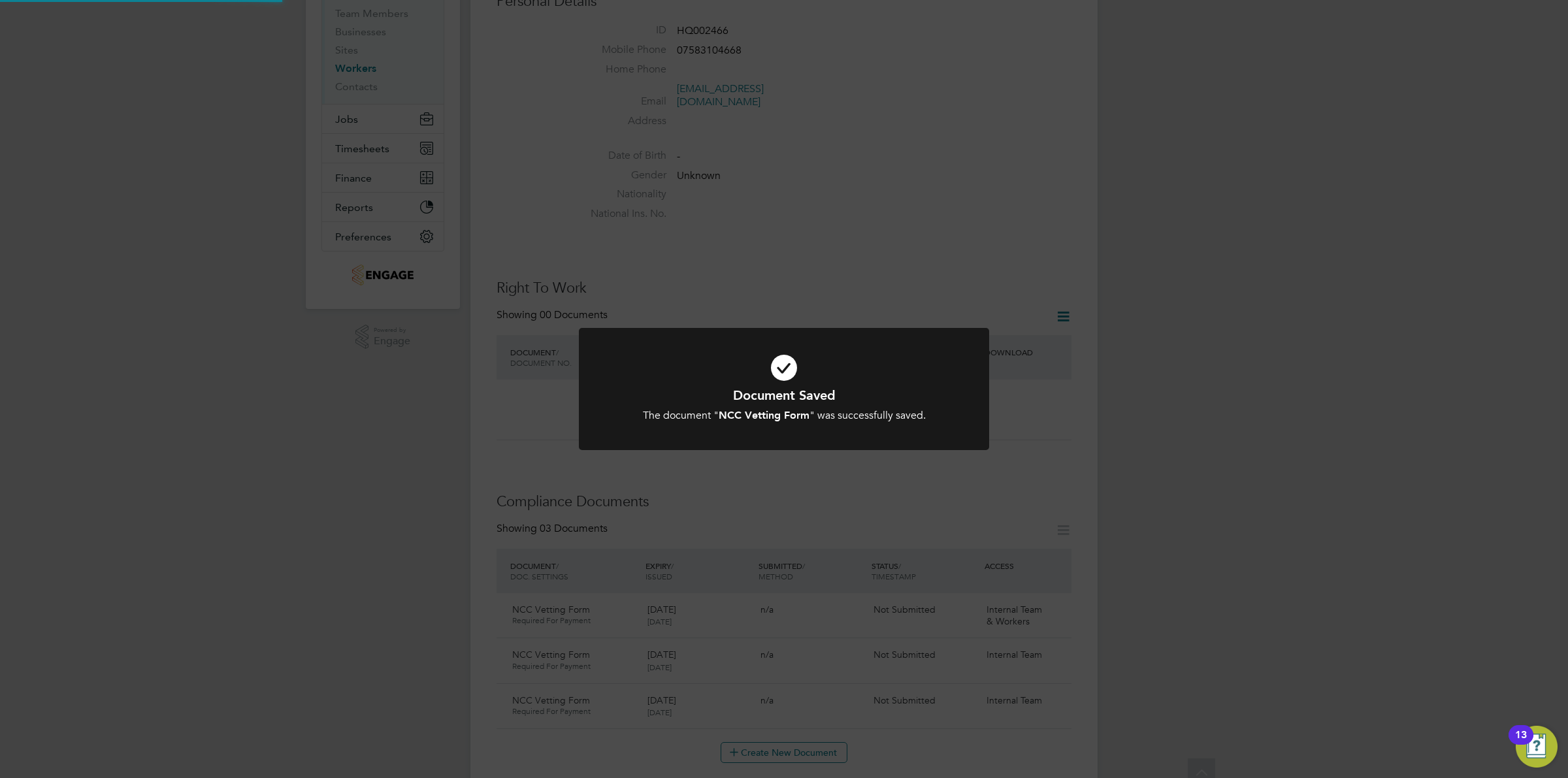
scroll to position [140, 0]
click at [955, 383] on div "Document Saved The document " NCC Vetting Form " was successfully saved. Cancel…" at bounding box center [784, 397] width 410 height 138
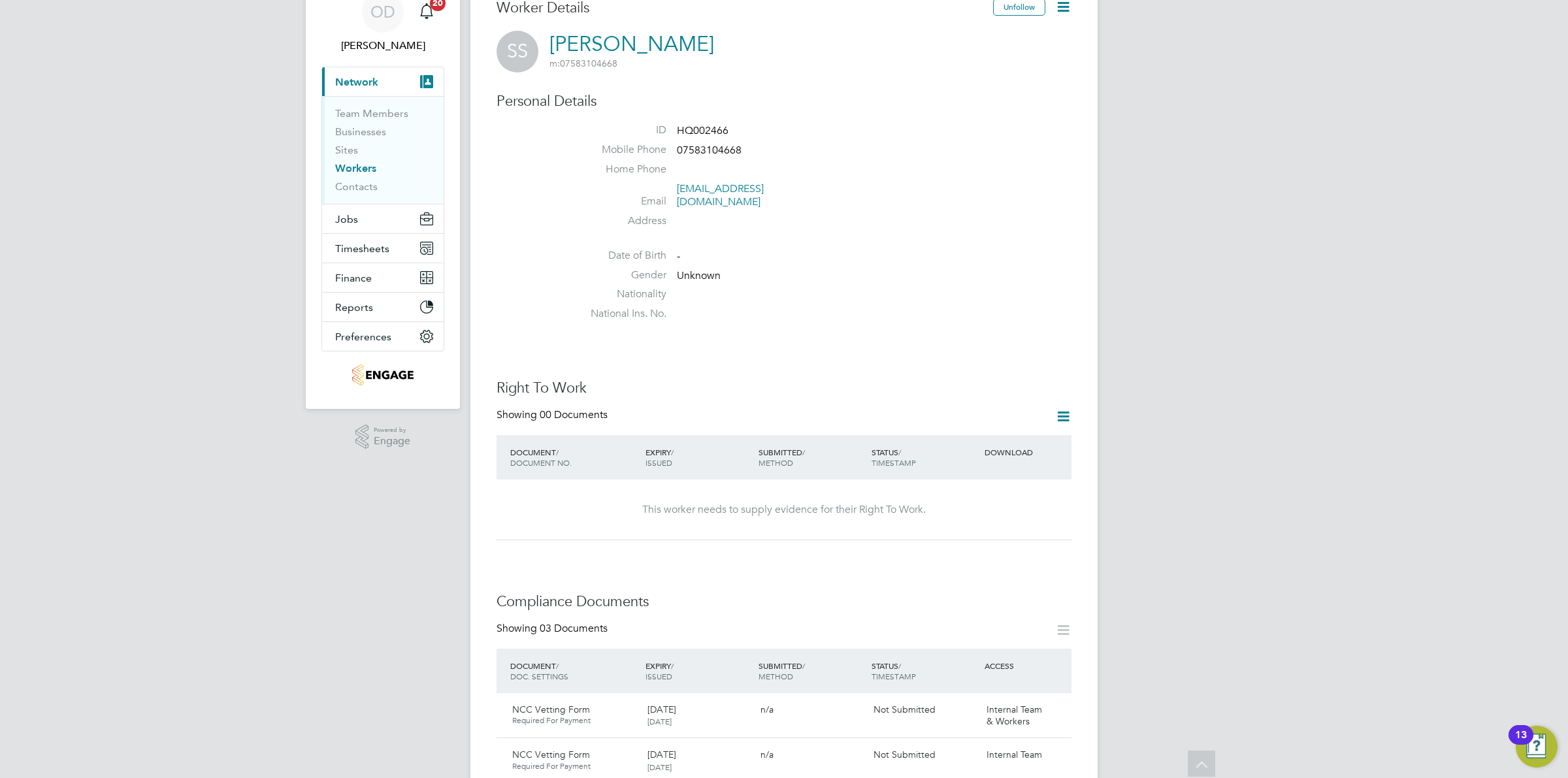
scroll to position [304, 0]
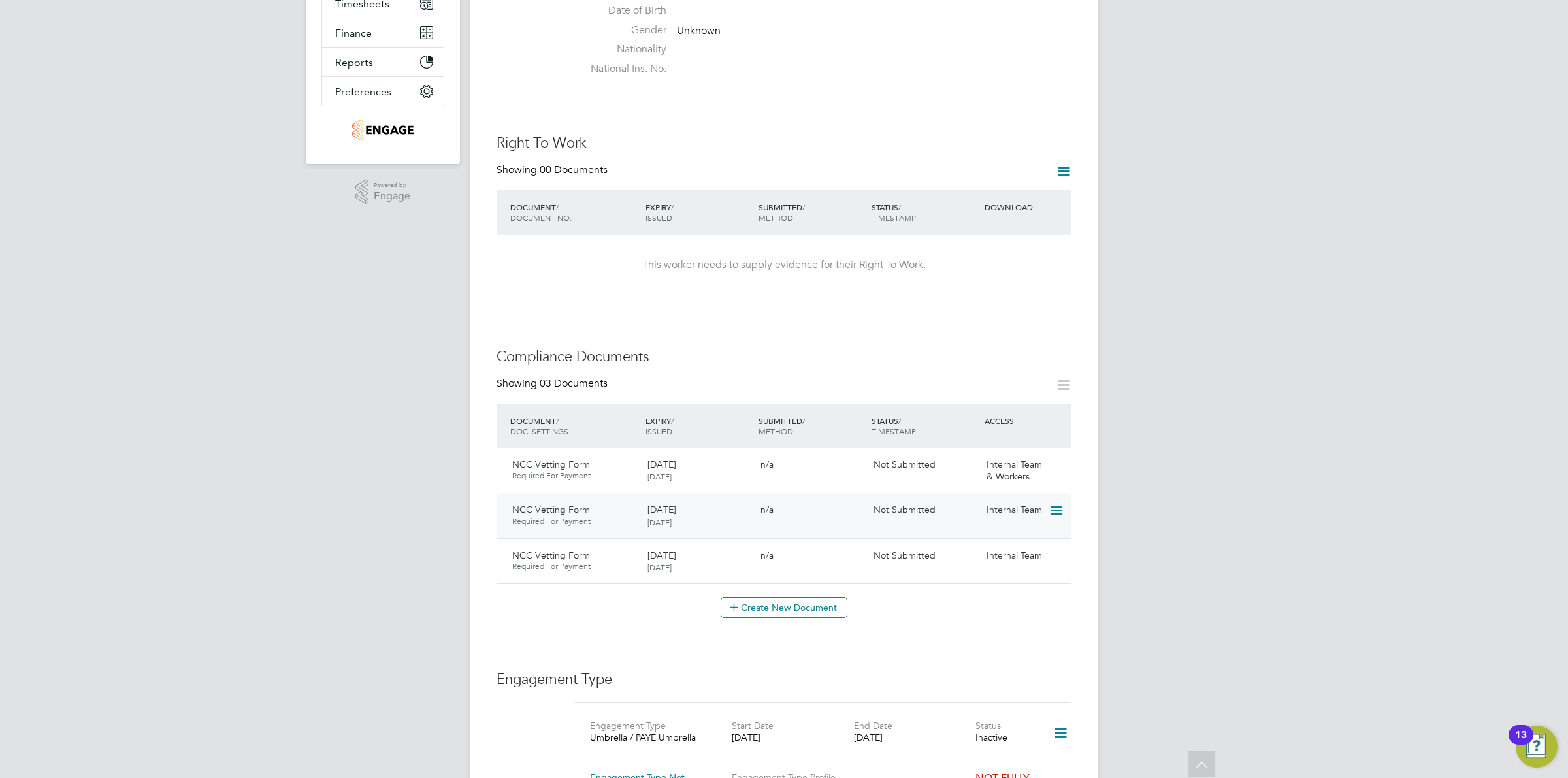
click at [1060, 503] on icon at bounding box center [1055, 511] width 13 height 15
click at [929, 619] on div "Worker Details Unfollow SS Samantha Stephenson m: 07583104668 Personal Details …" at bounding box center [784, 425] width 575 height 1343
click at [1056, 548] on icon at bounding box center [1055, 556] width 13 height 15
click at [981, 606] on li "Submit Document" at bounding box center [998, 611] width 131 height 18
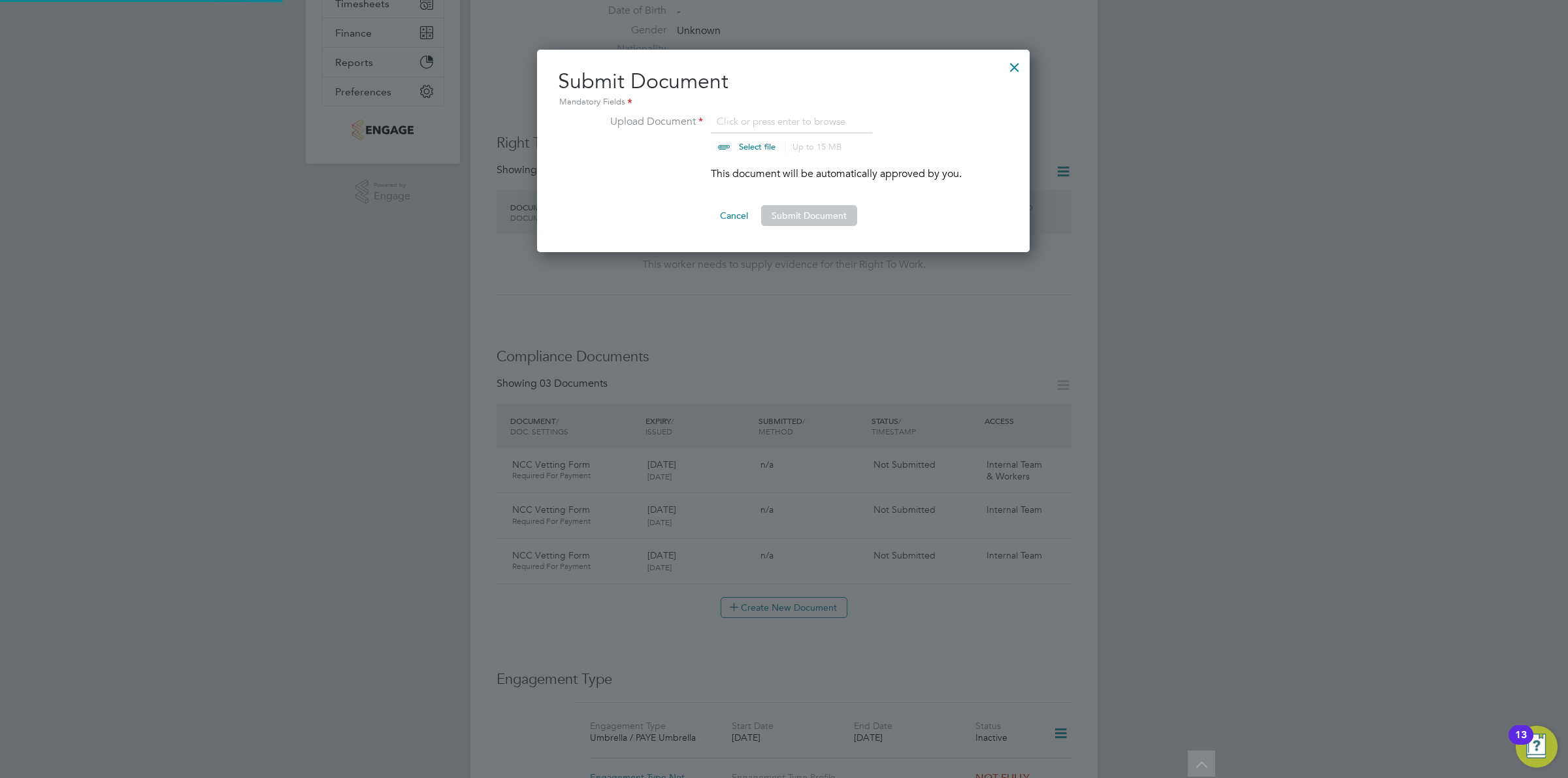
scroll to position [203, 494]
click at [728, 117] on input "file" at bounding box center [769, 133] width 205 height 39
type input "C:\fakepath\SS - NCC Form.docx"
click at [796, 226] on button "Submit Document" at bounding box center [809, 215] width 96 height 21
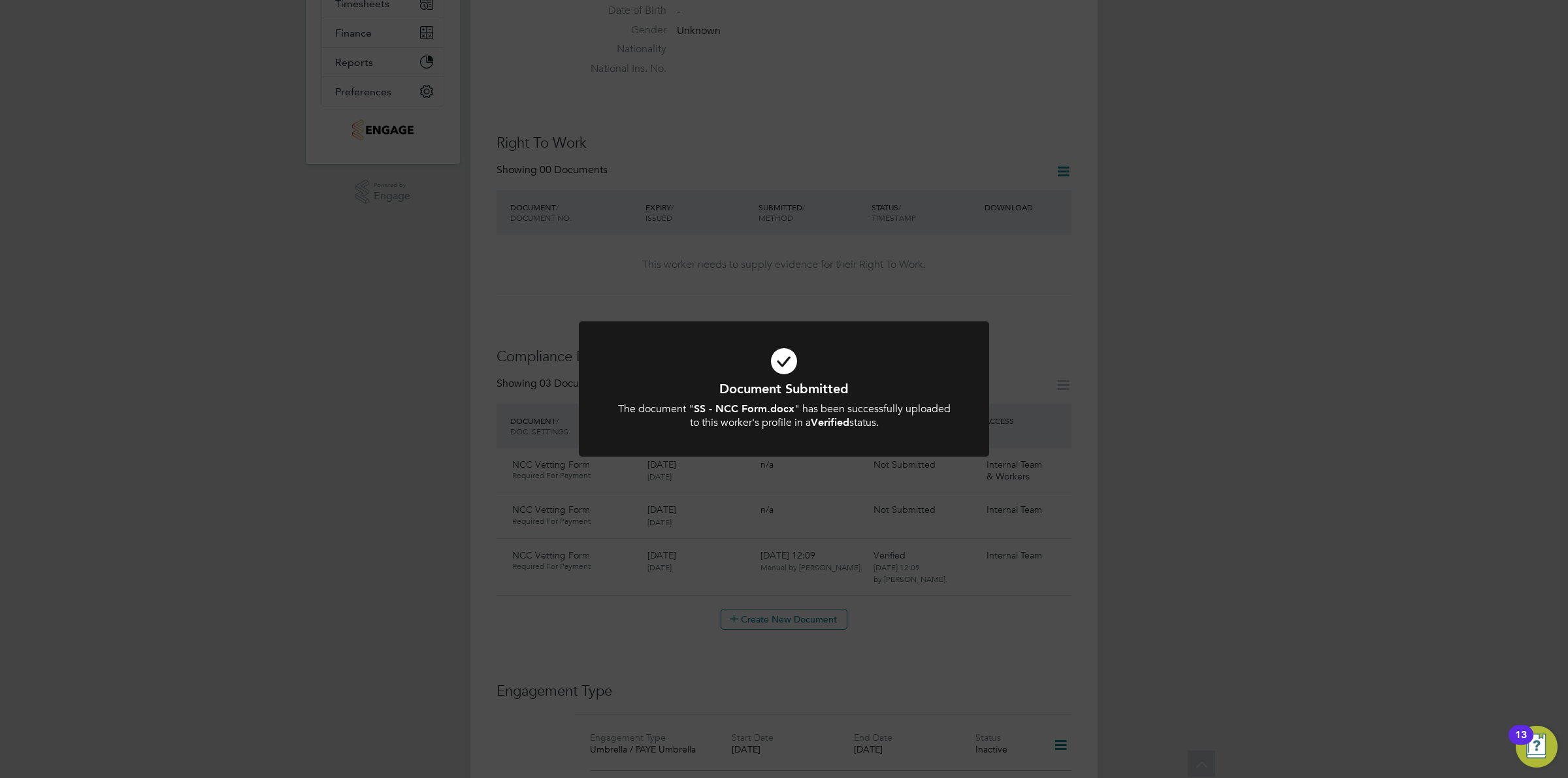
click at [1169, 305] on div "Document Submitted The document " SS - NCC Form.docx " has been successfully up…" at bounding box center [784, 389] width 1568 height 778
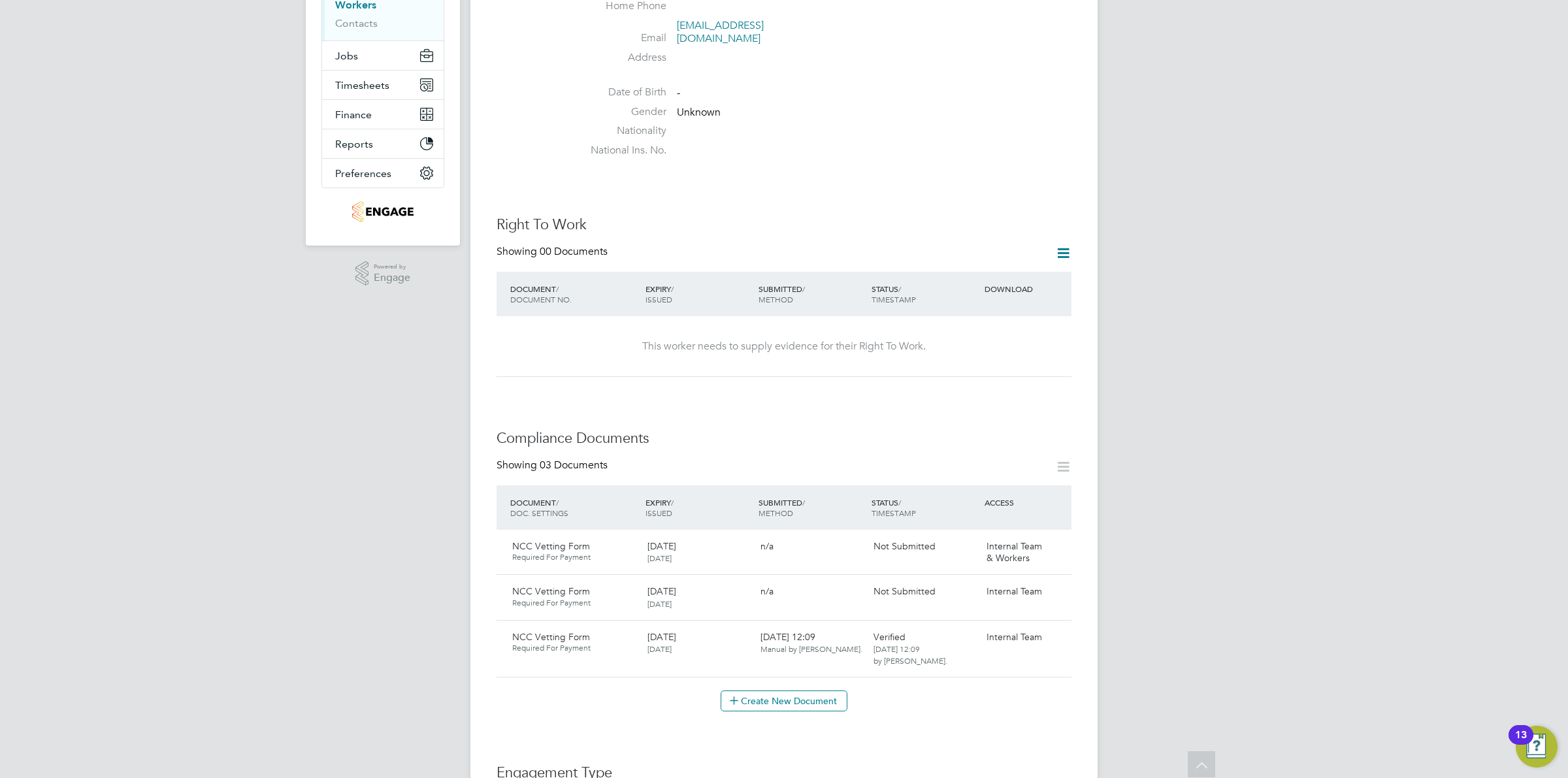
scroll to position [0, 0]
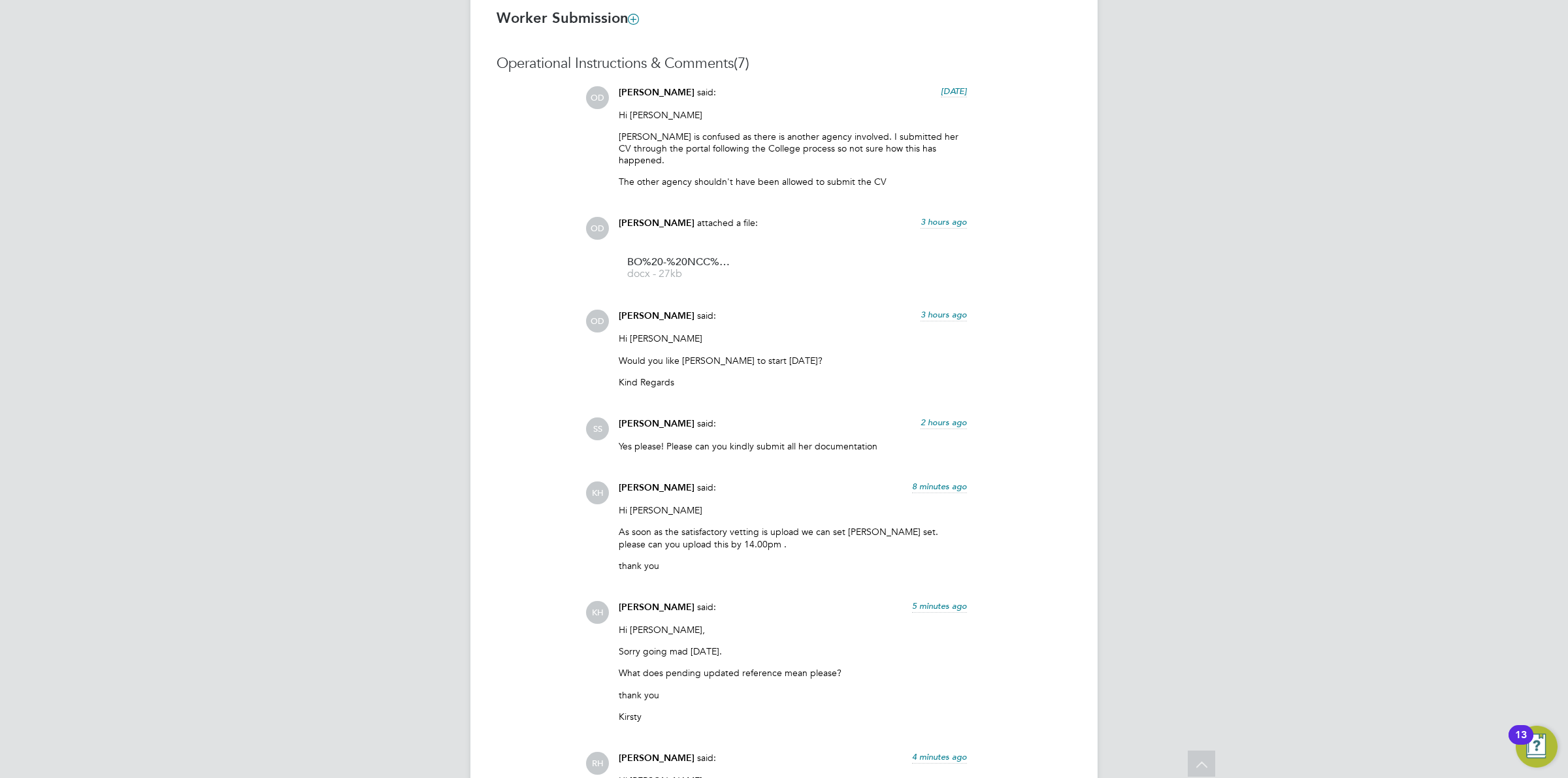
scroll to position [1336, 0]
